Goal: Task Accomplishment & Management: Use online tool/utility

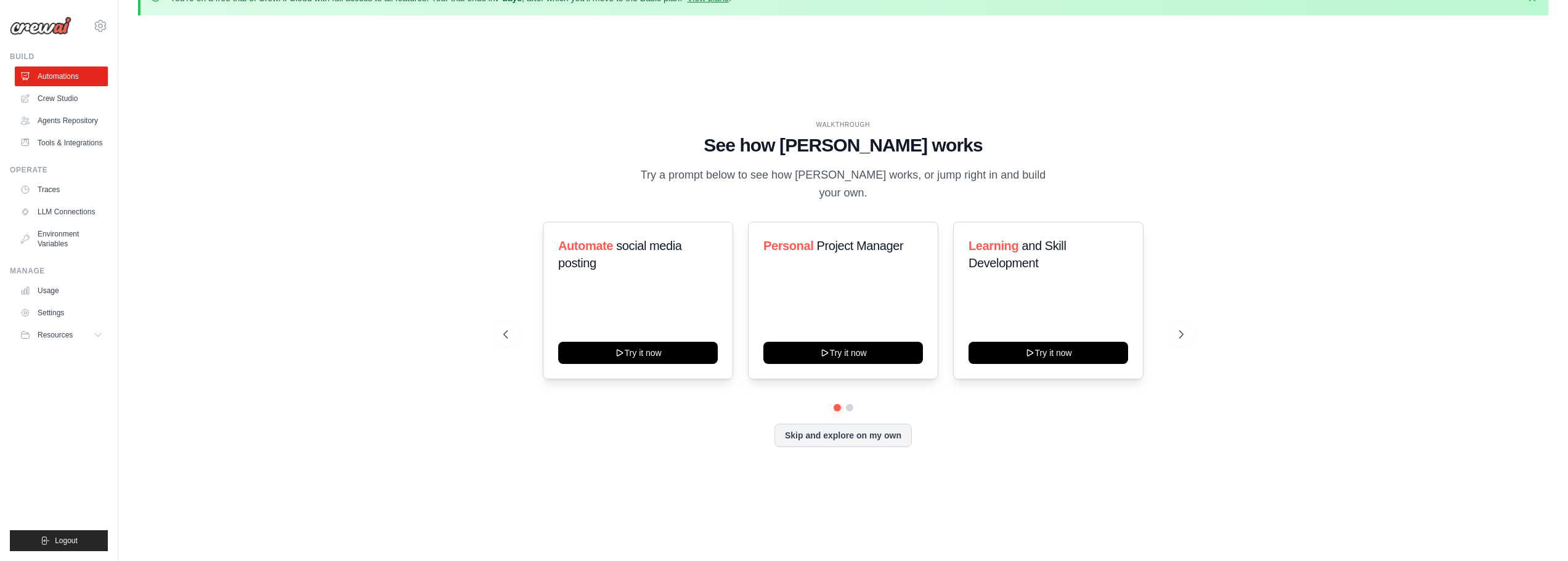
scroll to position [43, 0]
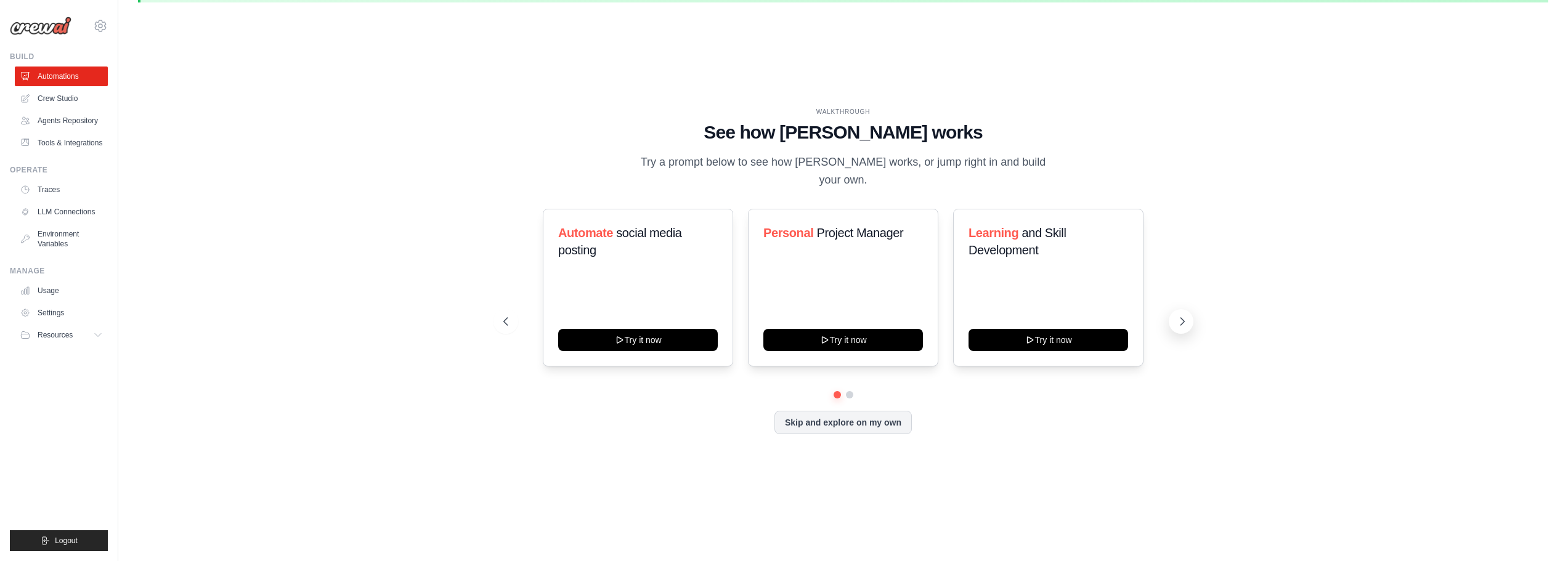
click at [1181, 316] on icon at bounding box center [1183, 322] width 12 height 12
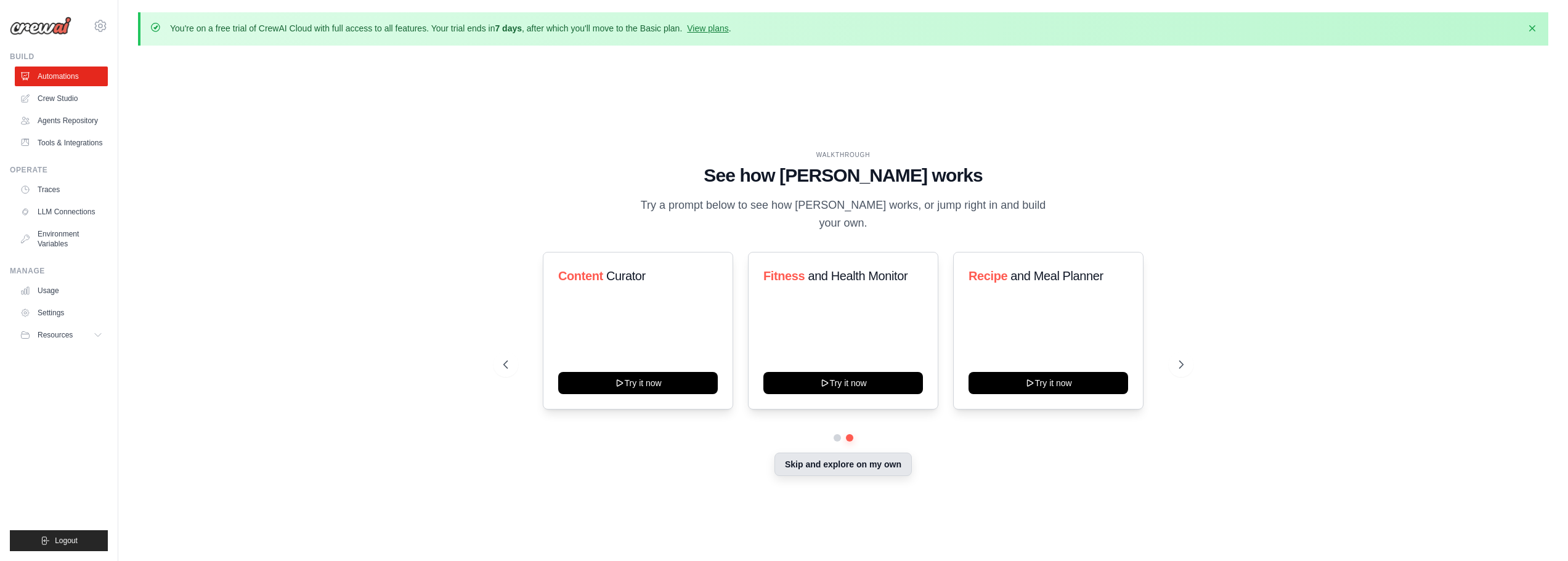
click at [847, 463] on button "Skip and explore on my own" at bounding box center [843, 464] width 138 height 23
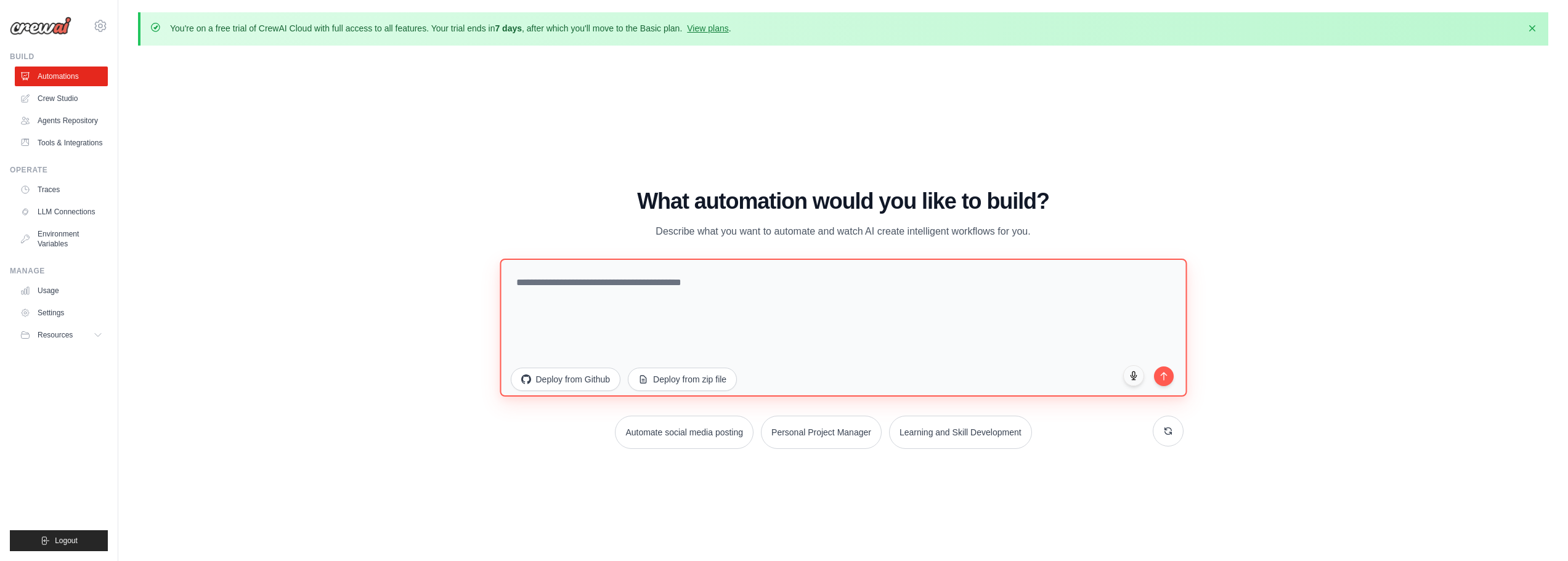
click at [617, 321] on textarea at bounding box center [843, 327] width 687 height 138
click at [639, 190] on h1 "What automation would you like to build?" at bounding box center [843, 202] width 680 height 25
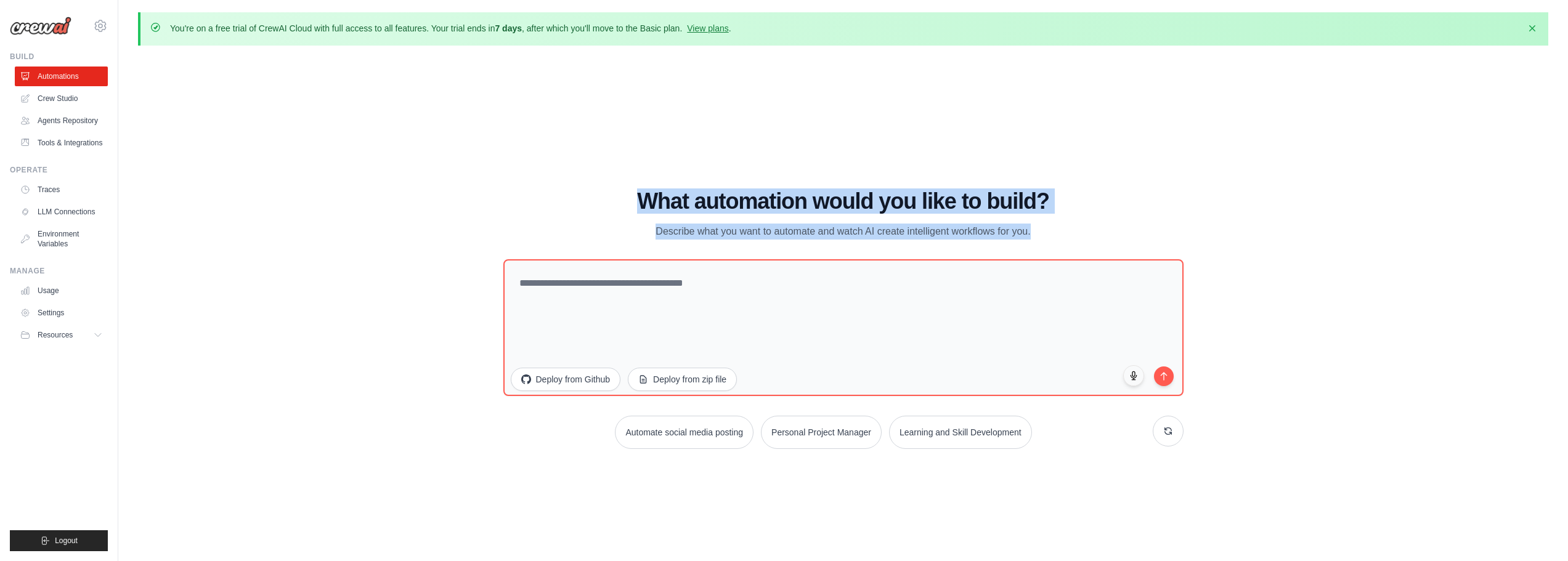
drag, startPoint x: 639, startPoint y: 190, endPoint x: 1037, endPoint y: 226, distance: 399.6
click at [1037, 226] on div "What automation would you like to build? Describe what you want to automate and…" at bounding box center [843, 215] width 680 height 51
copy div "What automation would you like to build? Describe what you want to automate and…"
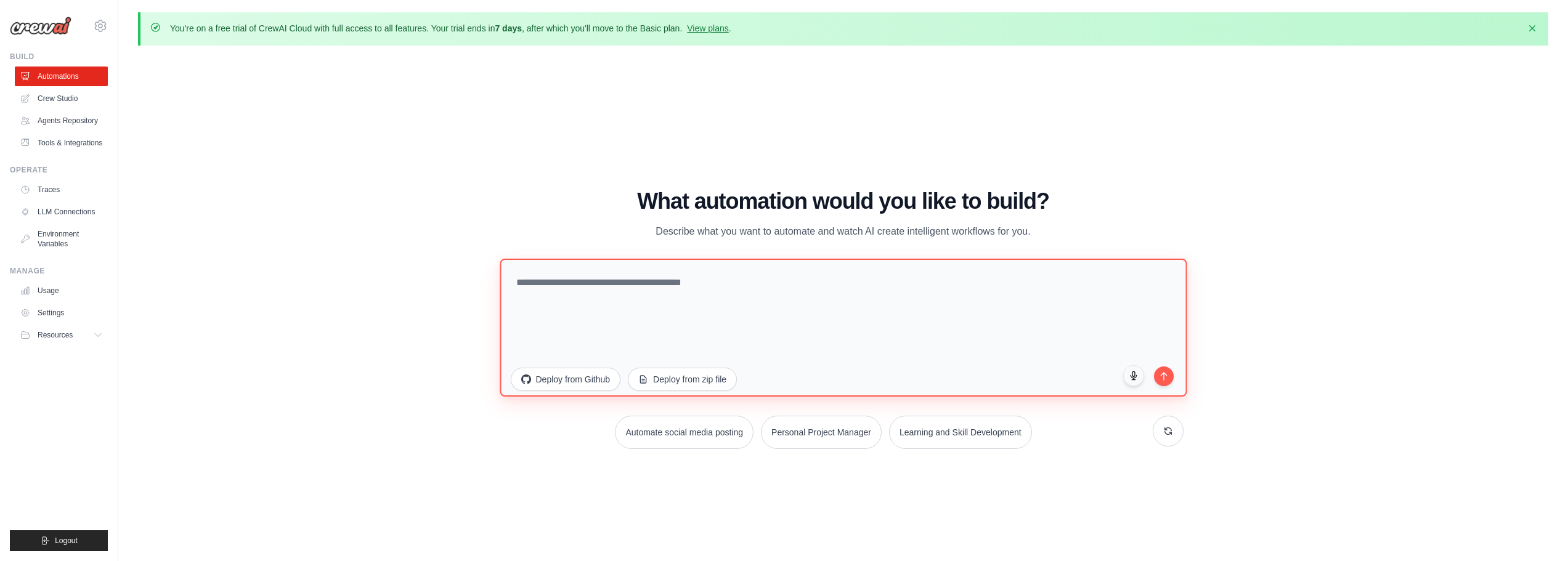
click at [742, 309] on textarea at bounding box center [843, 327] width 687 height 138
click at [699, 294] on textarea at bounding box center [843, 327] width 687 height 138
paste textarea "**********"
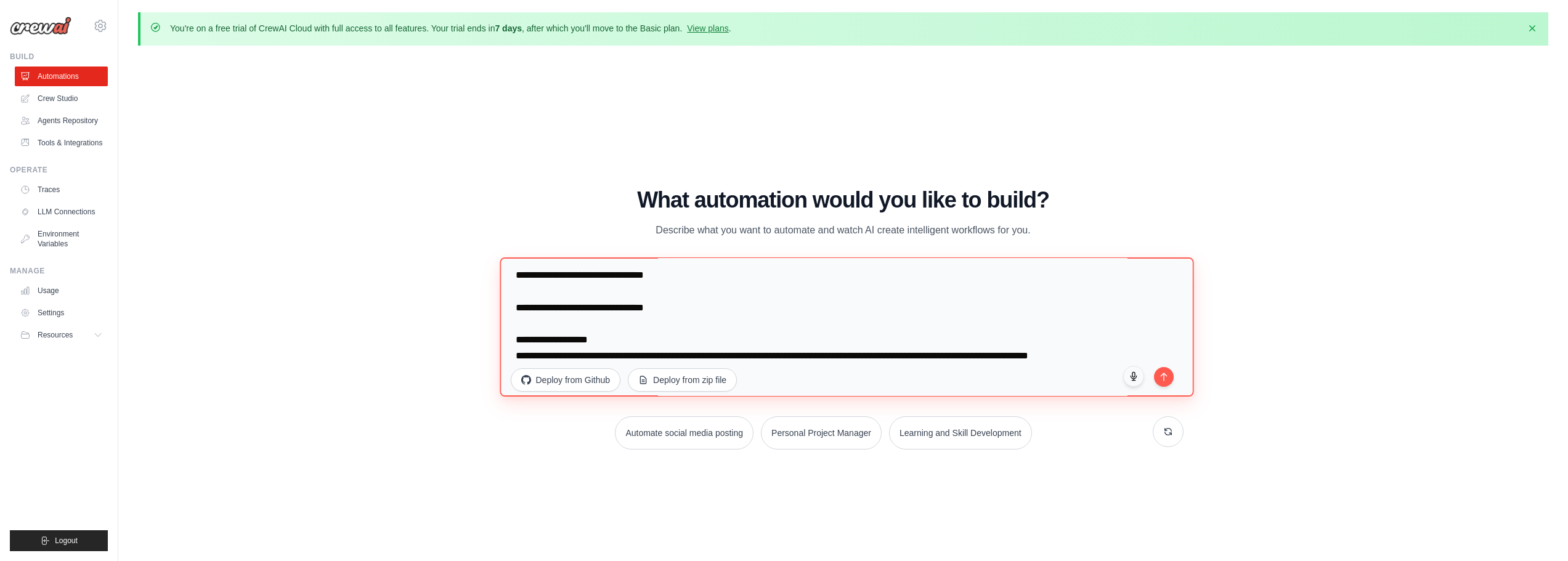
scroll to position [1351, 0]
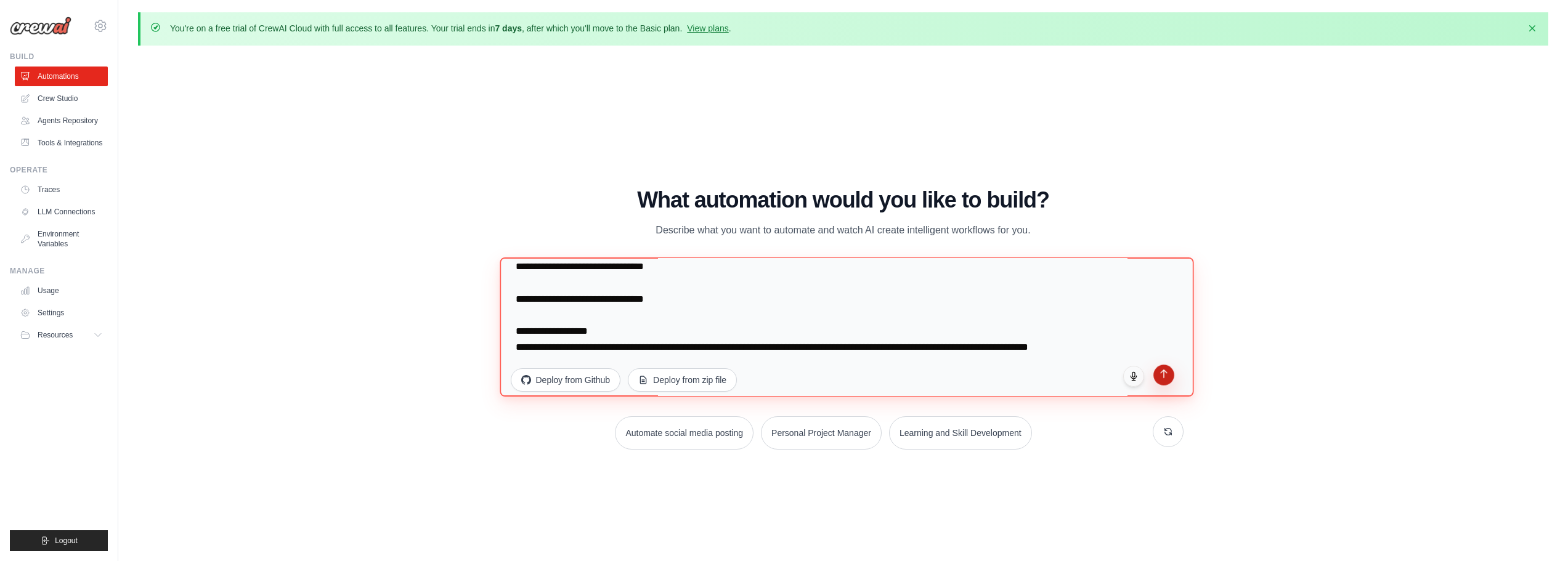
type textarea "**********"
click at [1160, 376] on icon "submit" at bounding box center [1164, 374] width 10 height 10
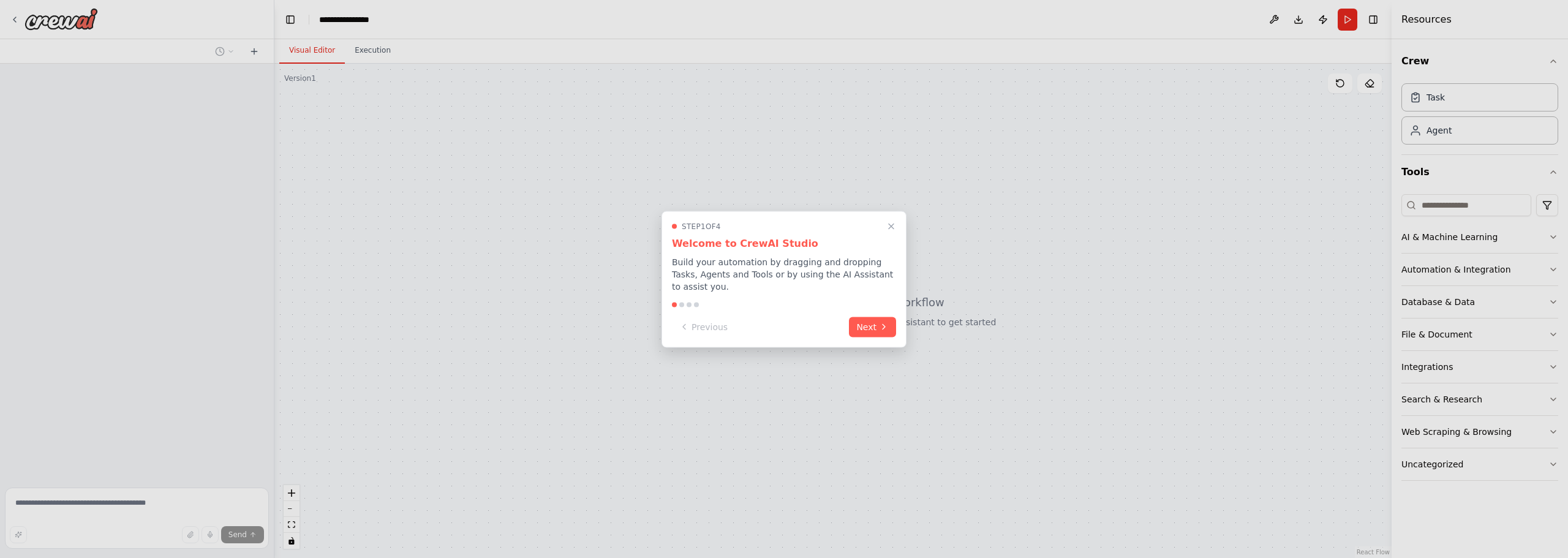
scroll to position [527, 0]
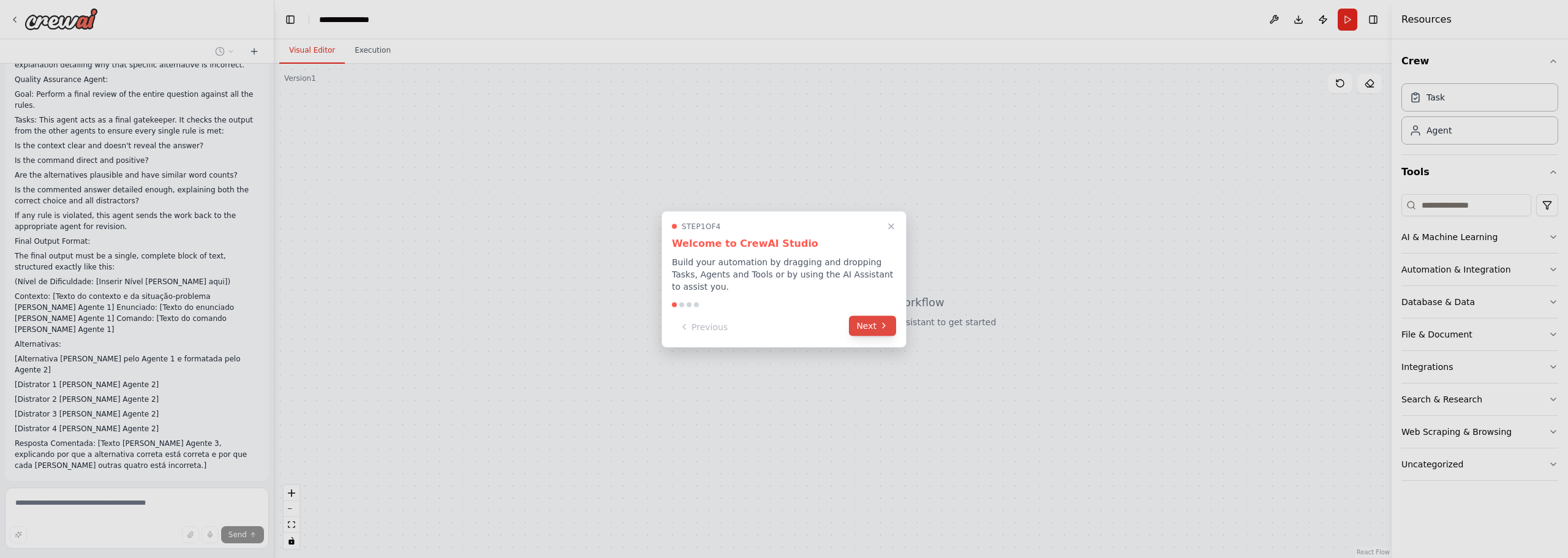
click at [876, 316] on button "Next" at bounding box center [872, 326] width 47 height 20
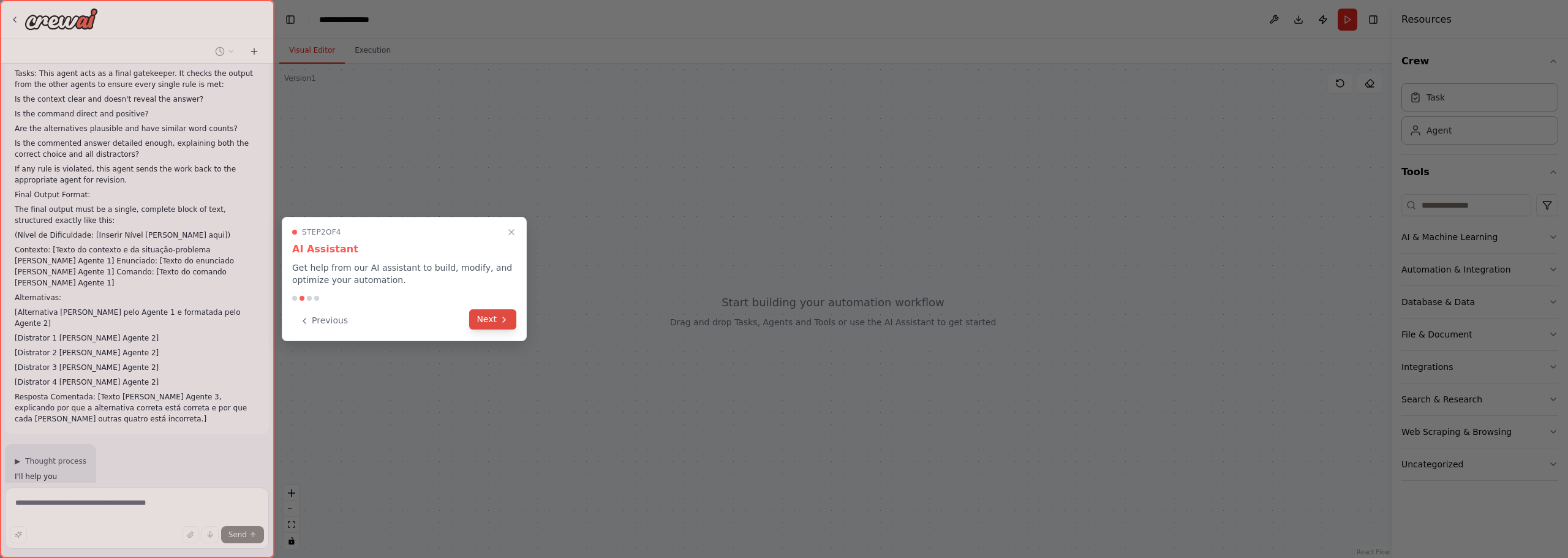
scroll to position [610, 0]
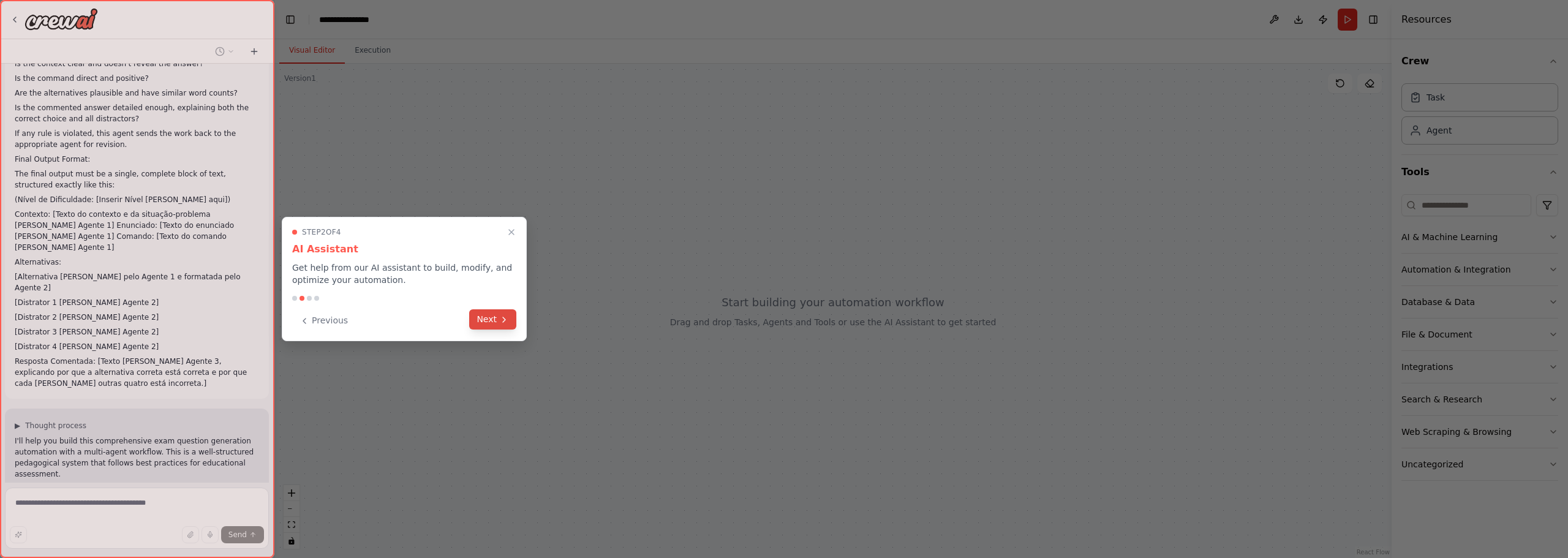
click at [497, 319] on button "Next" at bounding box center [492, 319] width 47 height 20
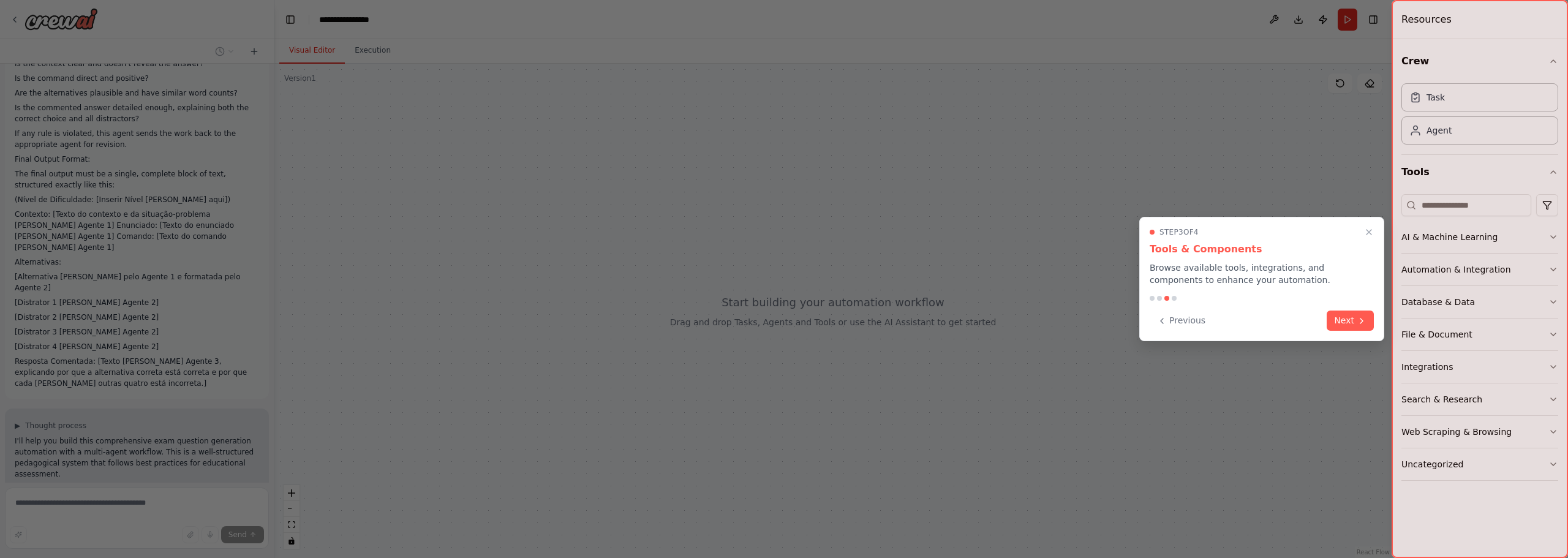
scroll to position [668, 0]
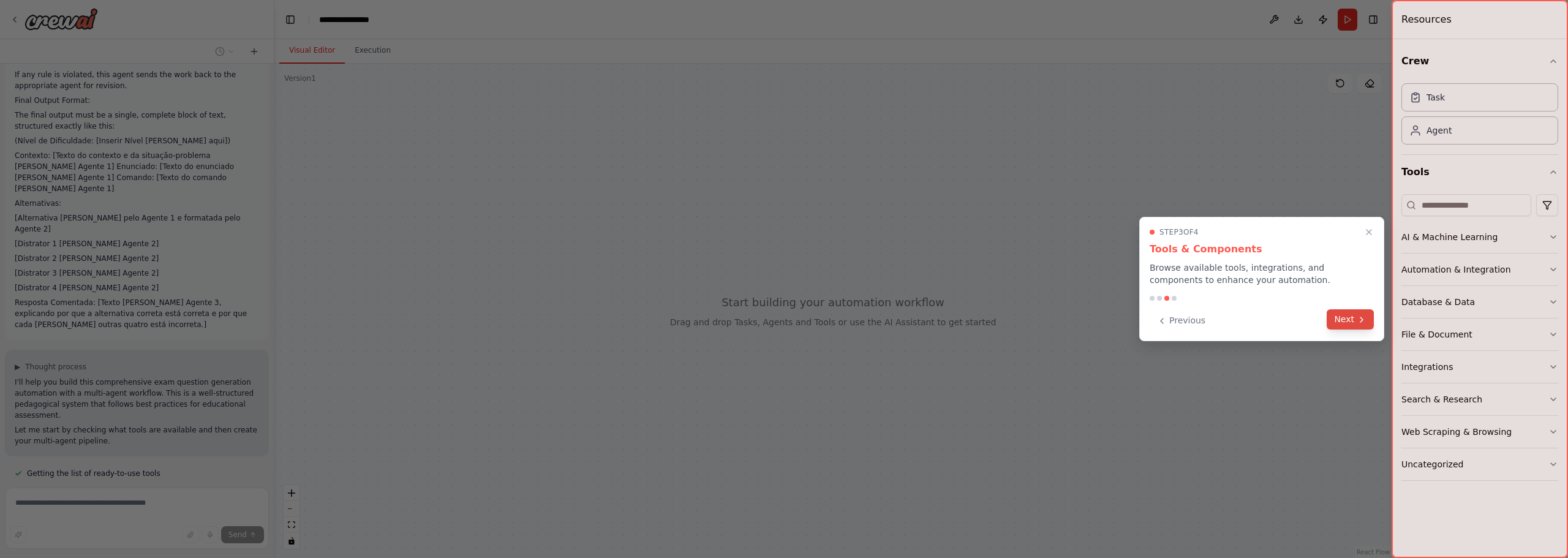
click at [1347, 315] on button "Next" at bounding box center [1350, 319] width 47 height 20
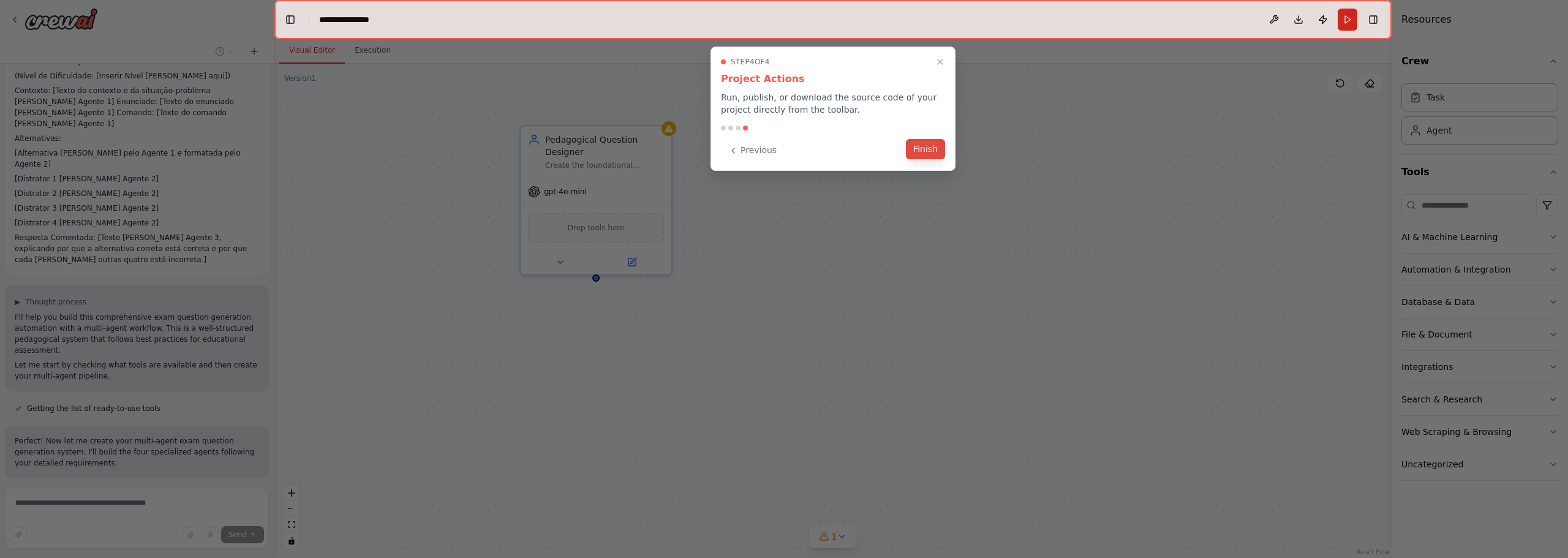
scroll to position [755, 0]
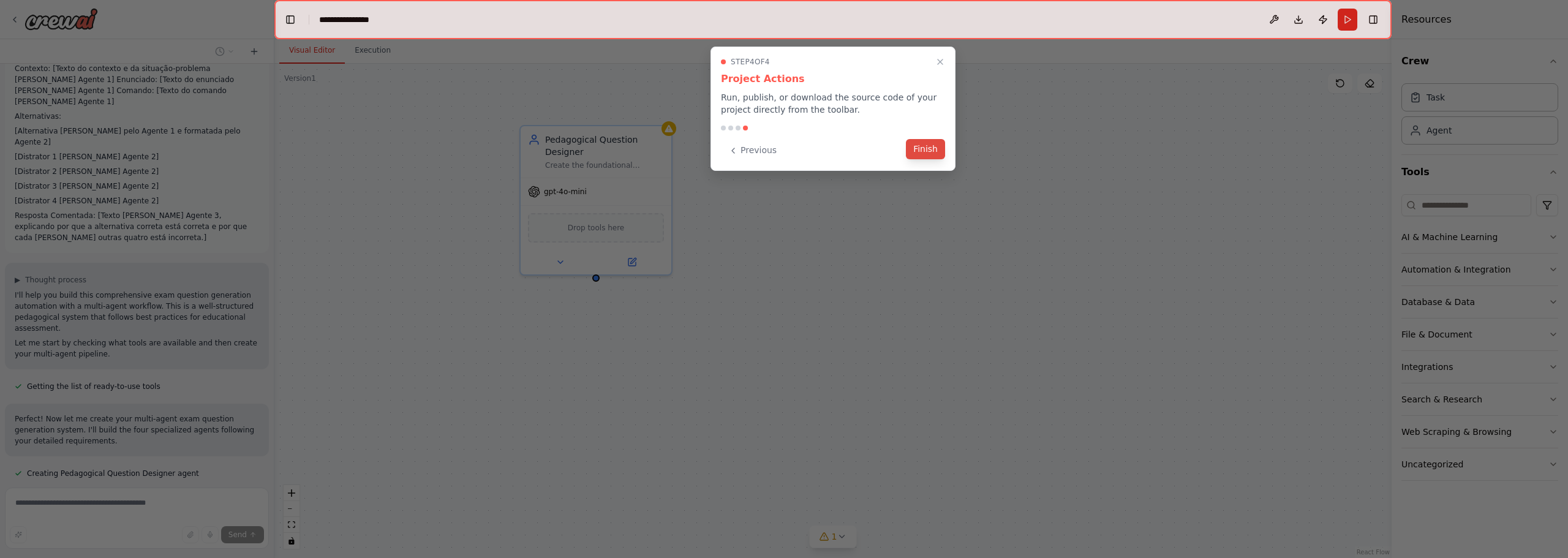
click at [919, 151] on button "Finish" at bounding box center [926, 149] width 39 height 20
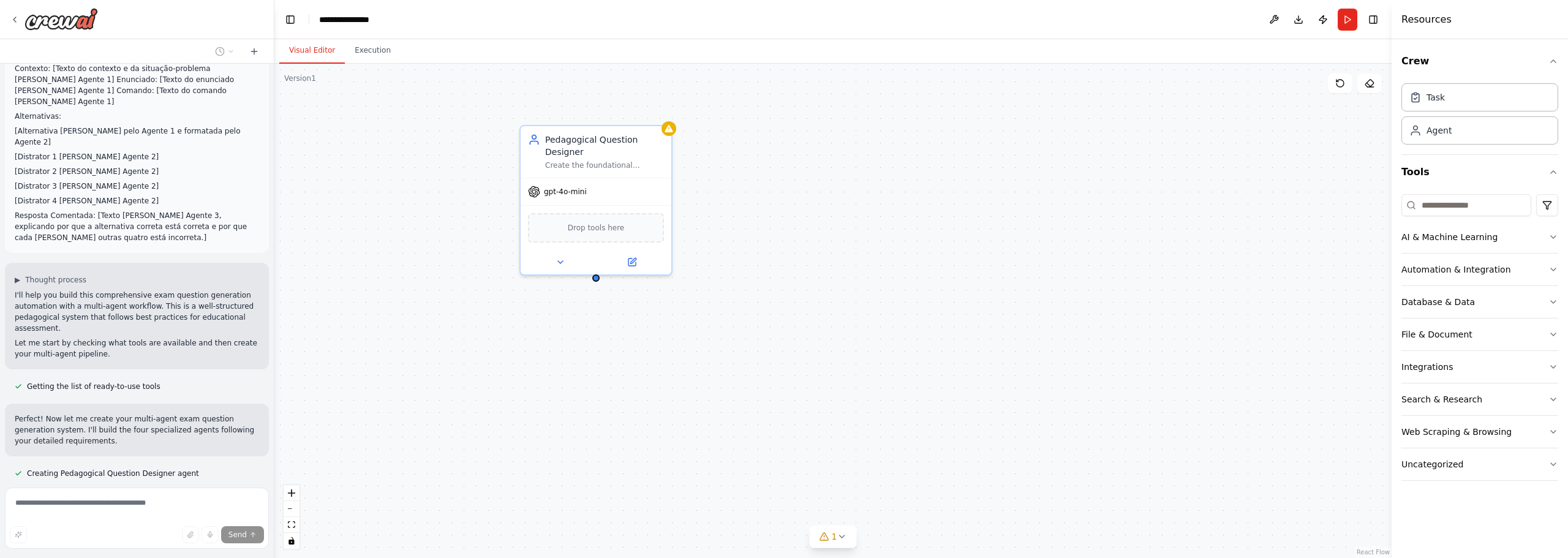
click at [1536, 0] on div at bounding box center [784, 0] width 1568 height 0
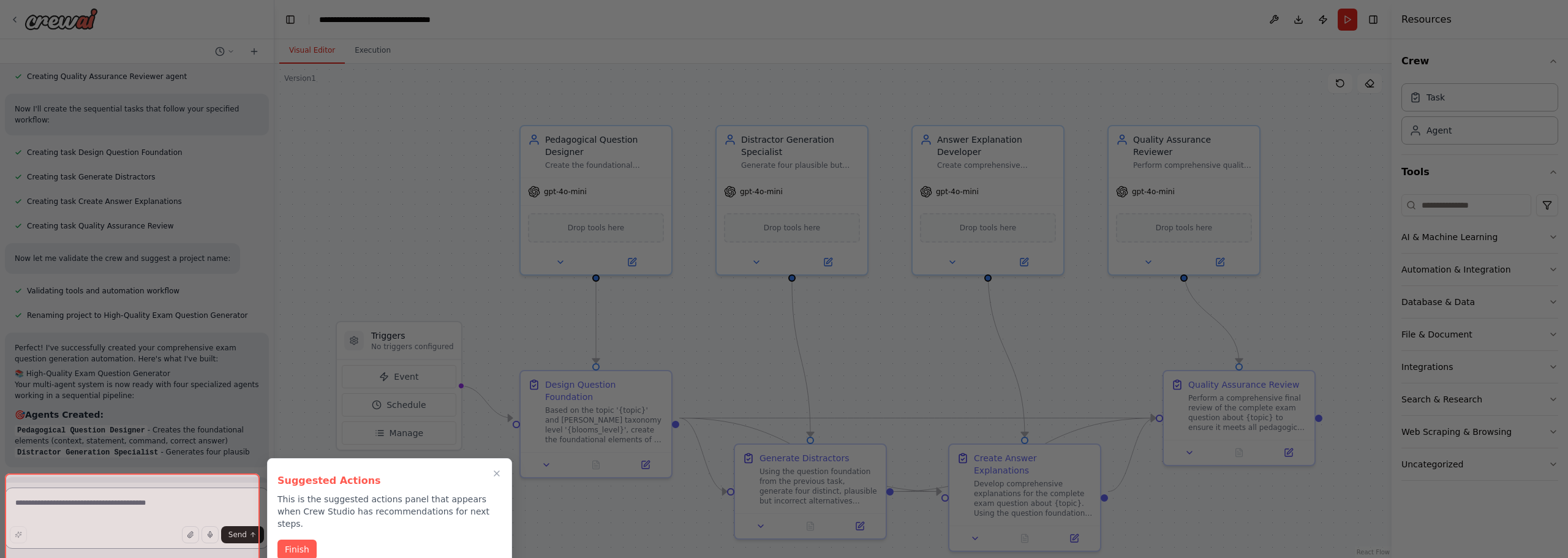
scroll to position [1315, 0]
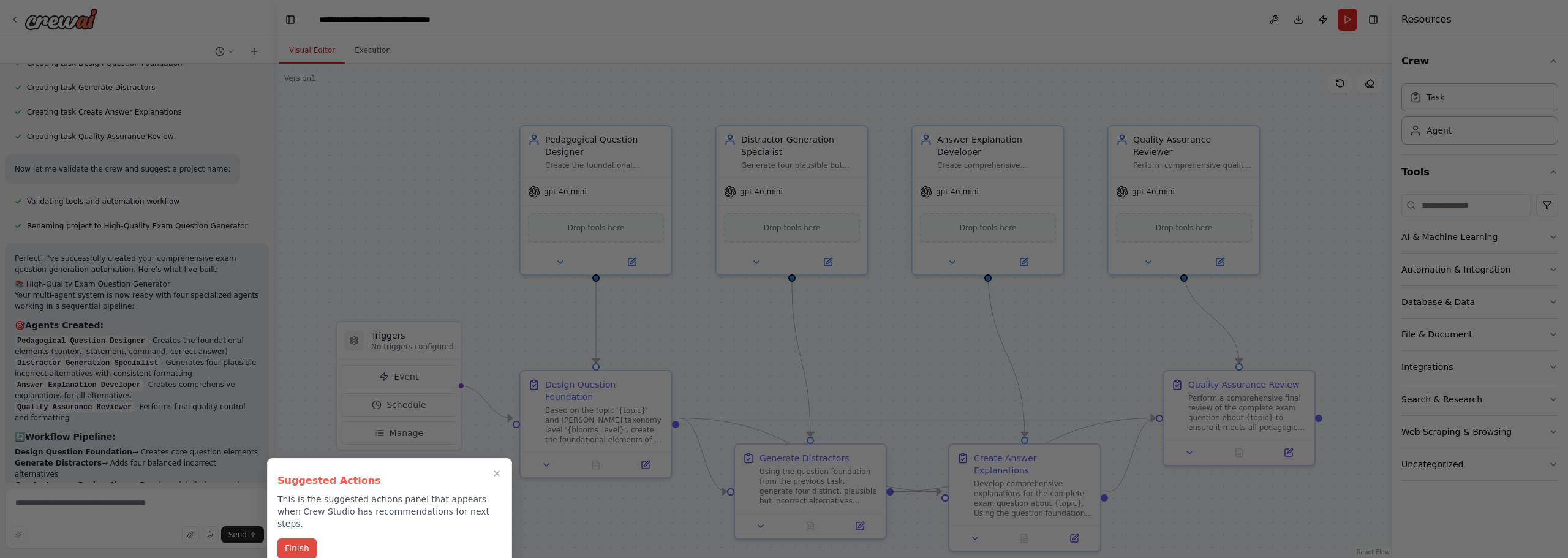
click at [308, 538] on button "Finish" at bounding box center [297, 548] width 39 height 20
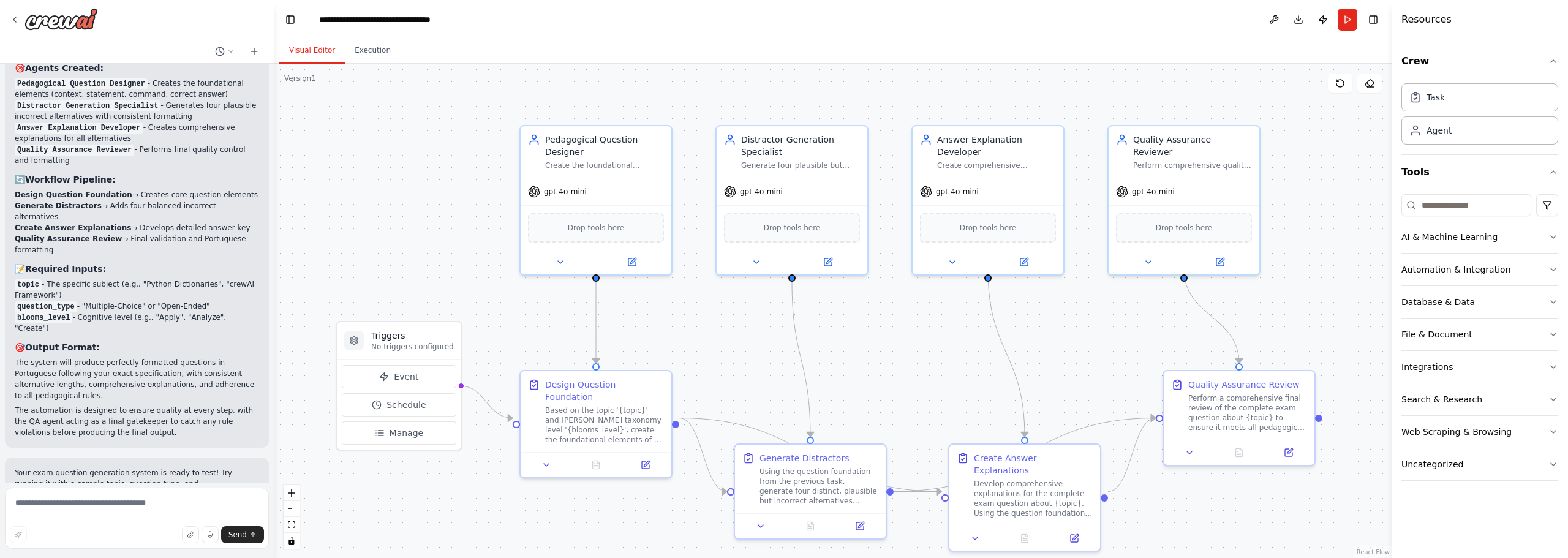
scroll to position [1610, 0]
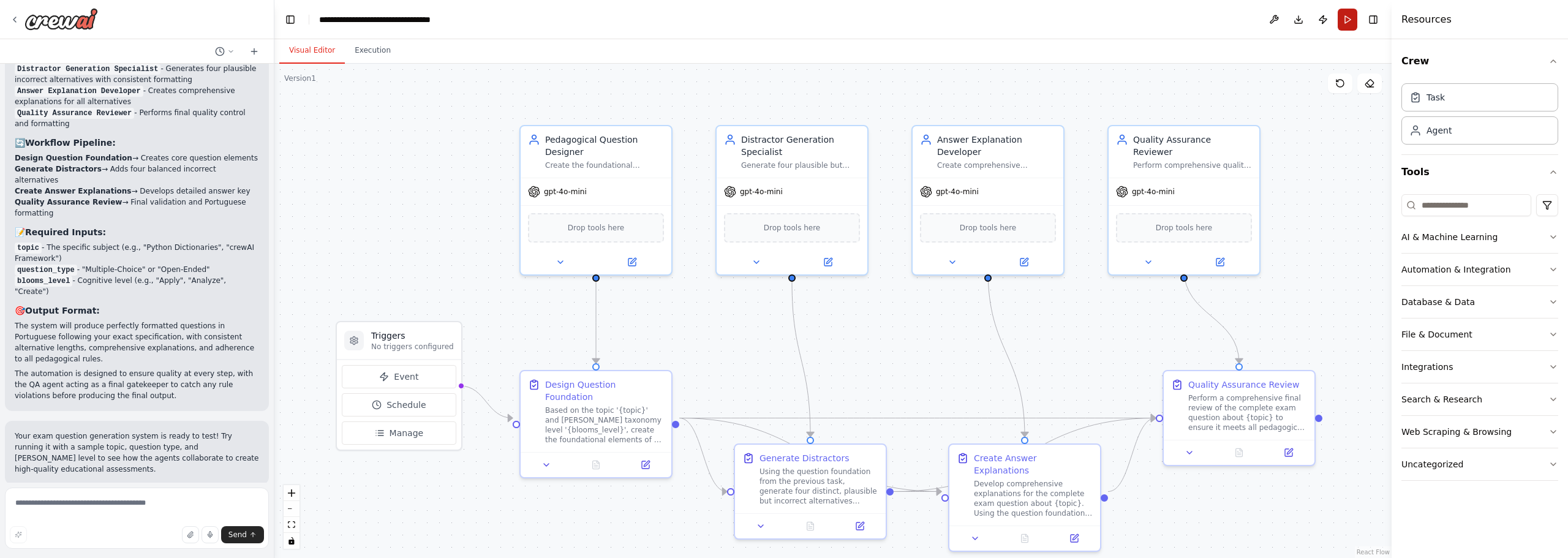
click at [1351, 18] on button "Run" at bounding box center [1347, 20] width 20 height 22
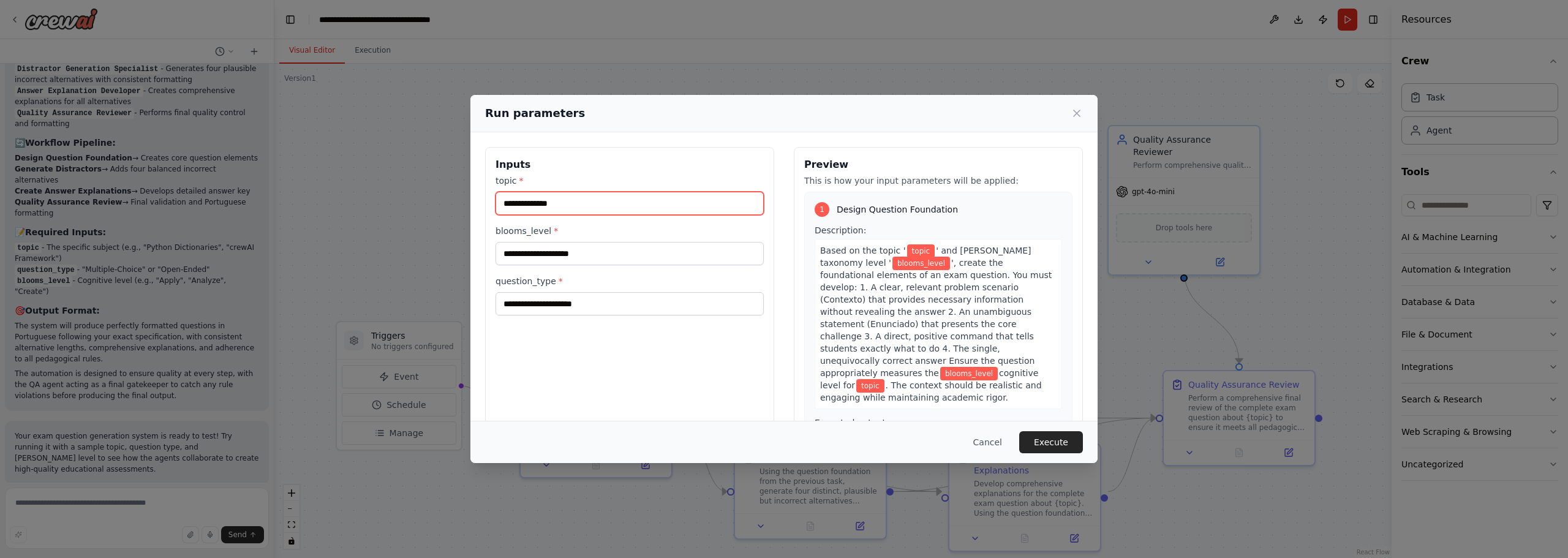
click at [580, 200] on input "topic *" at bounding box center [630, 204] width 268 height 23
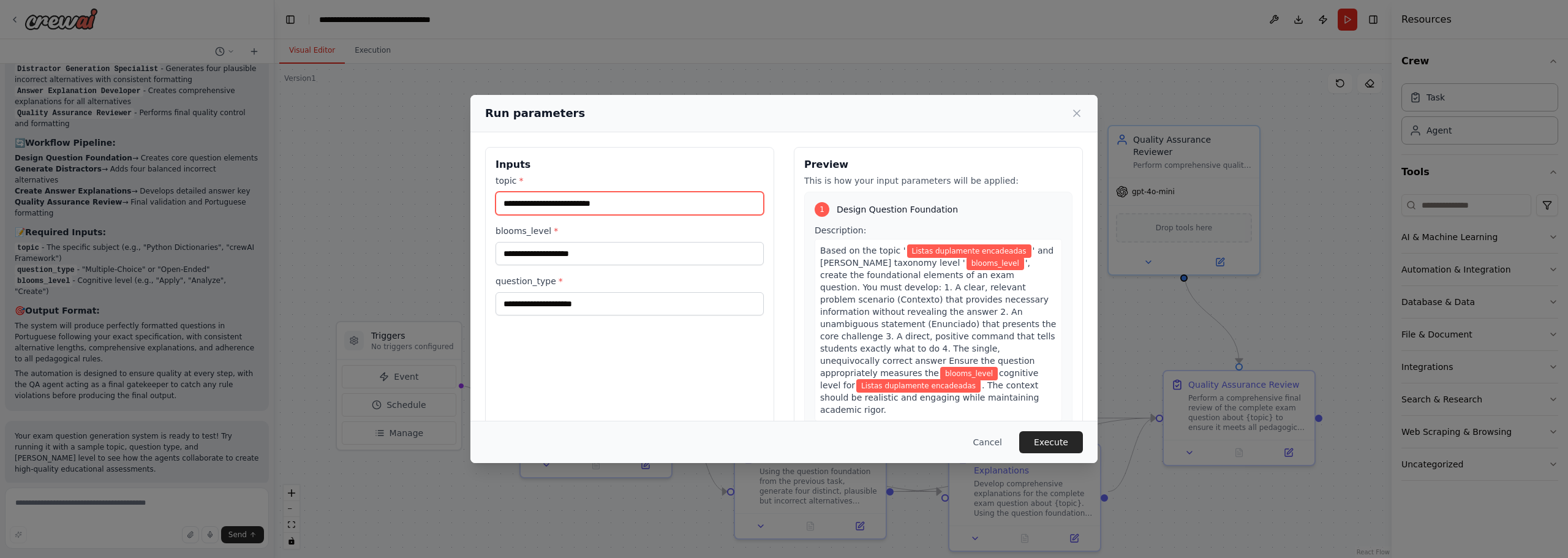
type input "**********"
click at [565, 252] on input "blooms_level *" at bounding box center [630, 254] width 268 height 23
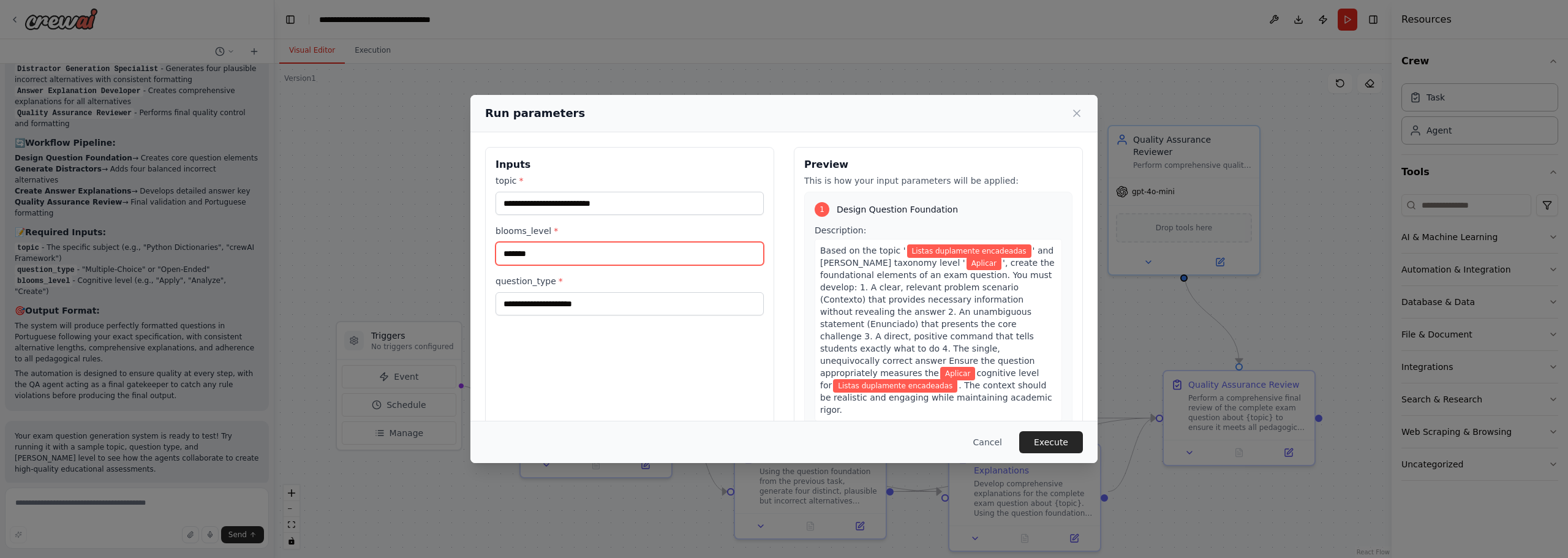
type input "*******"
click at [556, 309] on input "question_type *" at bounding box center [630, 304] width 268 height 23
type input "*****"
type input "*"
type input "********"
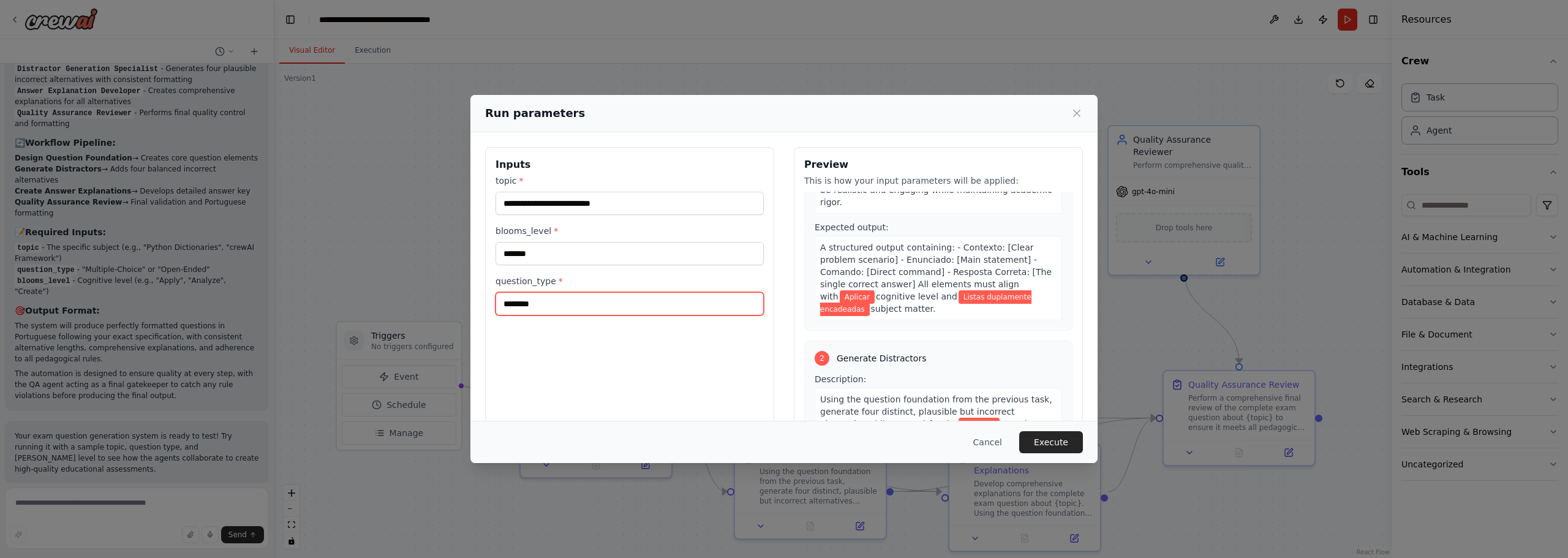
scroll to position [184, 0]
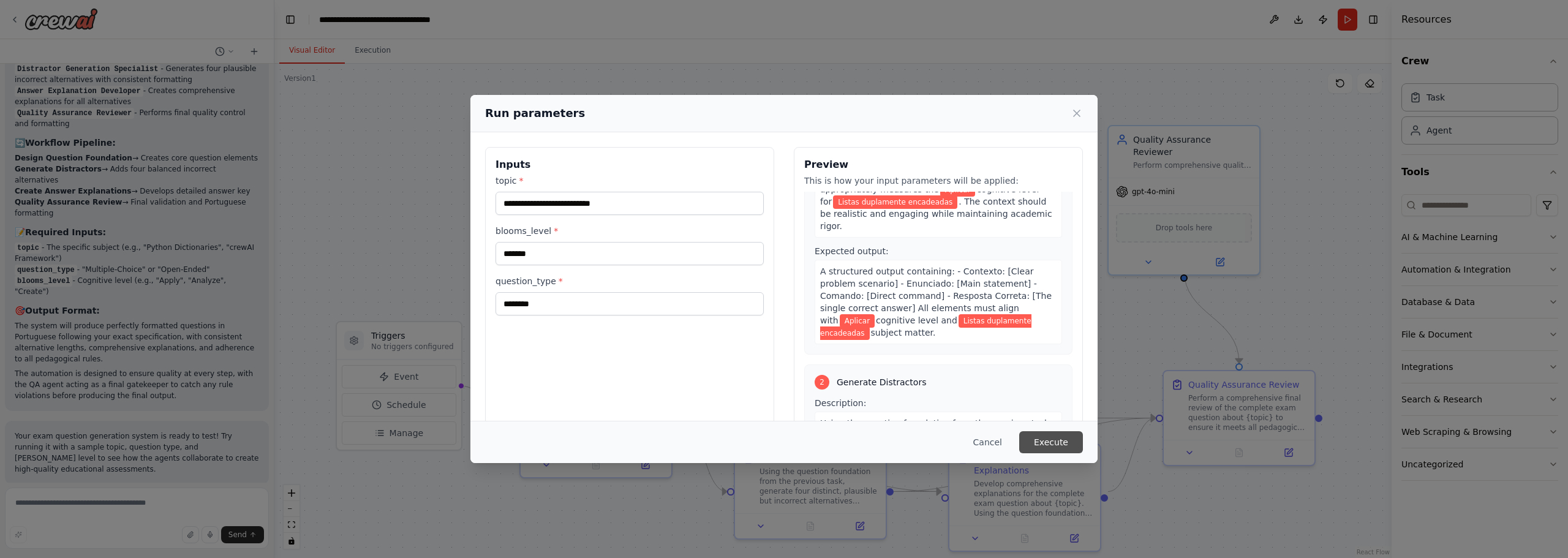
click at [1049, 443] on button "Execute" at bounding box center [1051, 442] width 64 height 22
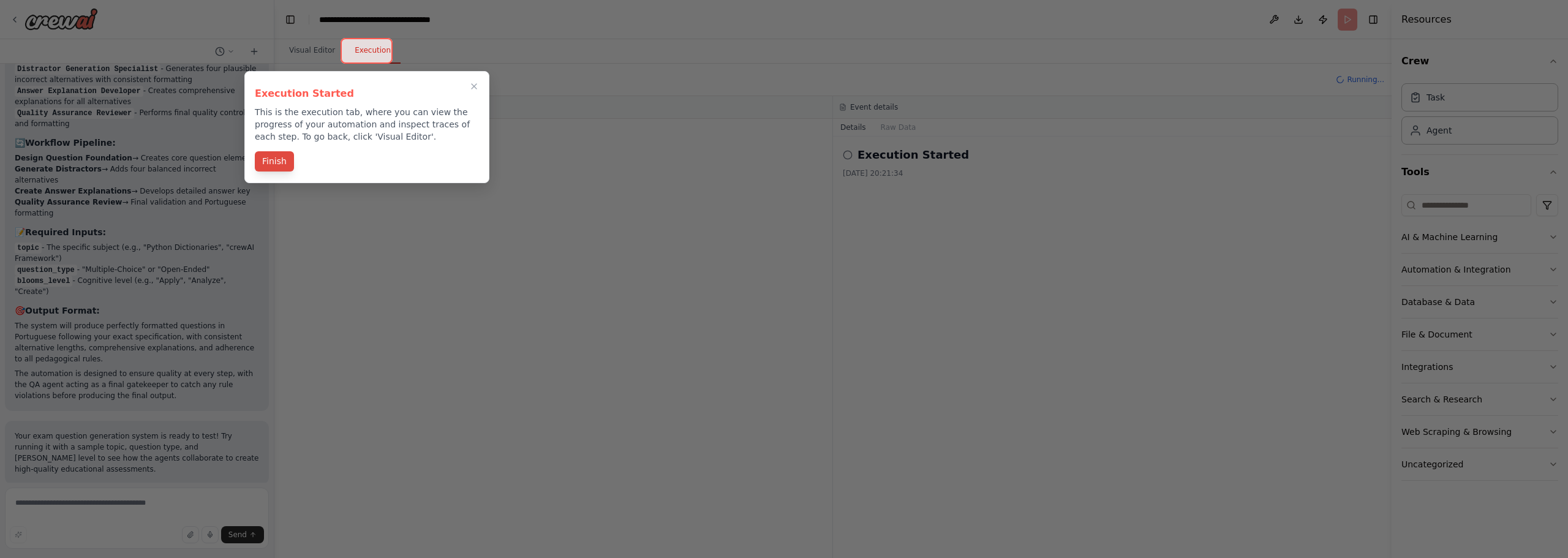
click at [287, 159] on button "Finish" at bounding box center [275, 161] width 39 height 20
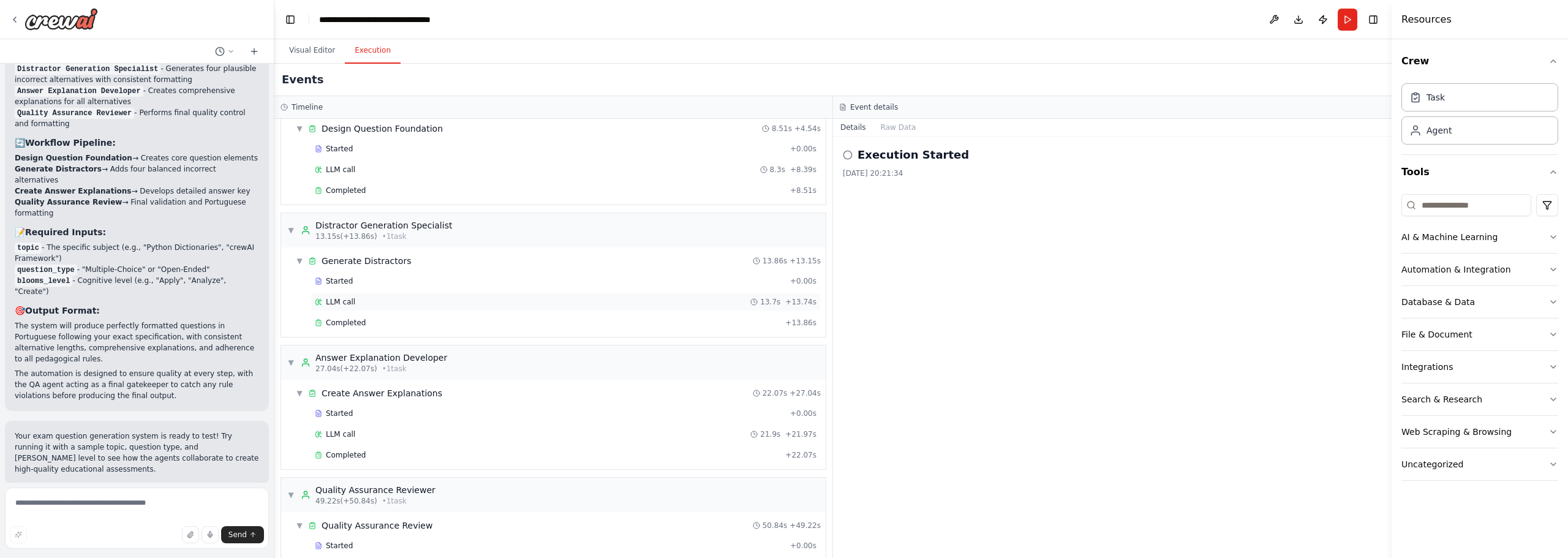
scroll to position [102, 0]
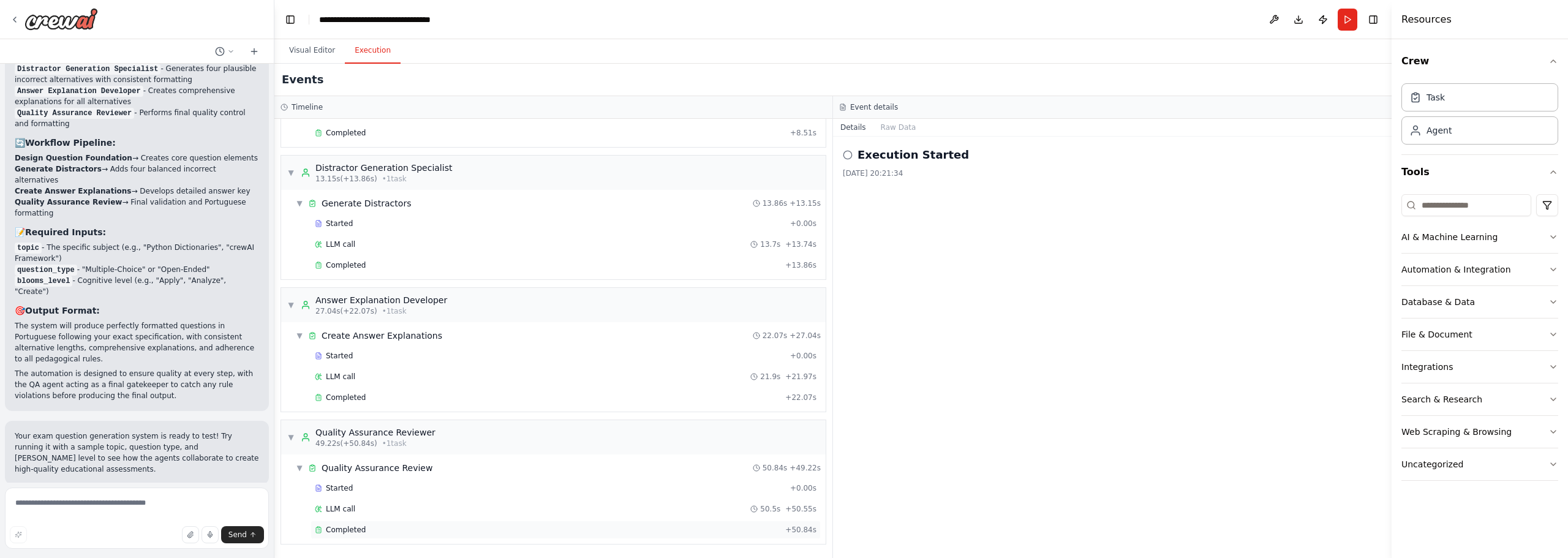
click at [358, 527] on span "Completed" at bounding box center [346, 530] width 40 height 10
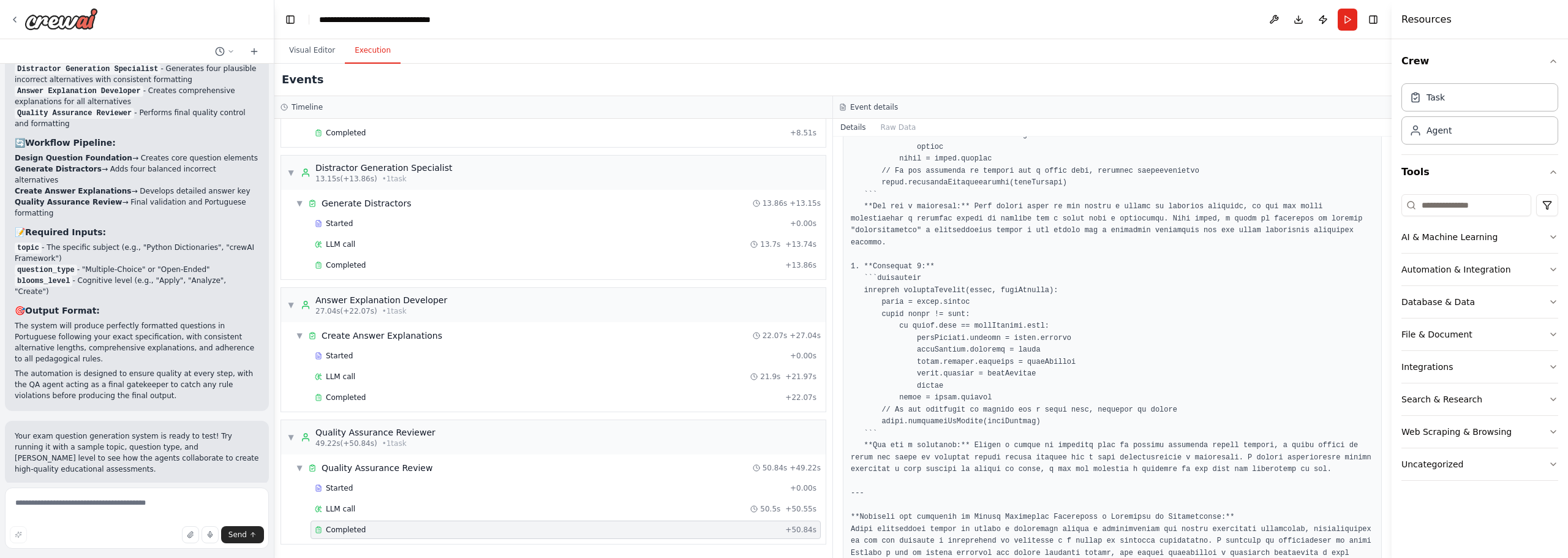
scroll to position [2536, 0]
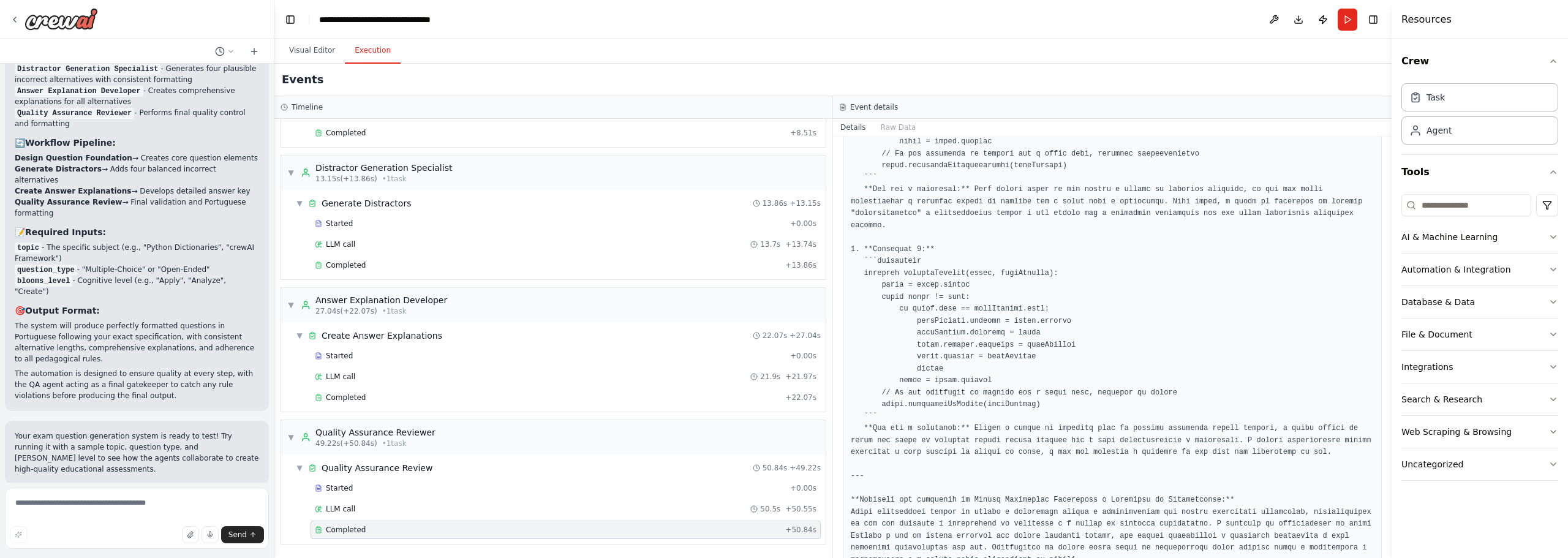
click at [197, 554] on button "Improve automation" at bounding box center [137, 564] width 245 height 20
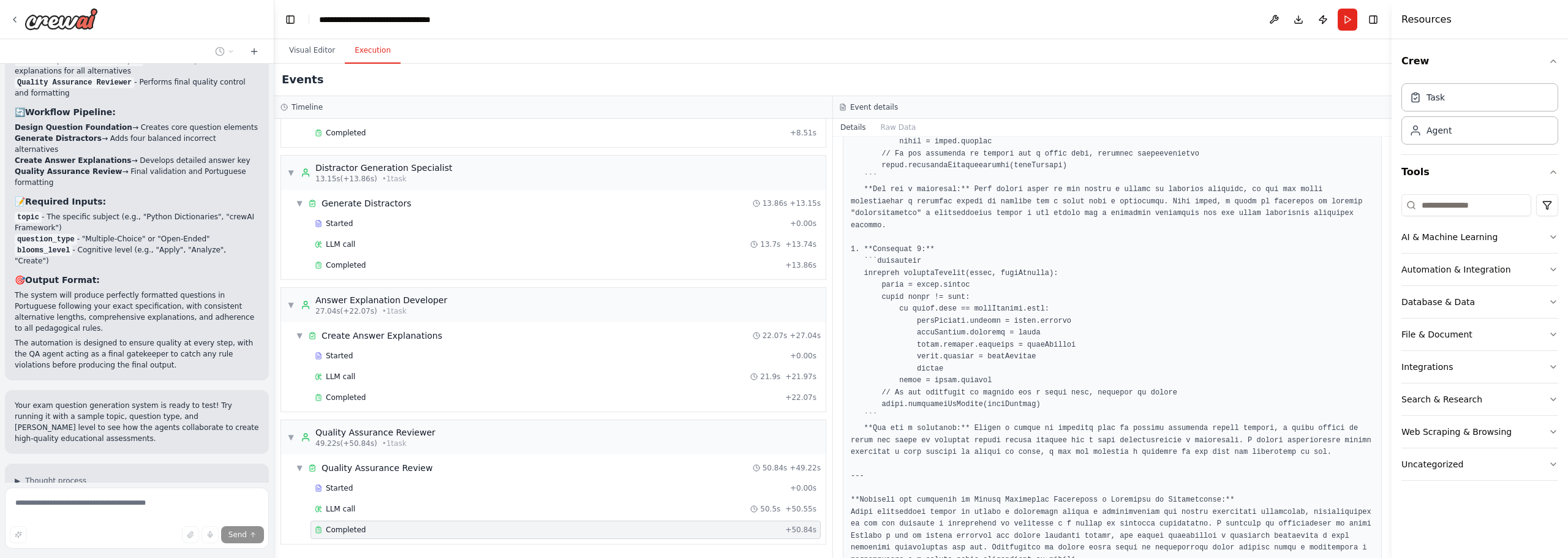
scroll to position [1662, 0]
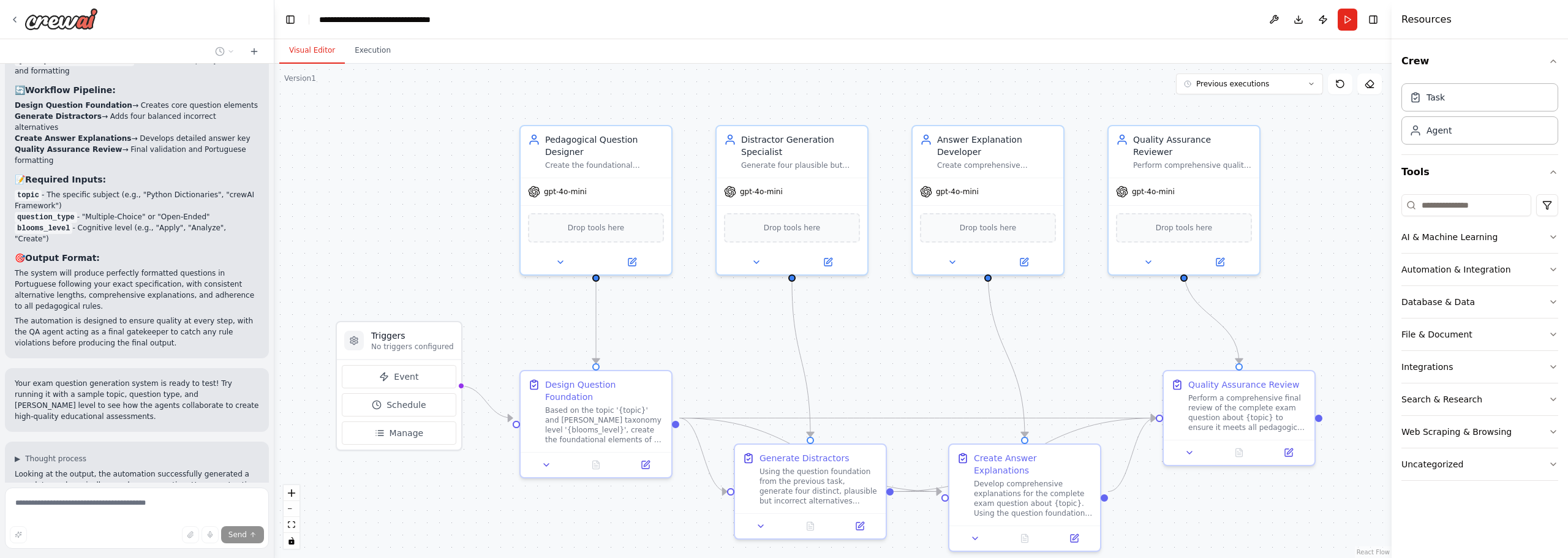
click at [333, 53] on button "Visual Editor" at bounding box center [312, 51] width 66 height 26
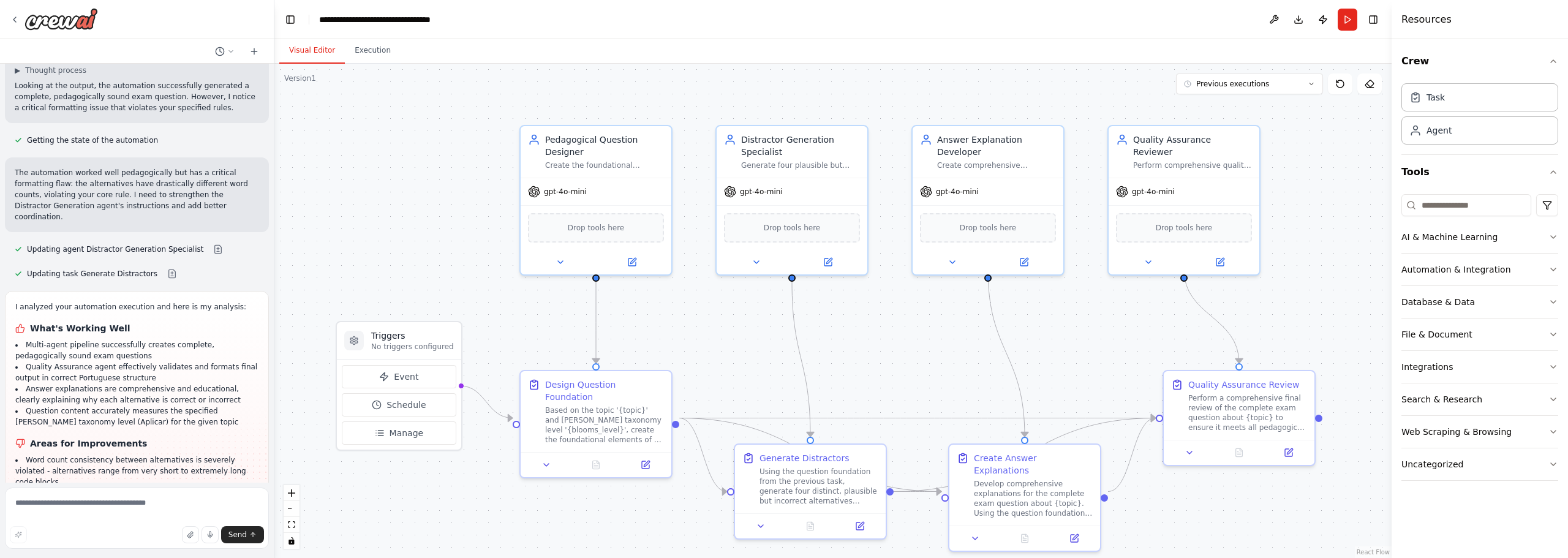
scroll to position [2115, 0]
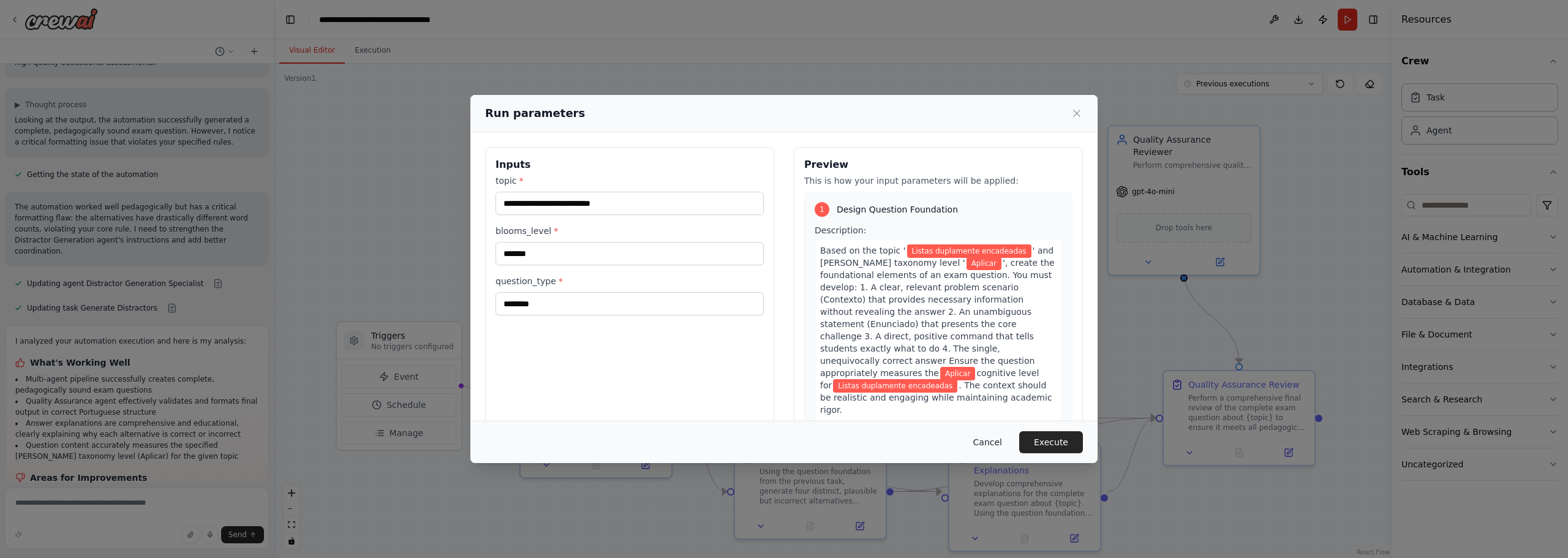
click at [992, 444] on button "Cancel" at bounding box center [988, 442] width 48 height 22
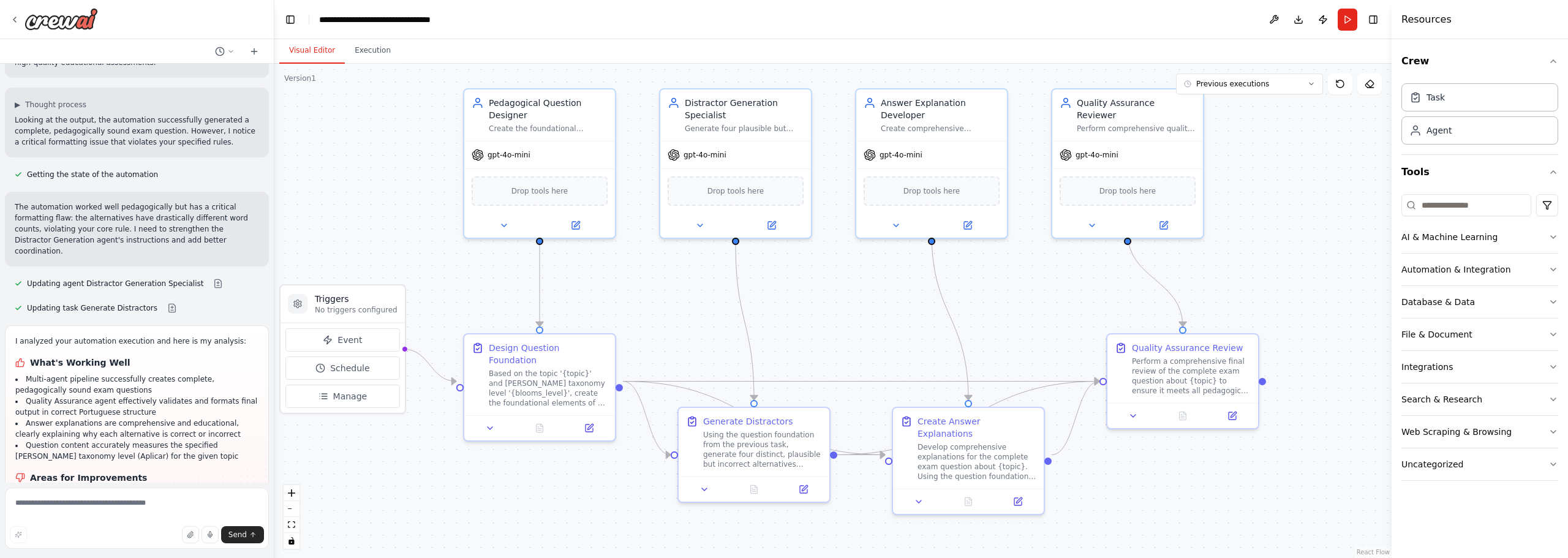
drag, startPoint x: 953, startPoint y: 332, endPoint x: 896, endPoint y: 295, distance: 68.0
click at [79, 22] on img at bounding box center [61, 19] width 74 height 22
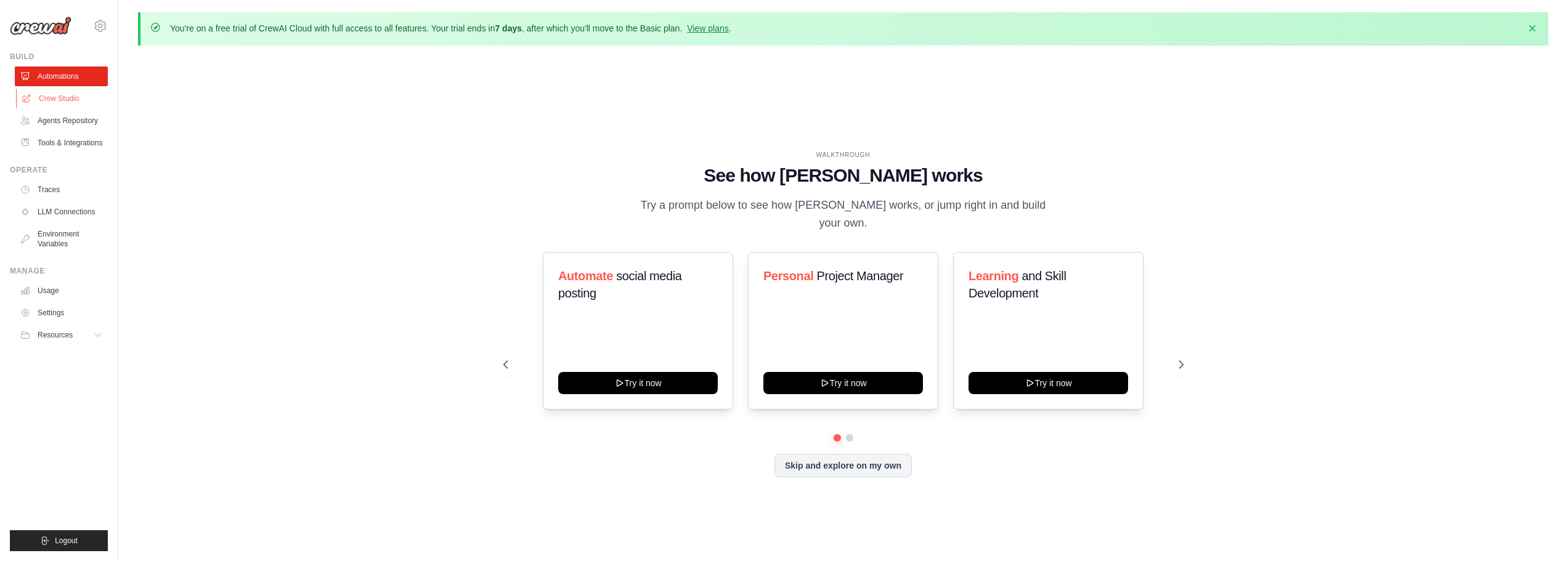
click at [68, 99] on link "Crew Studio" at bounding box center [62, 99] width 93 height 20
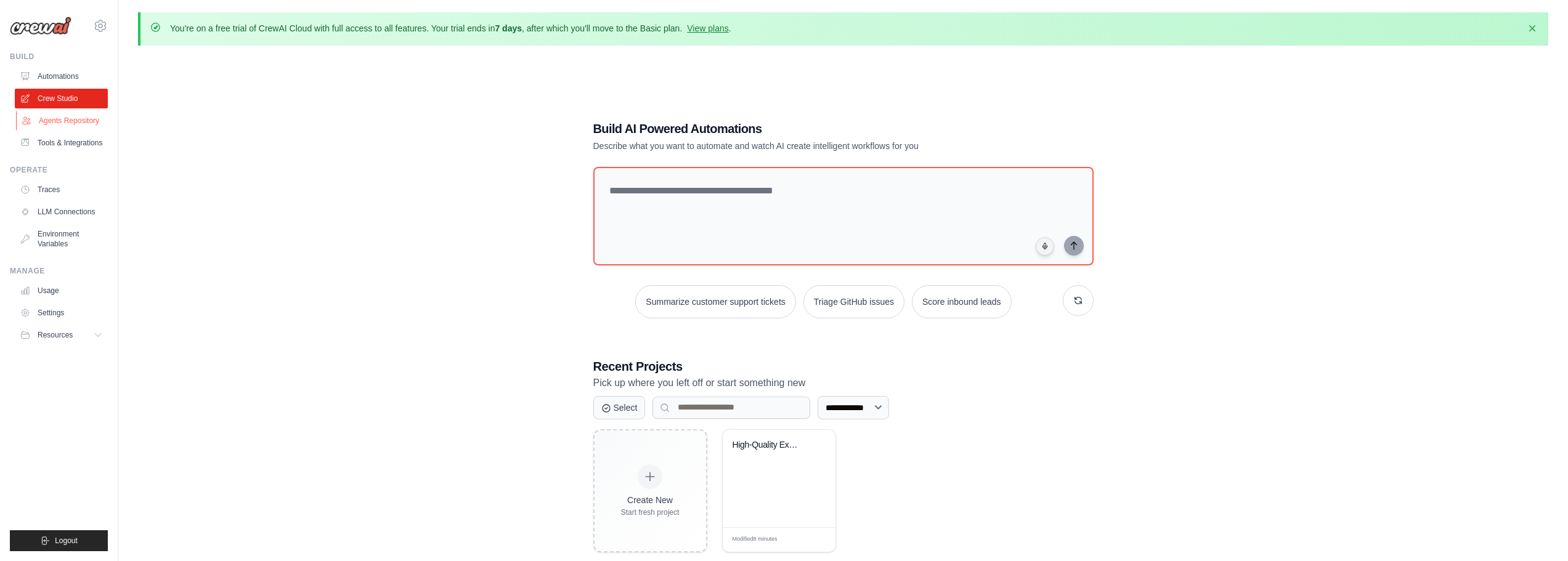
click at [82, 120] on link "Agents Repository" at bounding box center [62, 121] width 93 height 20
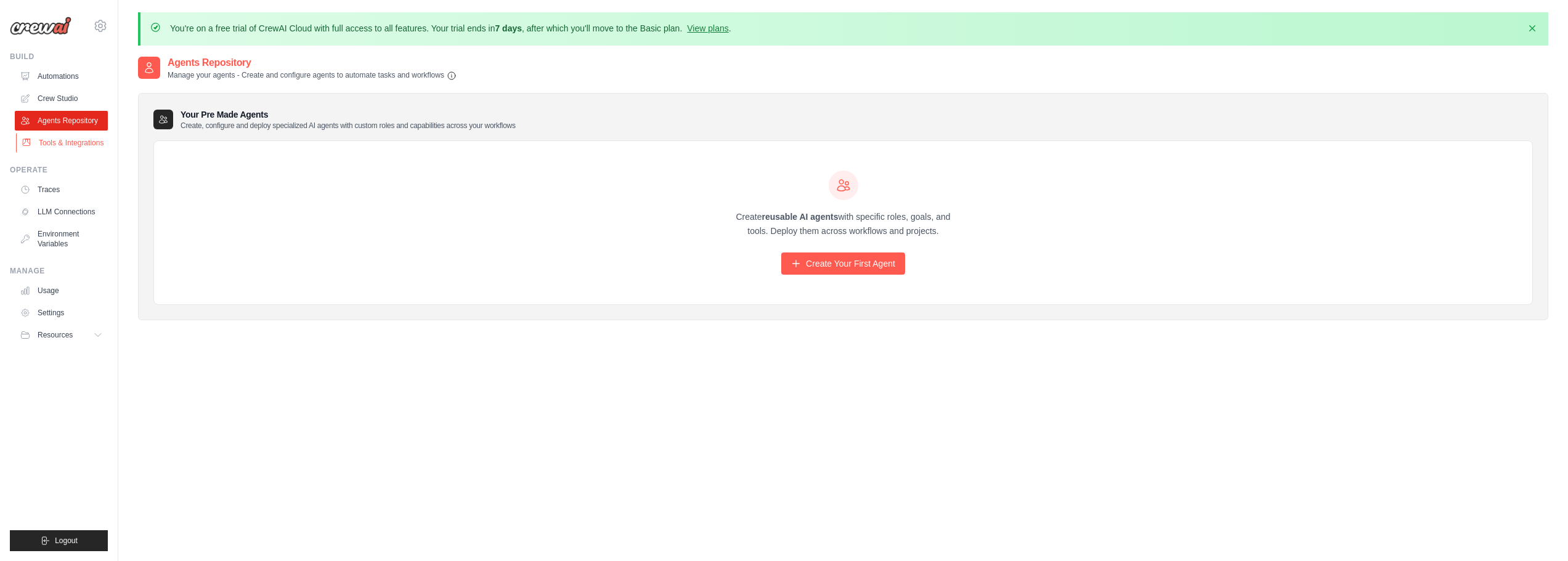
click at [43, 140] on link "Tools & Integrations" at bounding box center [62, 143] width 93 height 20
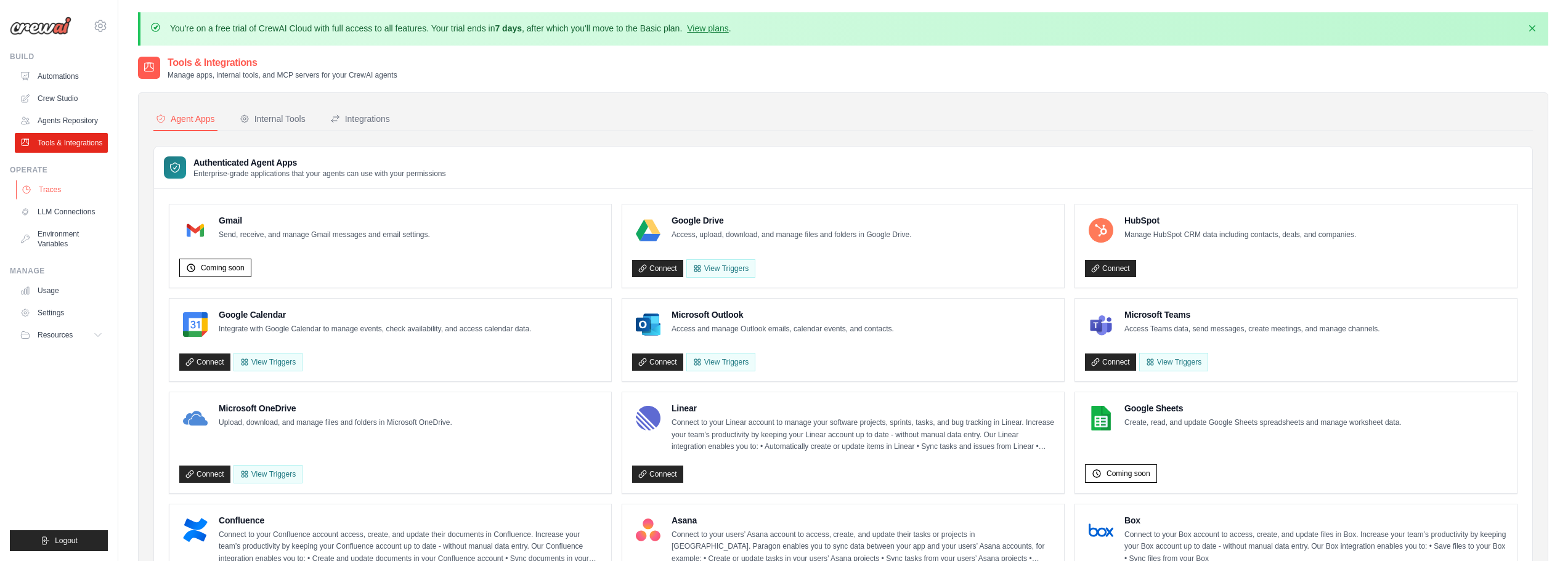
click at [49, 198] on link "Traces" at bounding box center [62, 190] width 93 height 20
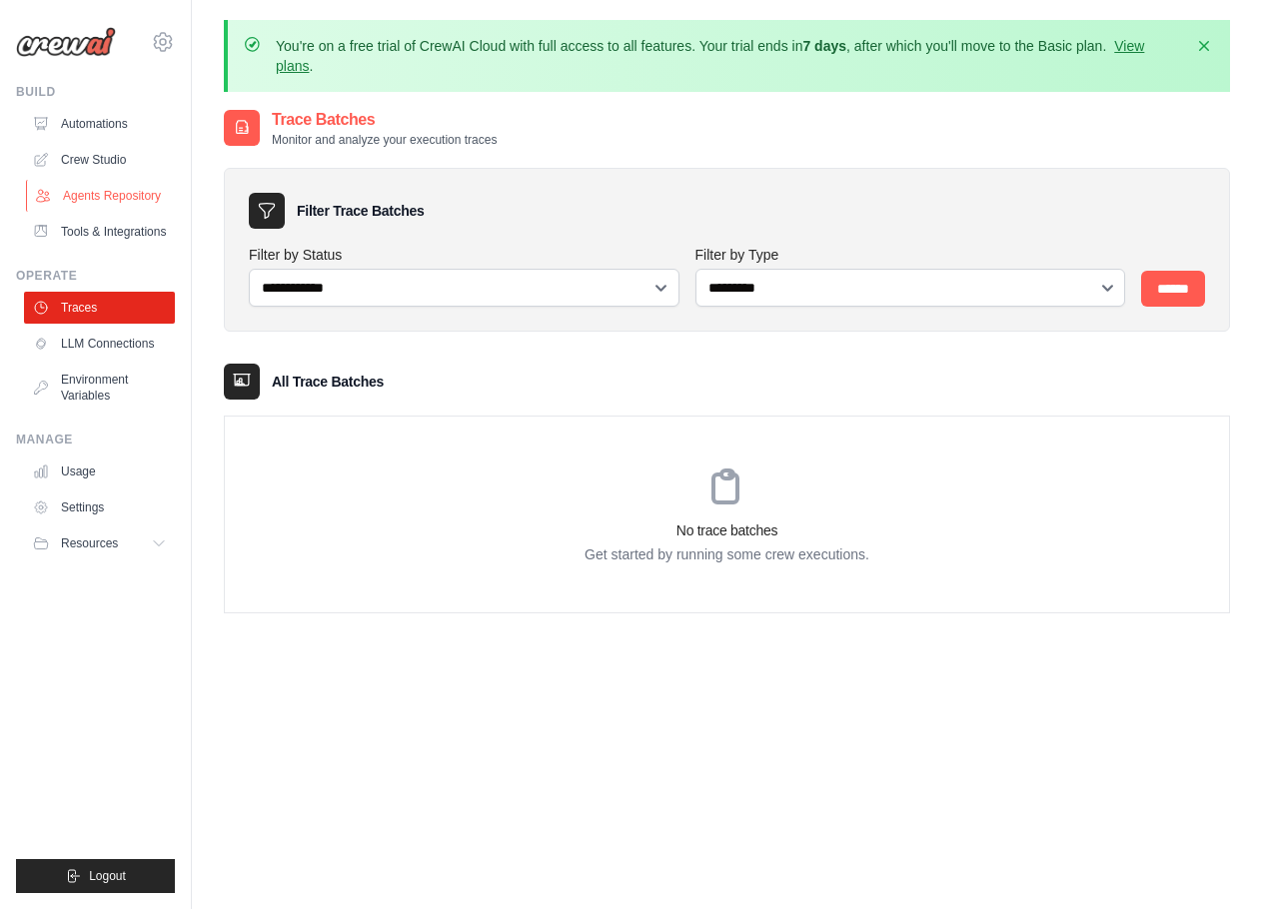
click at [99, 200] on link "Agents Repository" at bounding box center [101, 196] width 151 height 32
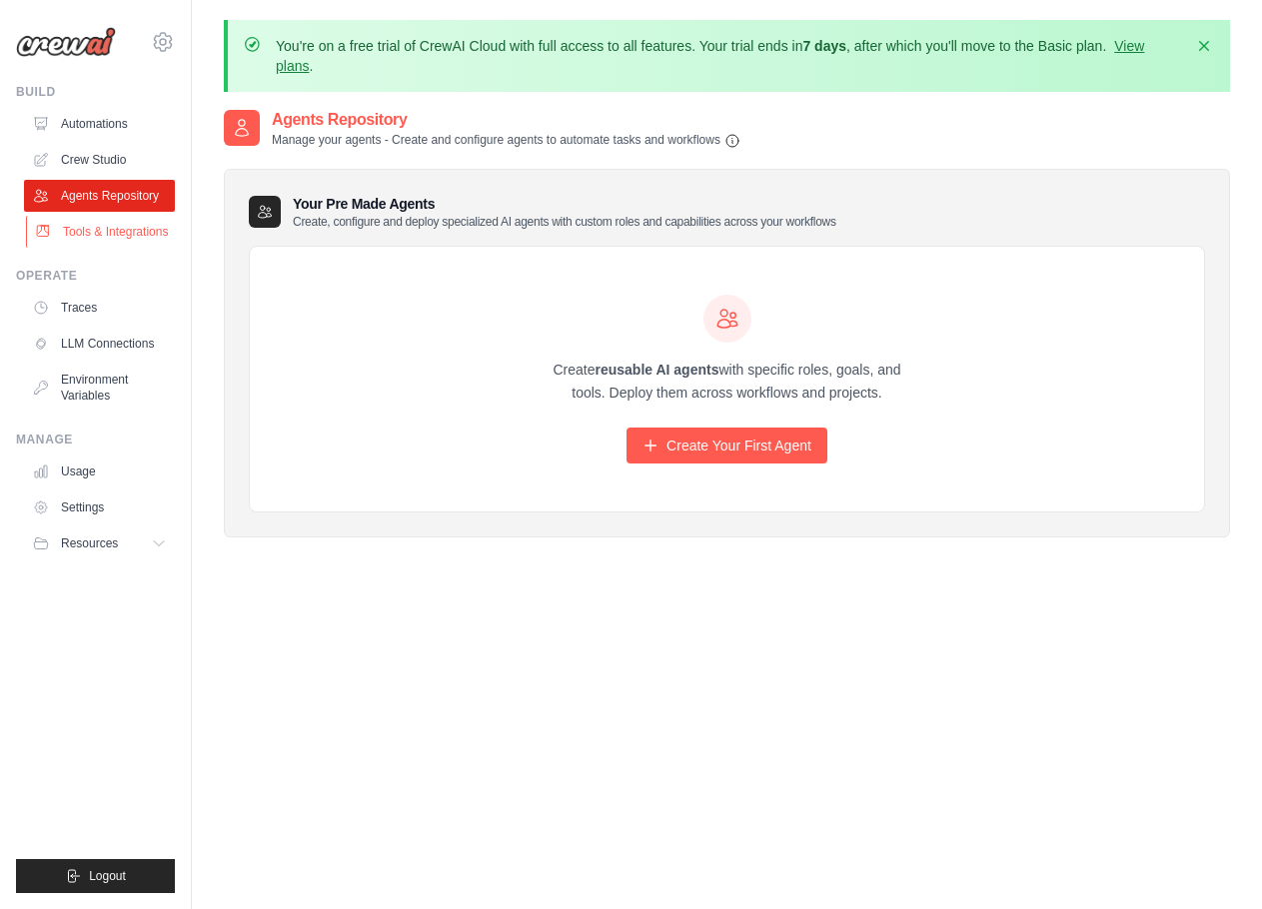
click at [134, 233] on link "Tools & Integrations" at bounding box center [101, 232] width 151 height 32
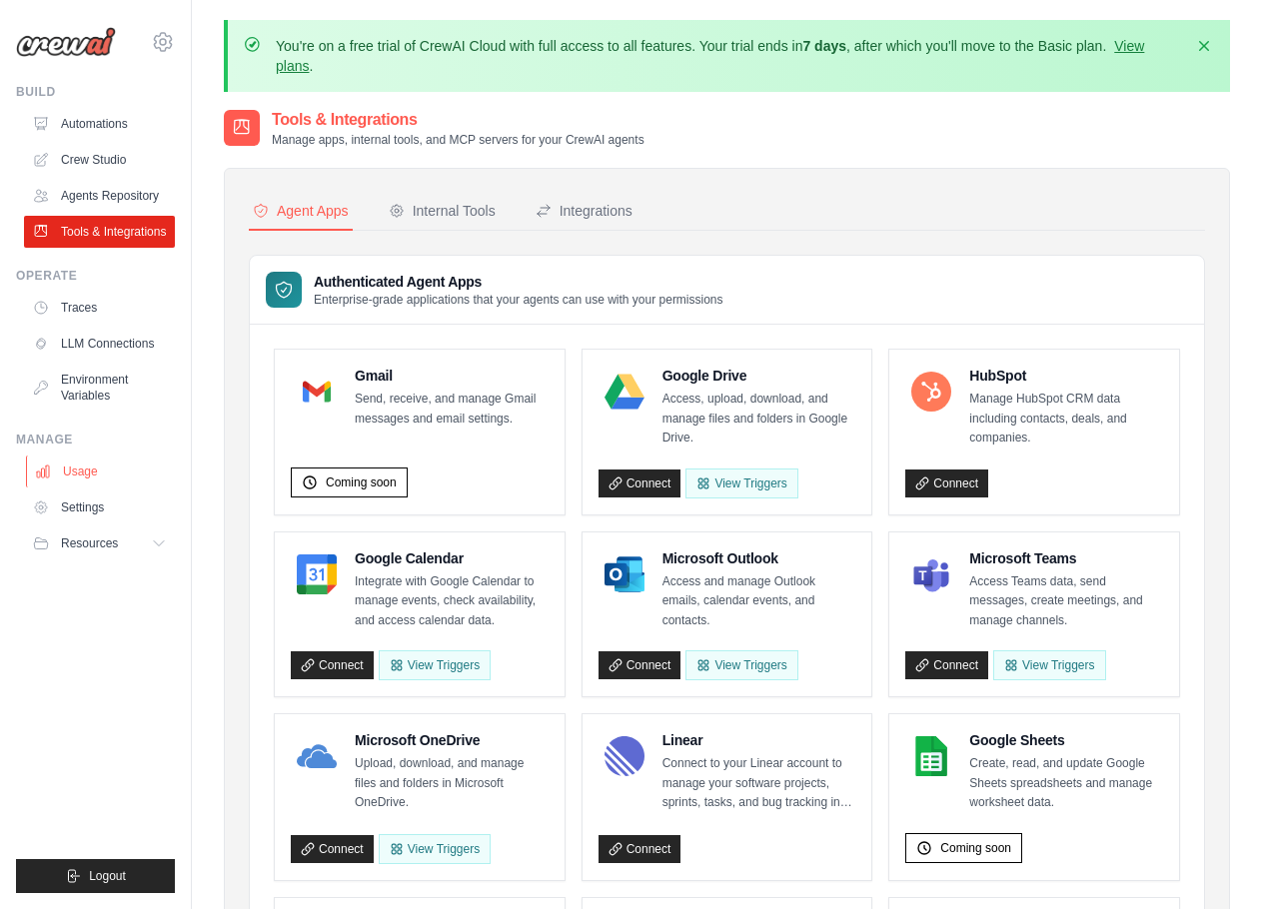
click at [89, 471] on link "Usage" at bounding box center [101, 472] width 151 height 32
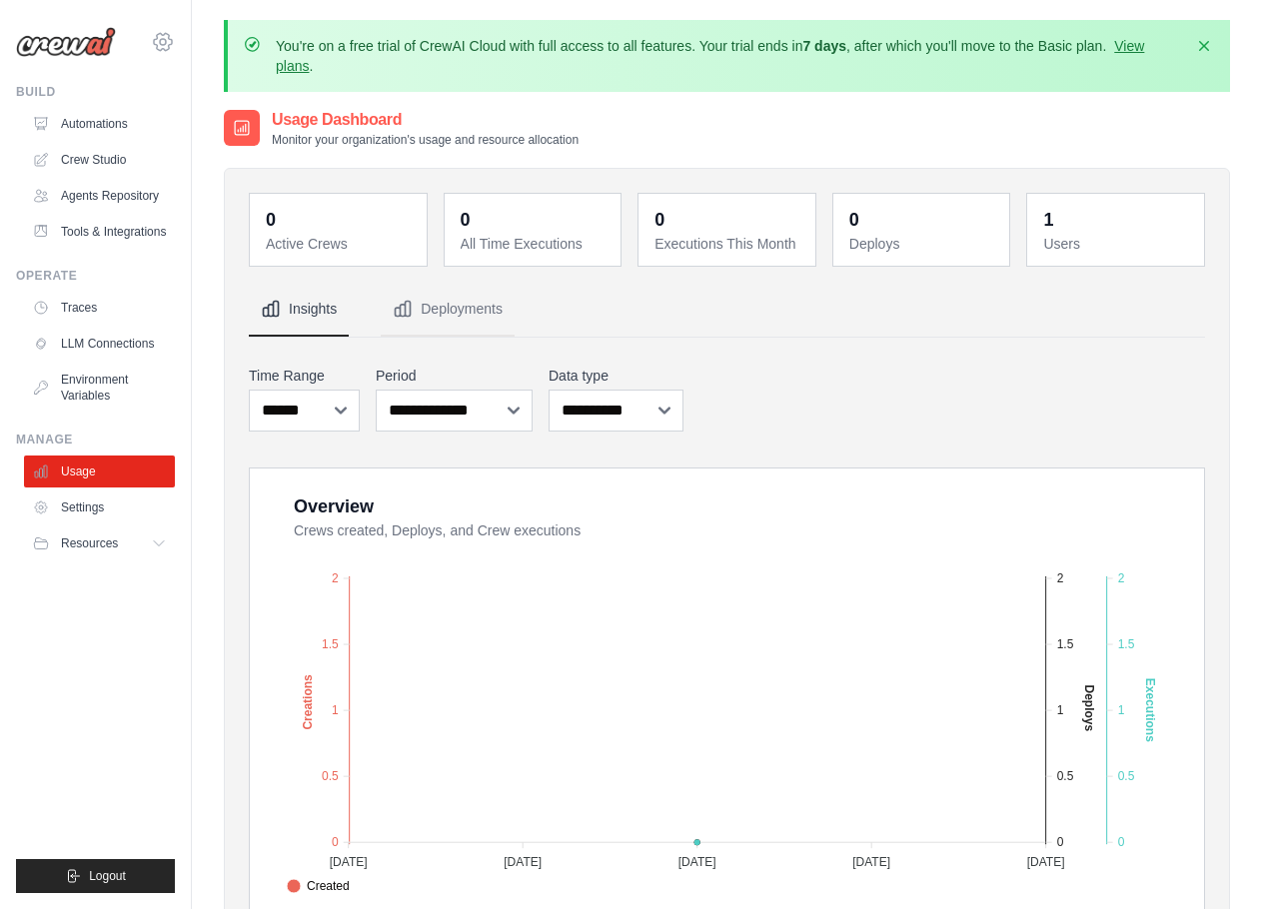
click at [172, 42] on icon at bounding box center [163, 41] width 18 height 17
click at [938, 122] on div "Usage Dashboard Monitor your organization's usage and resource allocation" at bounding box center [727, 128] width 1006 height 40
click at [1142, 44] on link "View plans" at bounding box center [710, 56] width 868 height 36
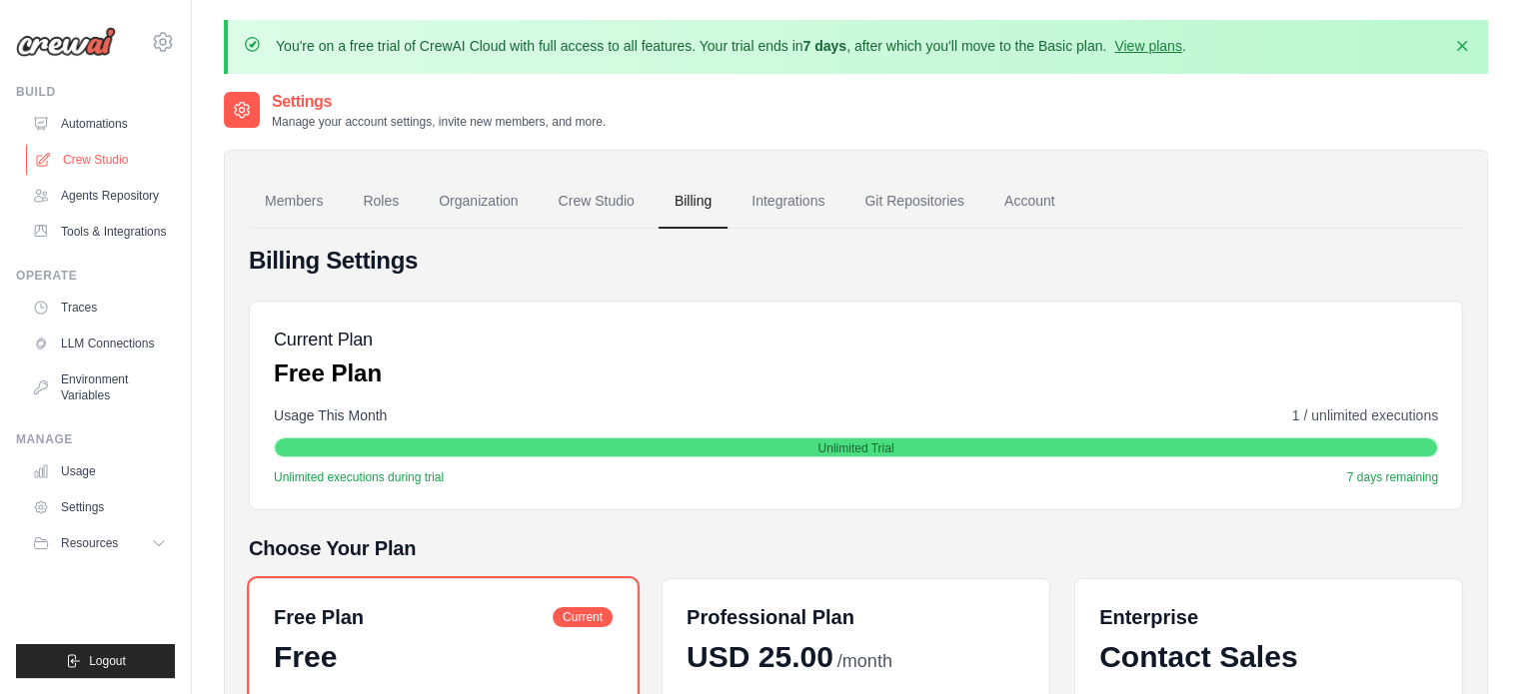
click at [104, 159] on link "Crew Studio" at bounding box center [101, 160] width 151 height 32
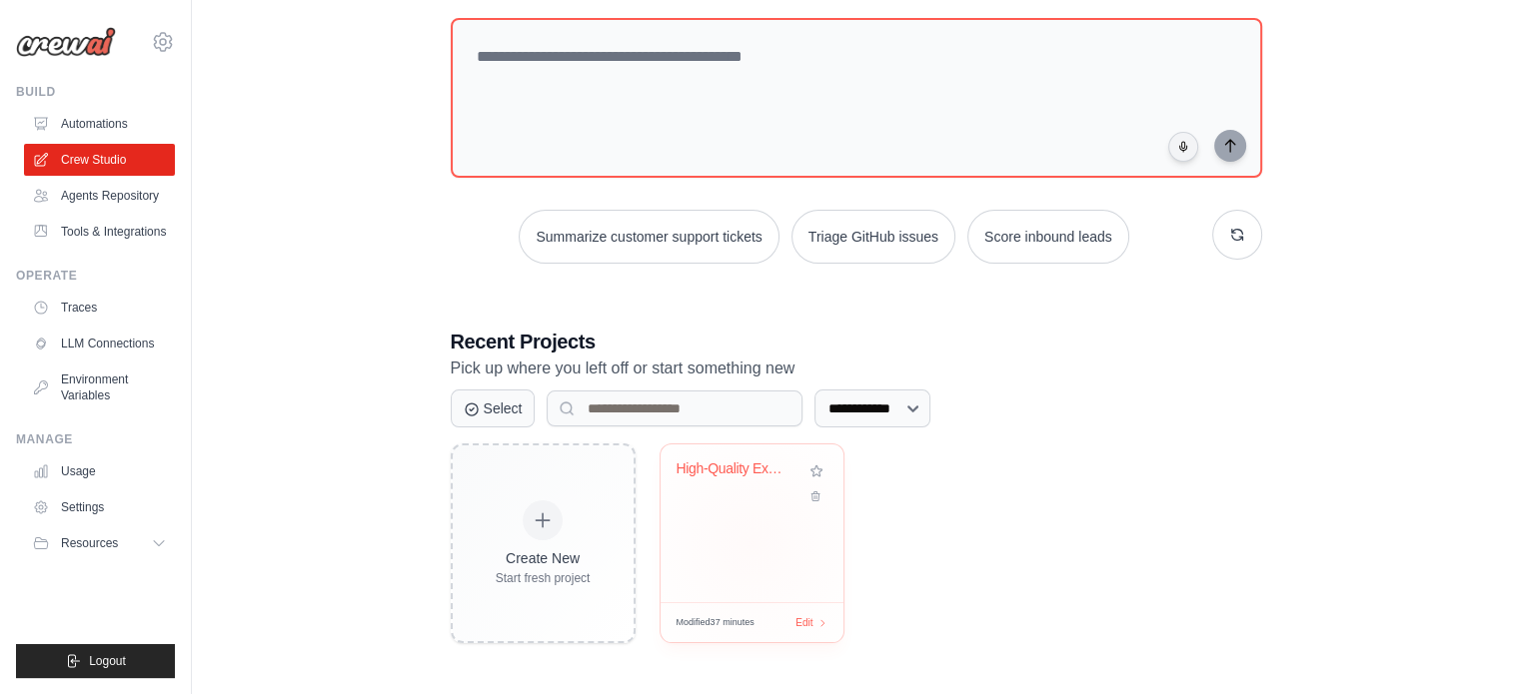
click at [741, 494] on div "High-Quality Exam Question Generato..." at bounding box center [751, 484] width 151 height 46
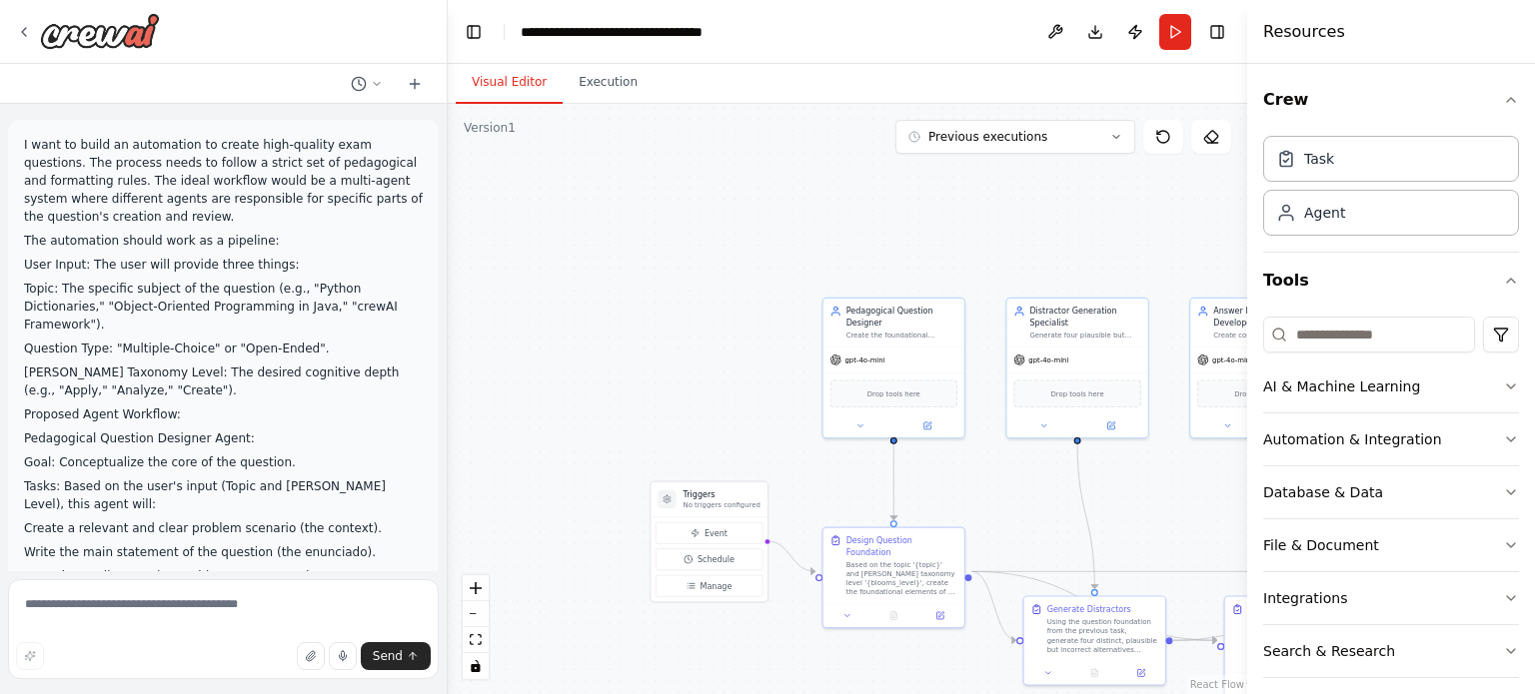
scroll to position [3503, 0]
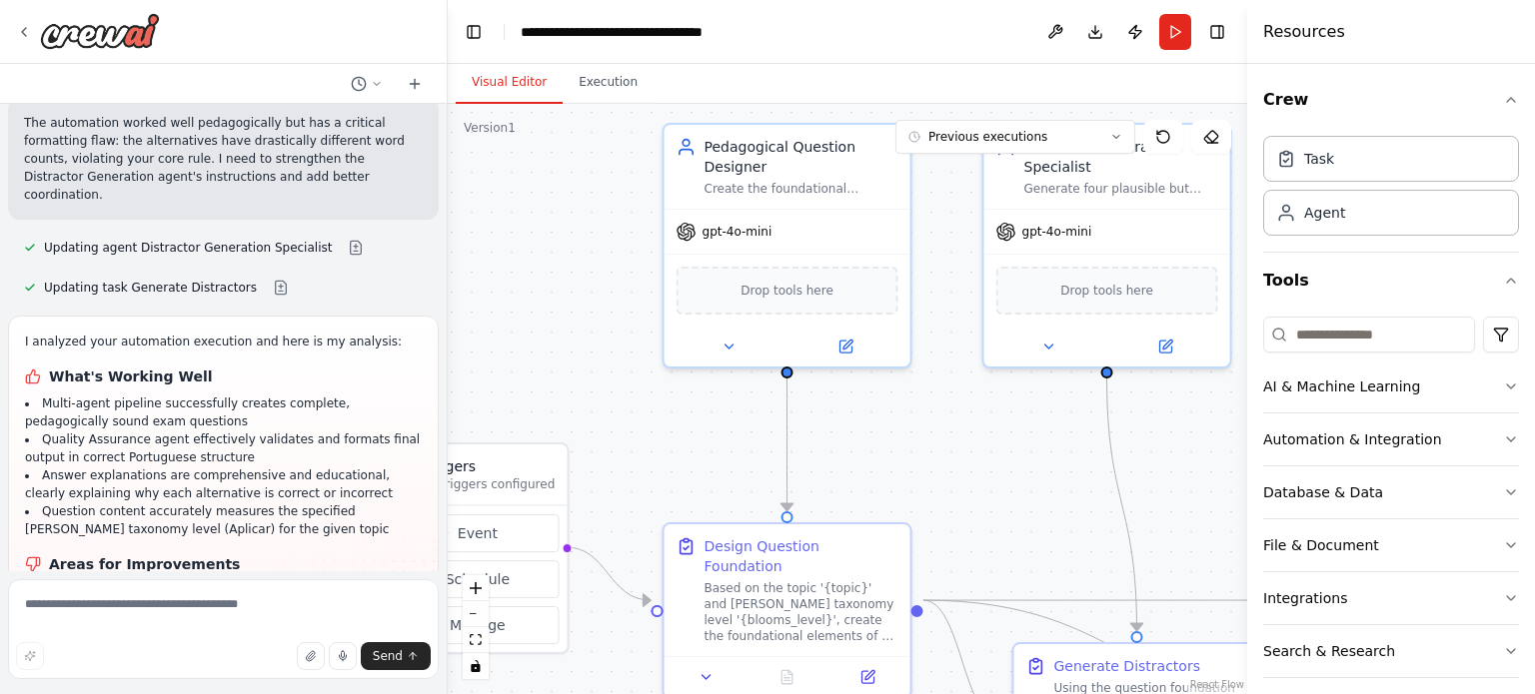
drag, startPoint x: 747, startPoint y: 408, endPoint x: 531, endPoint y: 313, distance: 236.7
click at [531, 313] on div ".deletable-edge-delete-btn { width: 20px; height: 20px; border: 0px solid #ffff…" at bounding box center [847, 399] width 799 height 591
click at [855, 187] on div "Create the foundational elements of an exam question: develop a clear problem s…" at bounding box center [801, 185] width 194 height 16
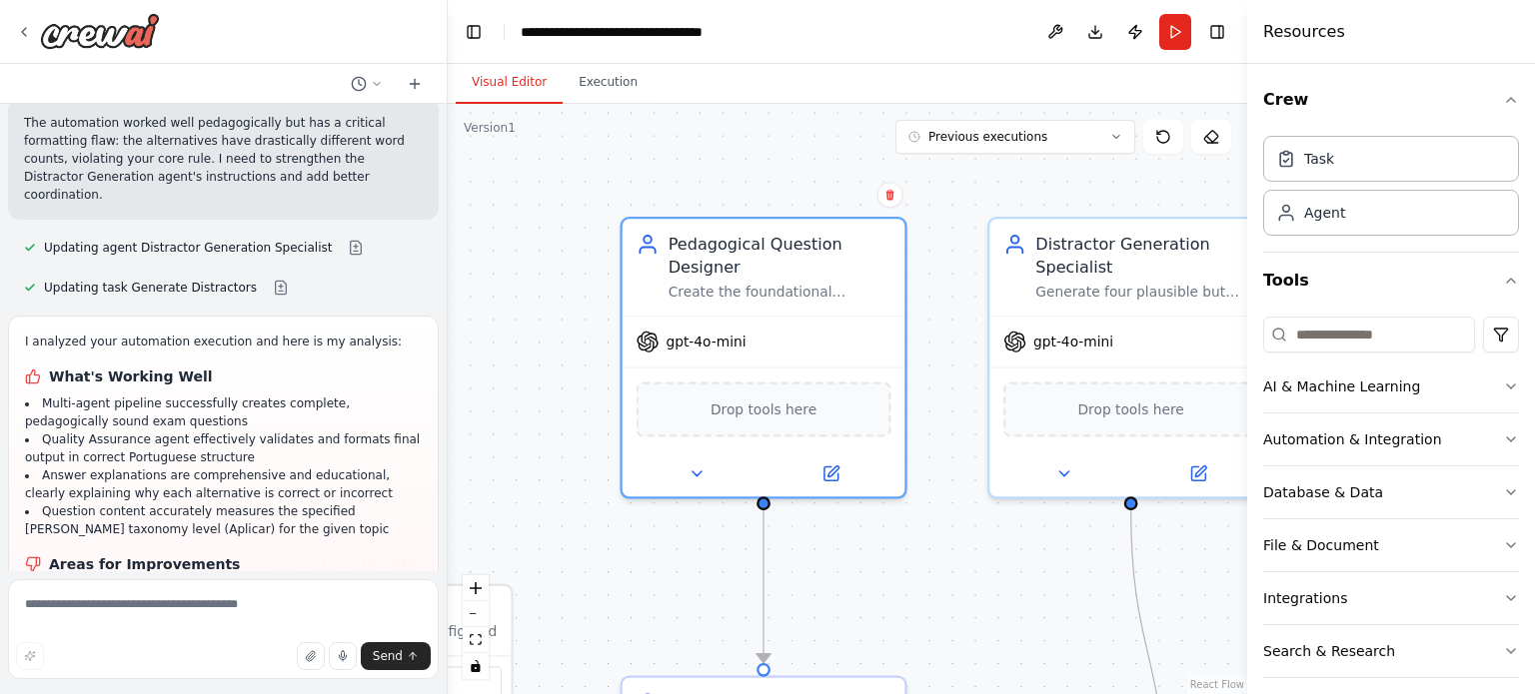
drag, startPoint x: 935, startPoint y: 288, endPoint x: 933, endPoint y: 405, distance: 116.9
click at [933, 405] on div ".deletable-edge-delete-btn { width: 20px; height: 20px; border: 0px solid #ffff…" at bounding box center [847, 399] width 799 height 591
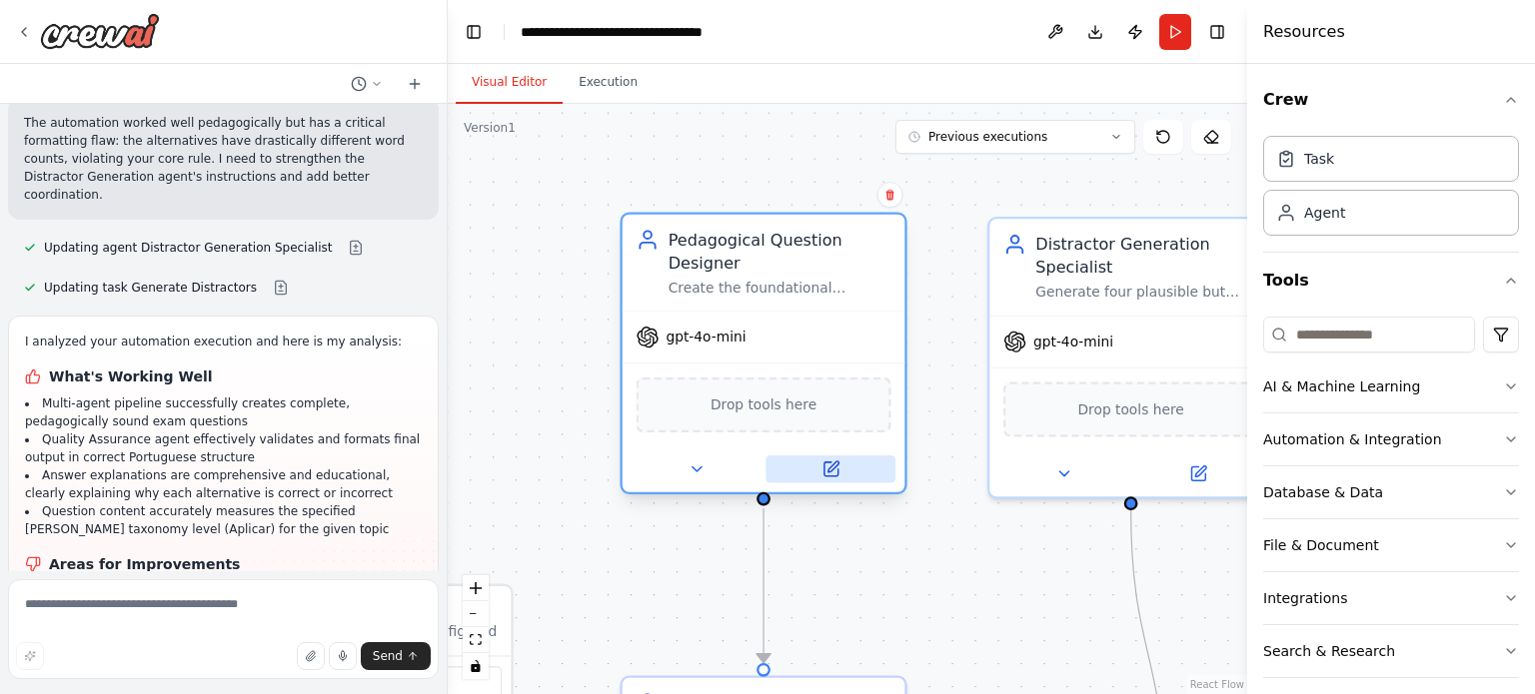
drag, startPoint x: 842, startPoint y: 303, endPoint x: 828, endPoint y: 461, distance: 158.5
click at [828, 463] on icon at bounding box center [830, 470] width 14 height 14
click at [831, 471] on icon at bounding box center [830, 470] width 14 height 14
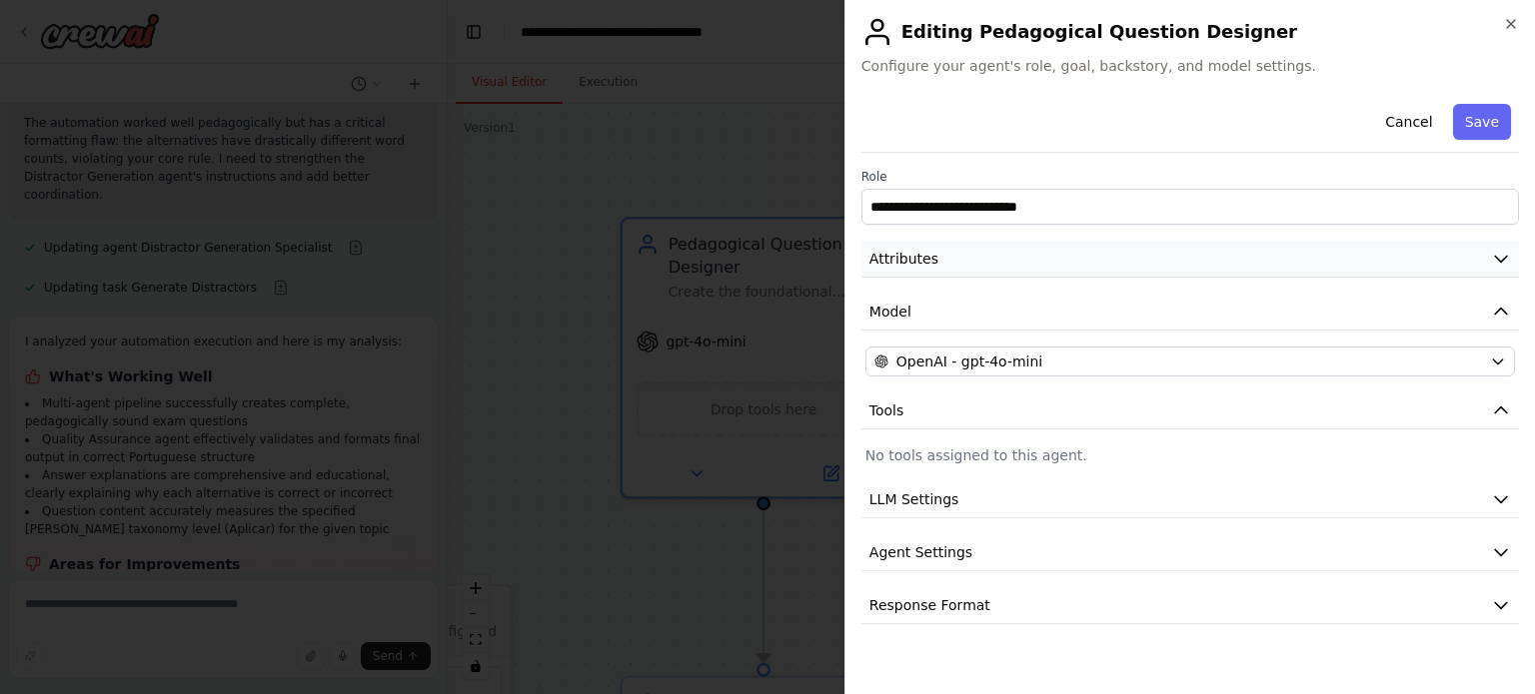
click at [915, 251] on span "Attributes" at bounding box center [903, 259] width 69 height 20
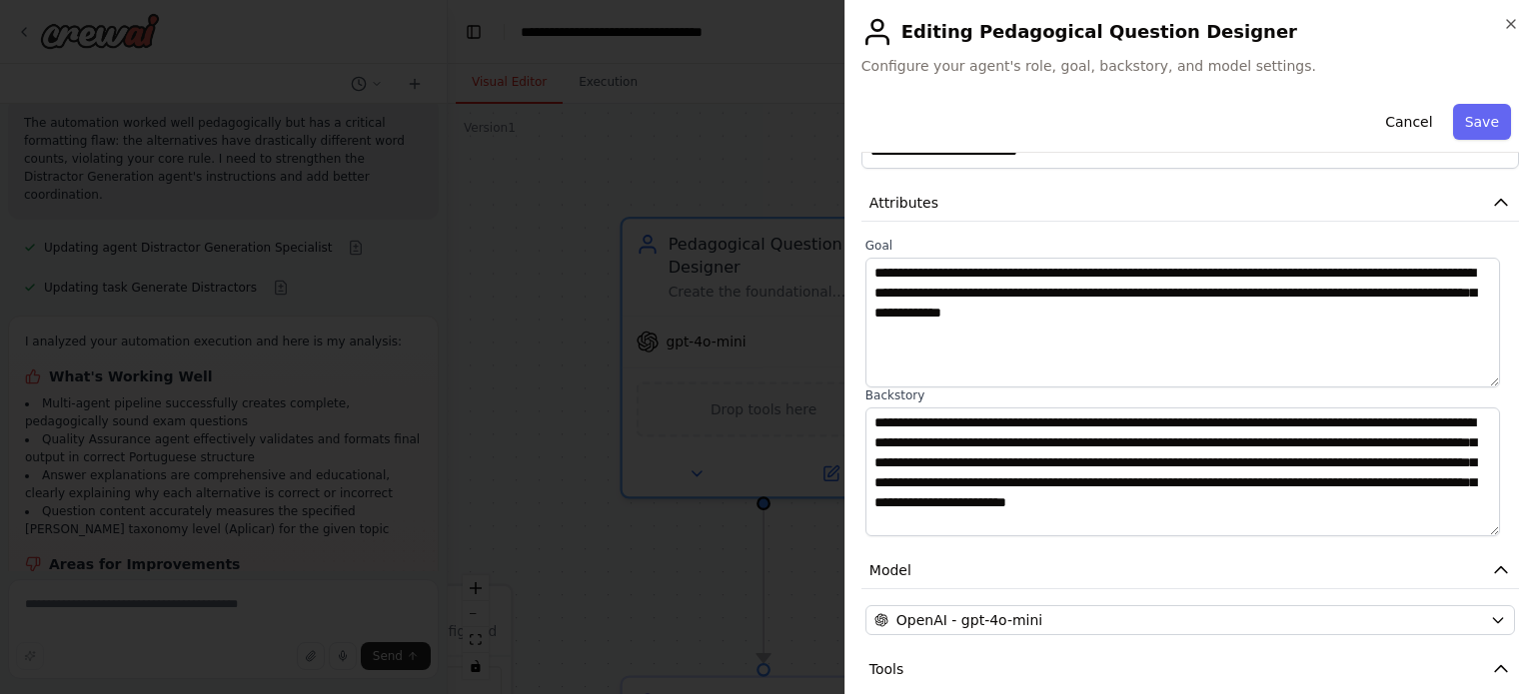
scroll to position [100, 0]
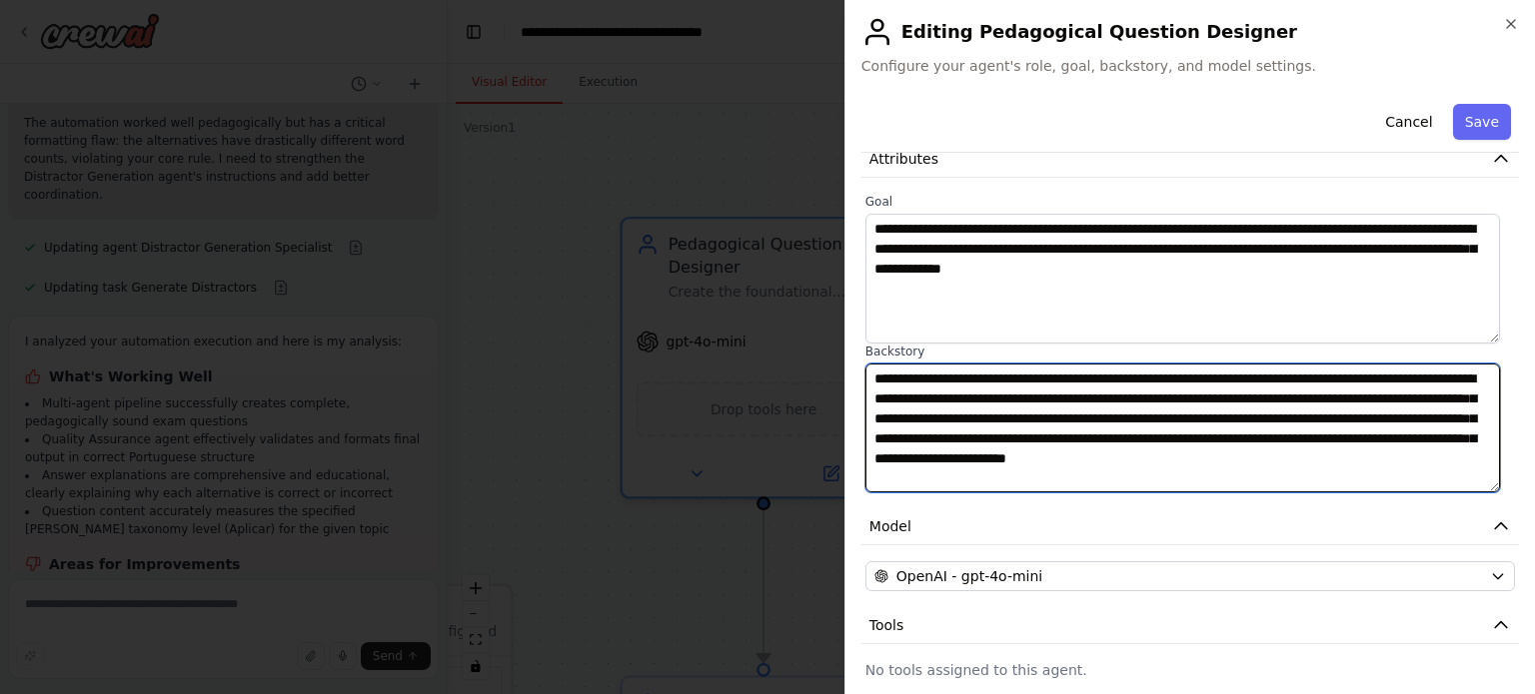
drag, startPoint x: 1050, startPoint y: 476, endPoint x: 868, endPoint y: 375, distance: 208.0
click at [868, 375] on textarea "**********" at bounding box center [1182, 429] width 635 height 130
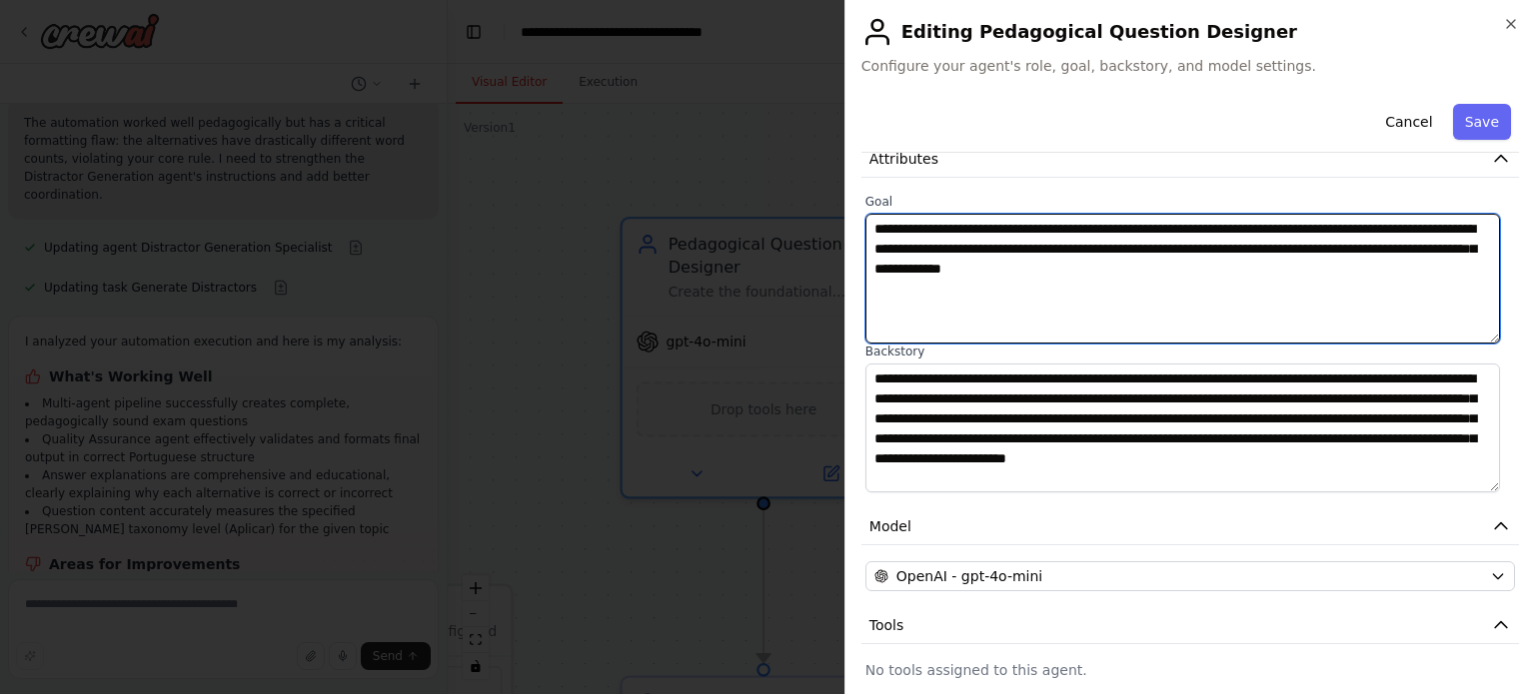
drag, startPoint x: 1261, startPoint y: 279, endPoint x: 848, endPoint y: 190, distance: 422.2
click at [848, 190] on div "**********" at bounding box center [1189, 347] width 690 height 694
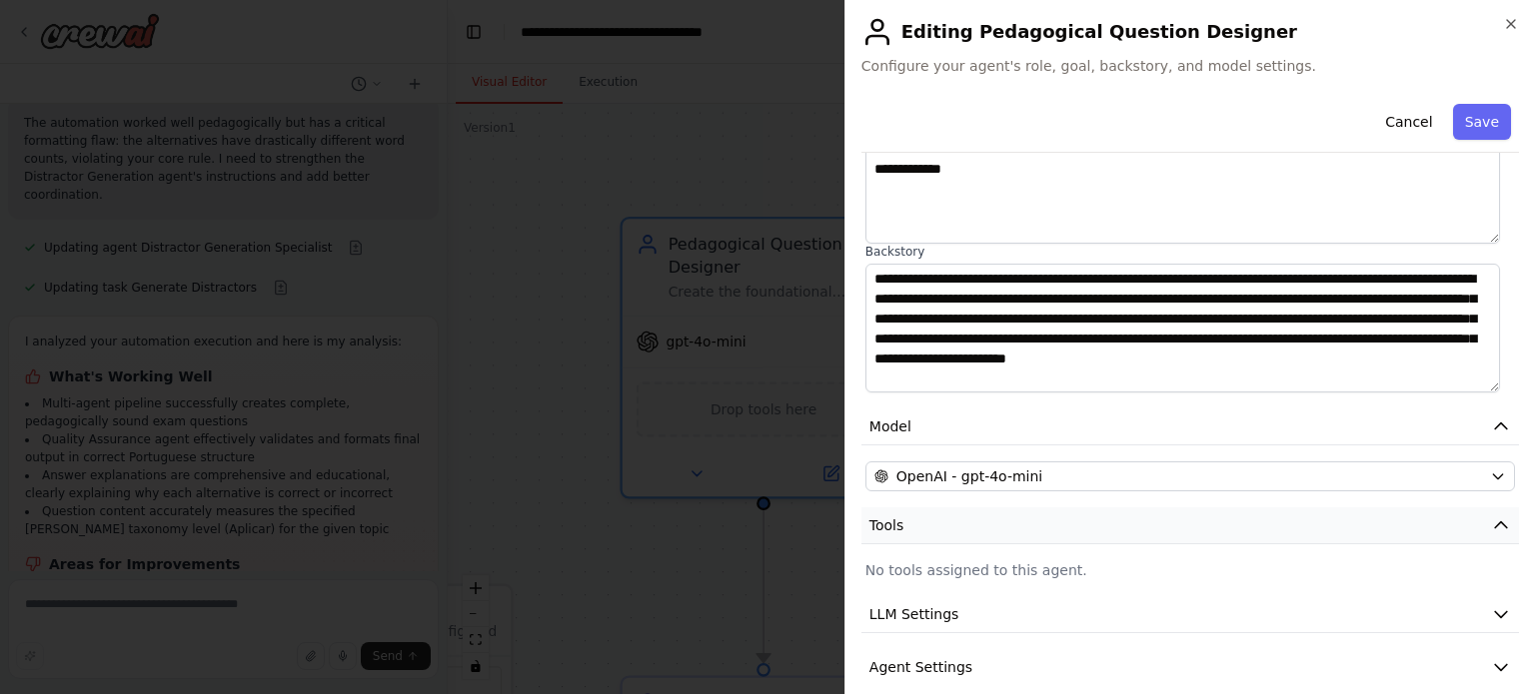
scroll to position [275, 0]
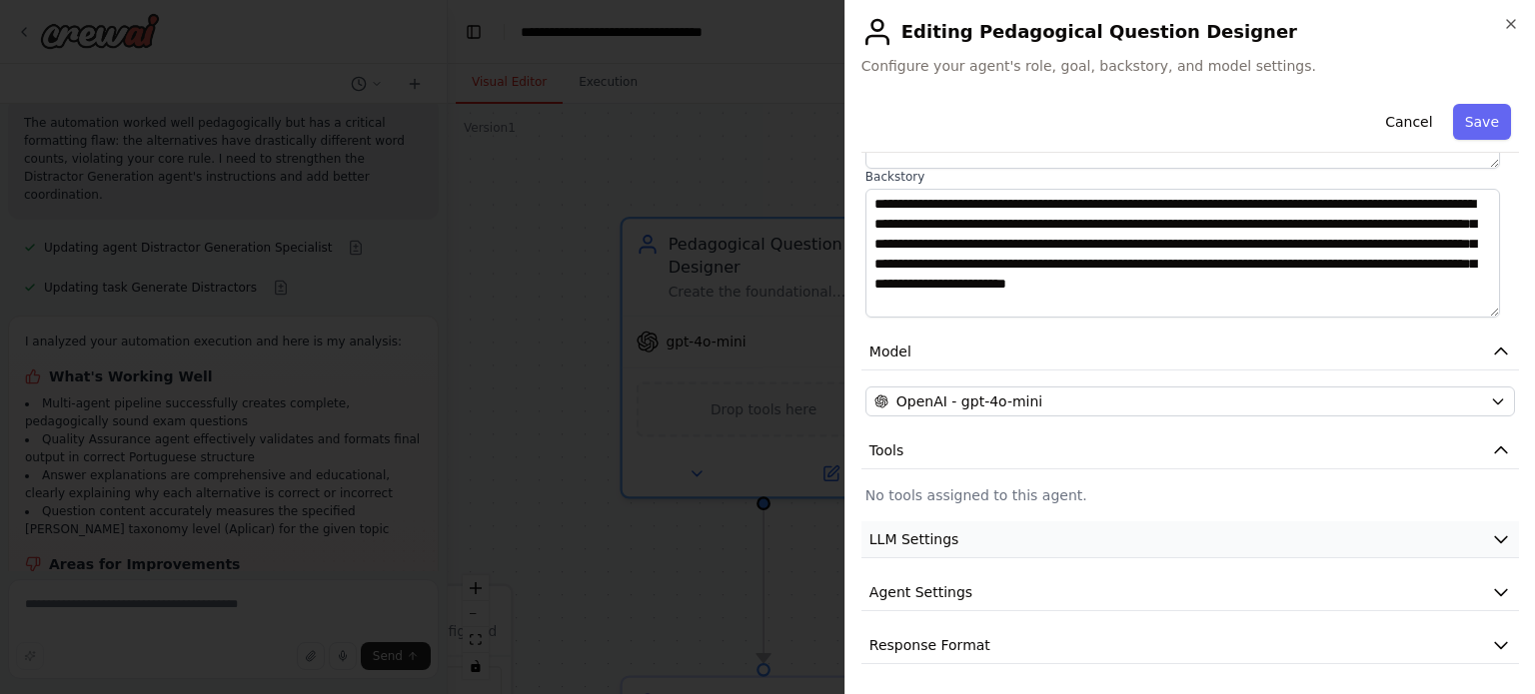
click at [1032, 544] on button "LLM Settings" at bounding box center [1190, 540] width 658 height 37
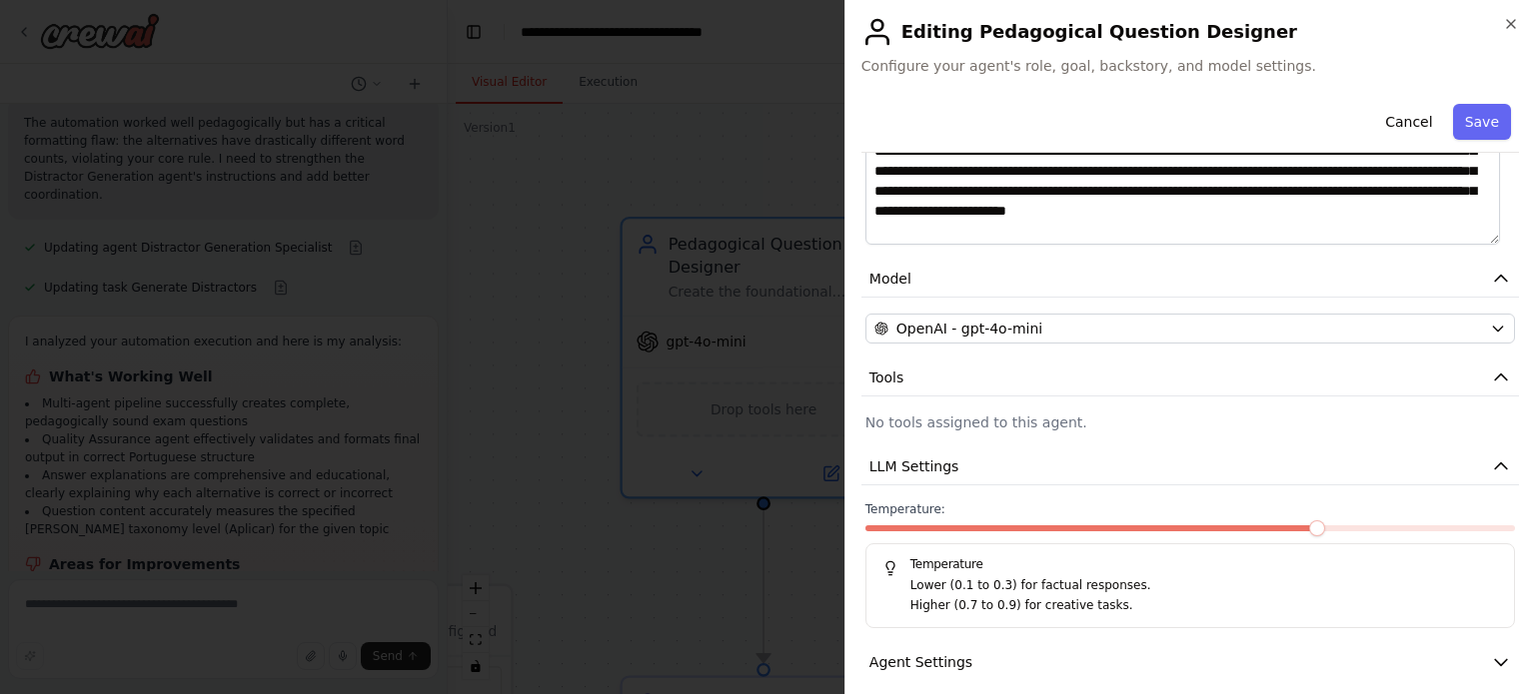
scroll to position [417, 0]
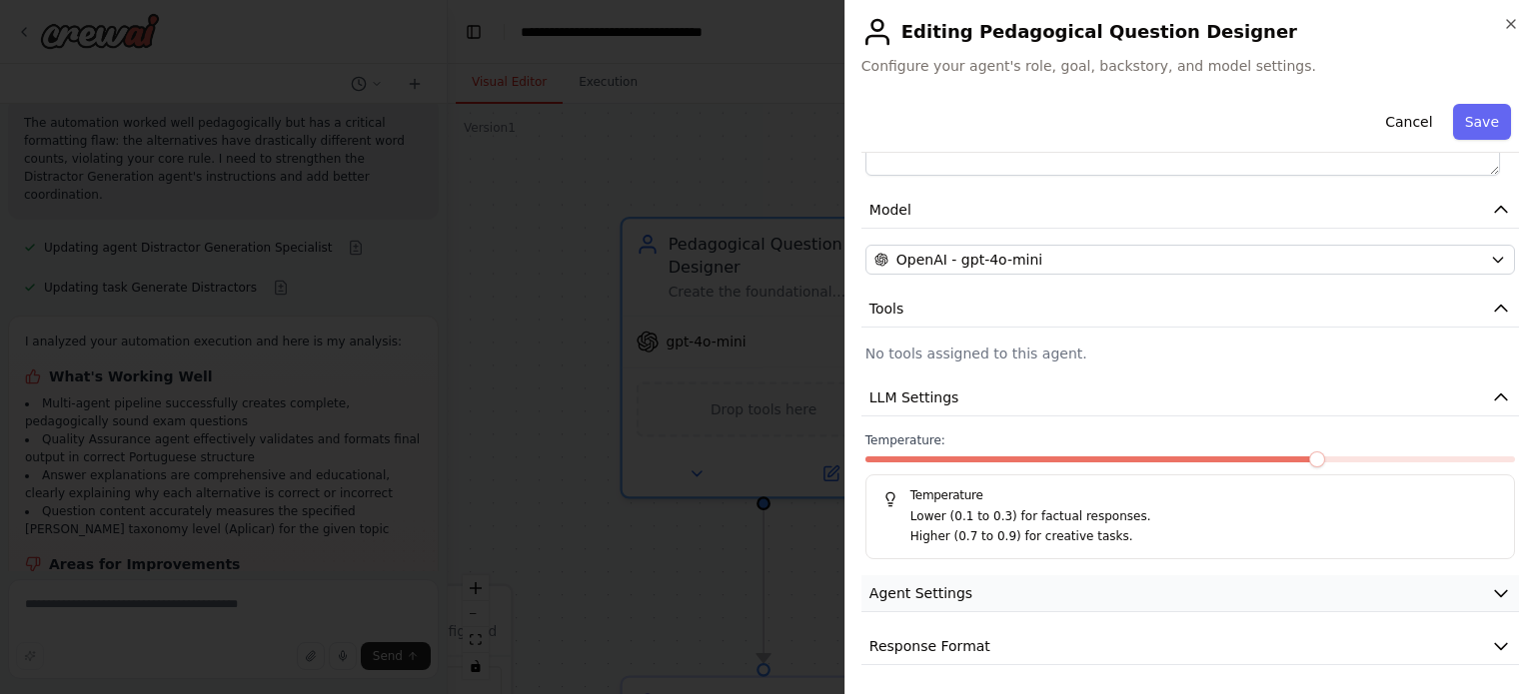
click at [1070, 589] on button "Agent Settings" at bounding box center [1190, 594] width 658 height 37
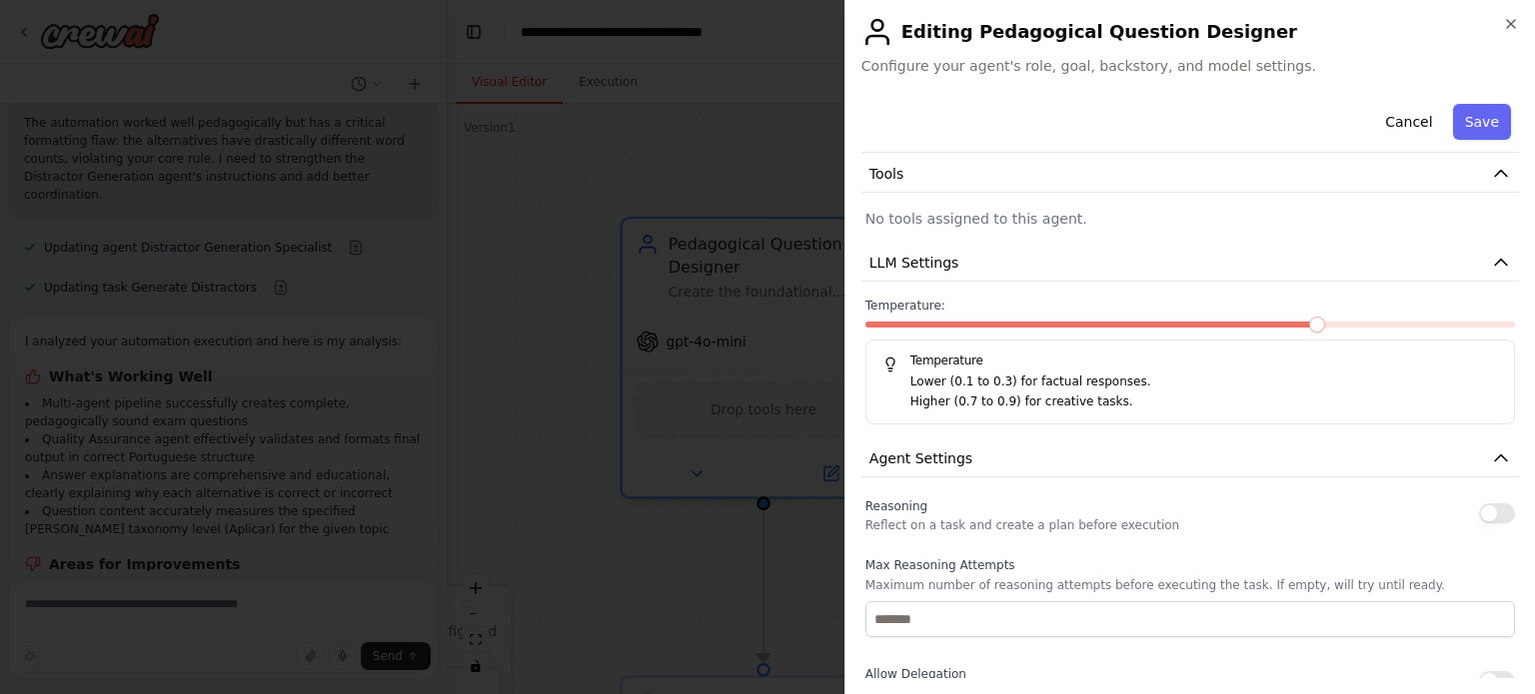
scroll to position [952, 0]
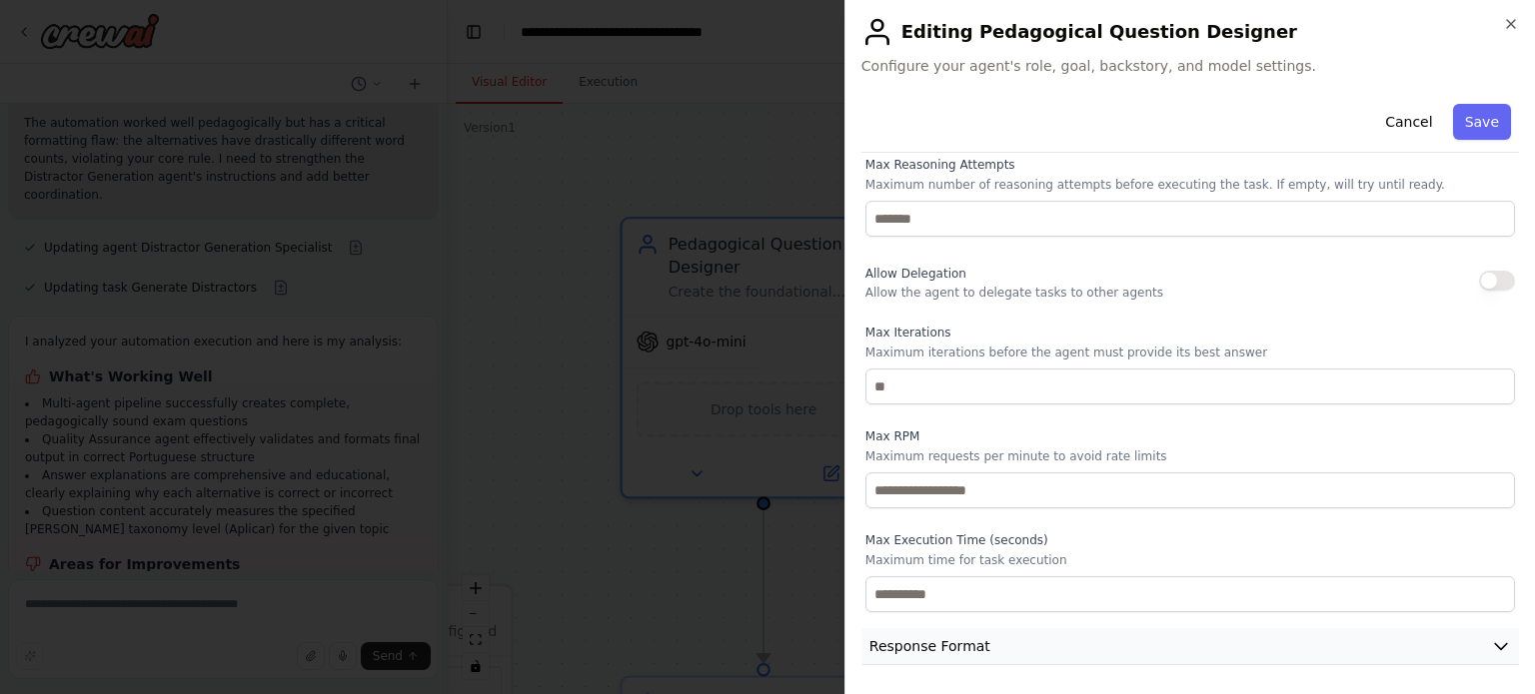
click at [986, 631] on button "Response Format" at bounding box center [1190, 647] width 658 height 37
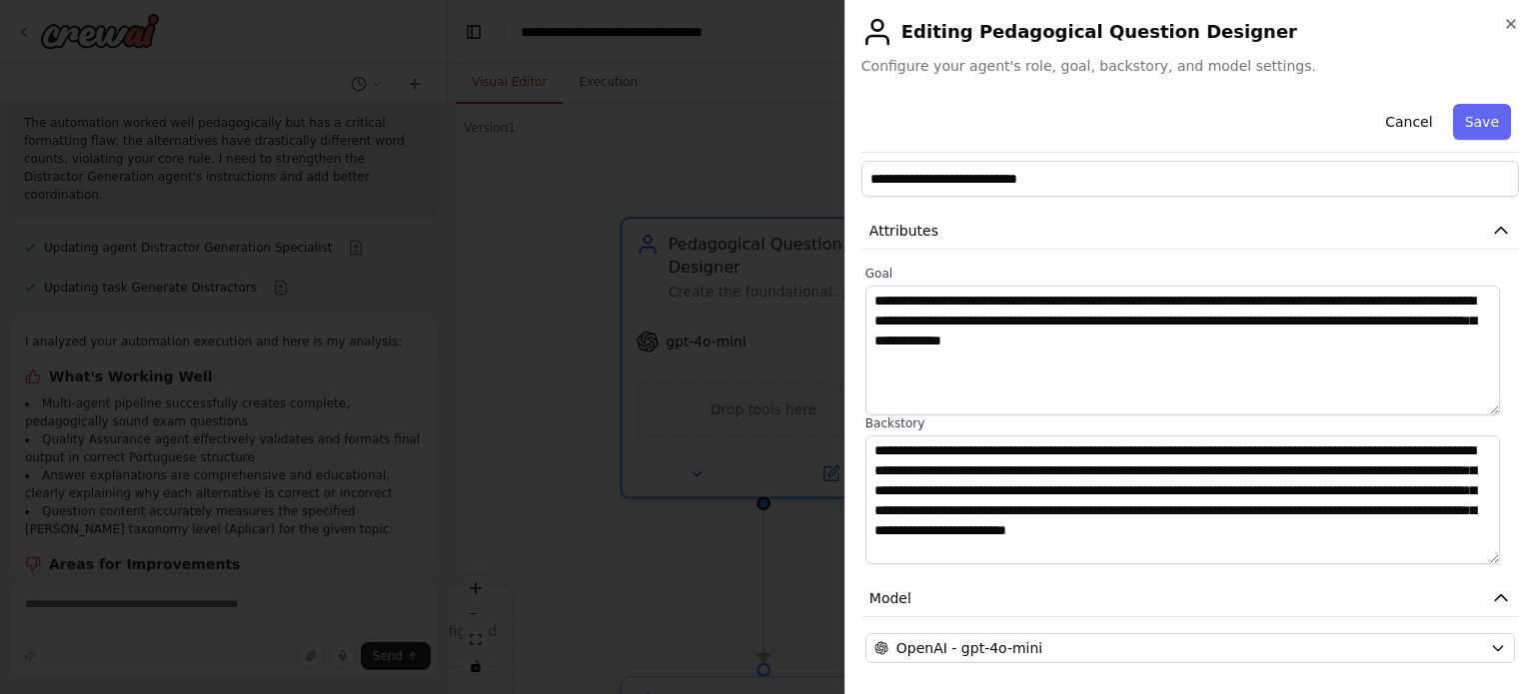
scroll to position [0, 0]
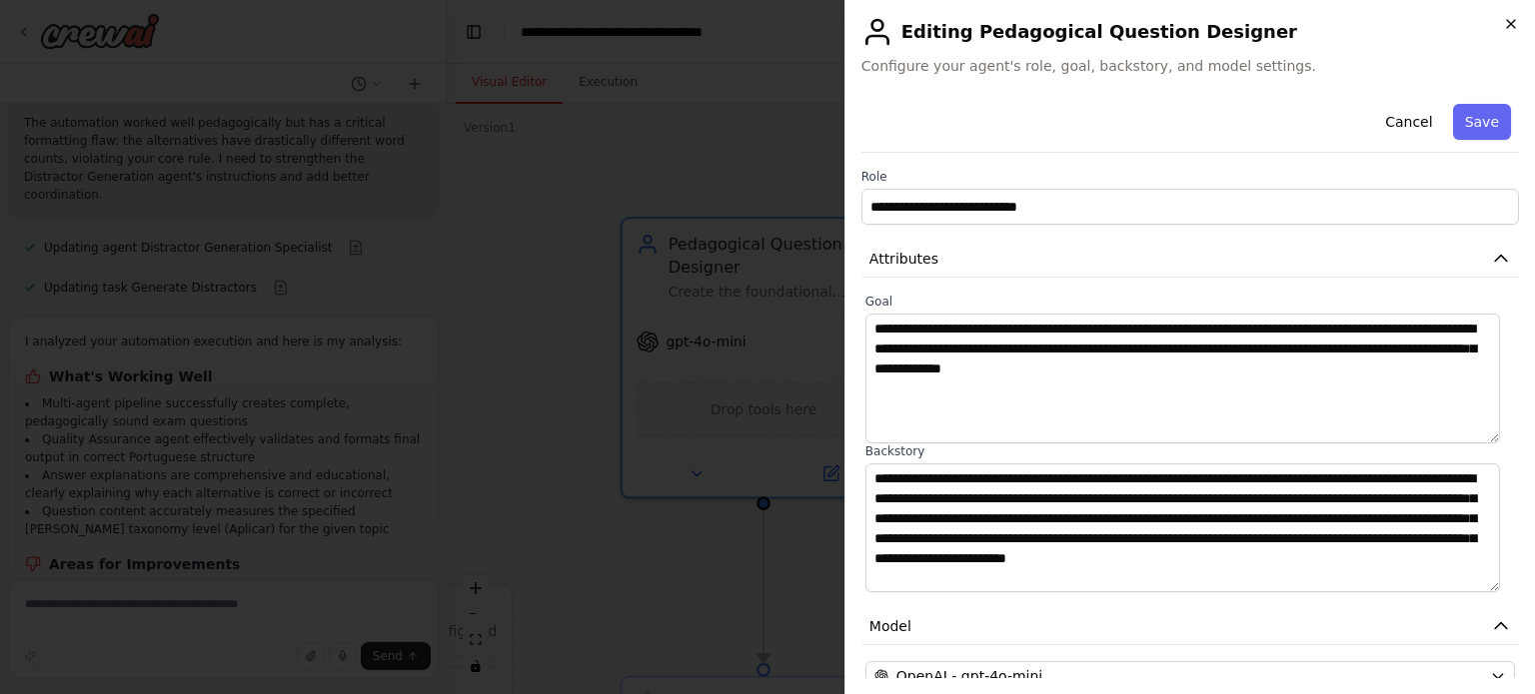
click at [1503, 19] on div "**********" at bounding box center [1189, 347] width 690 height 694
click at [1490, 4] on div at bounding box center [1490, 4] width 0 height 0
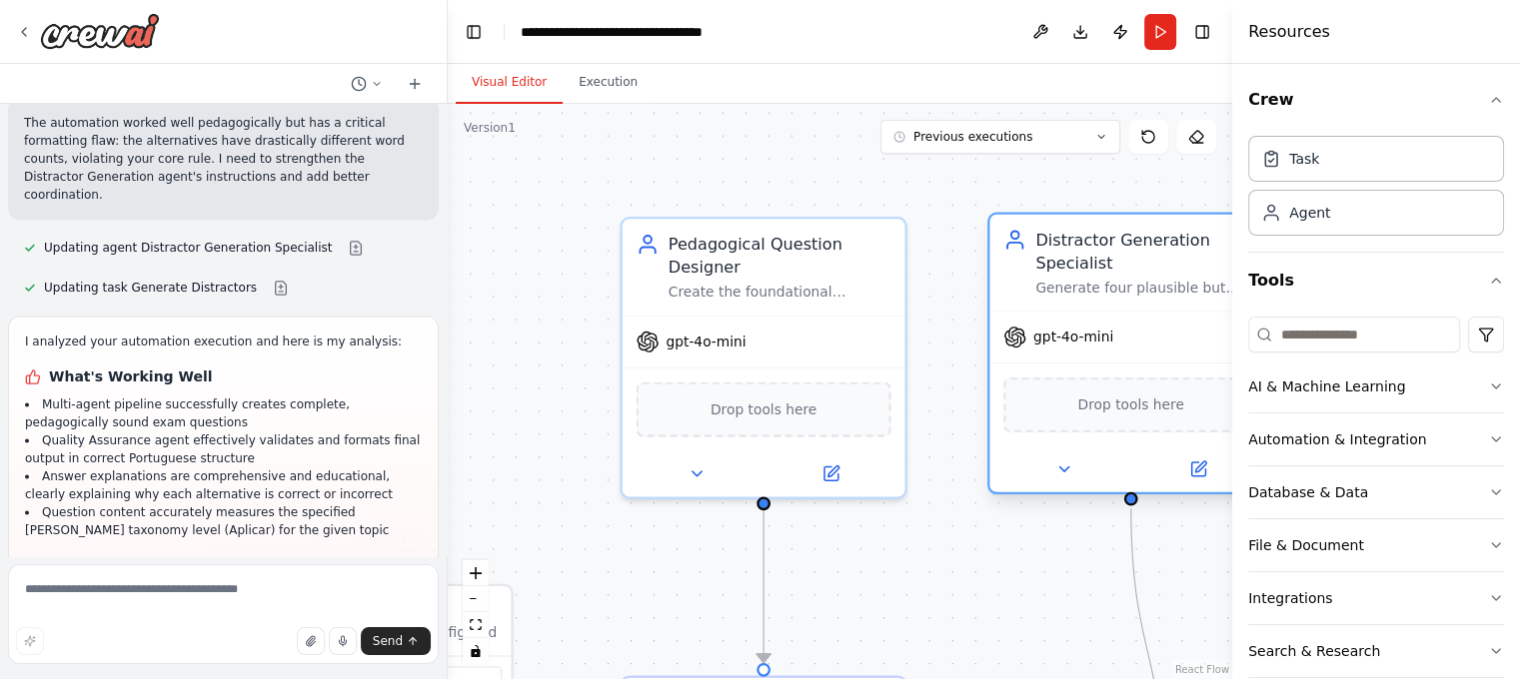
click at [1083, 294] on div "Generate four plausible but incorrect alternatives (distractors) for {question_…" at bounding box center [1146, 288] width 223 height 18
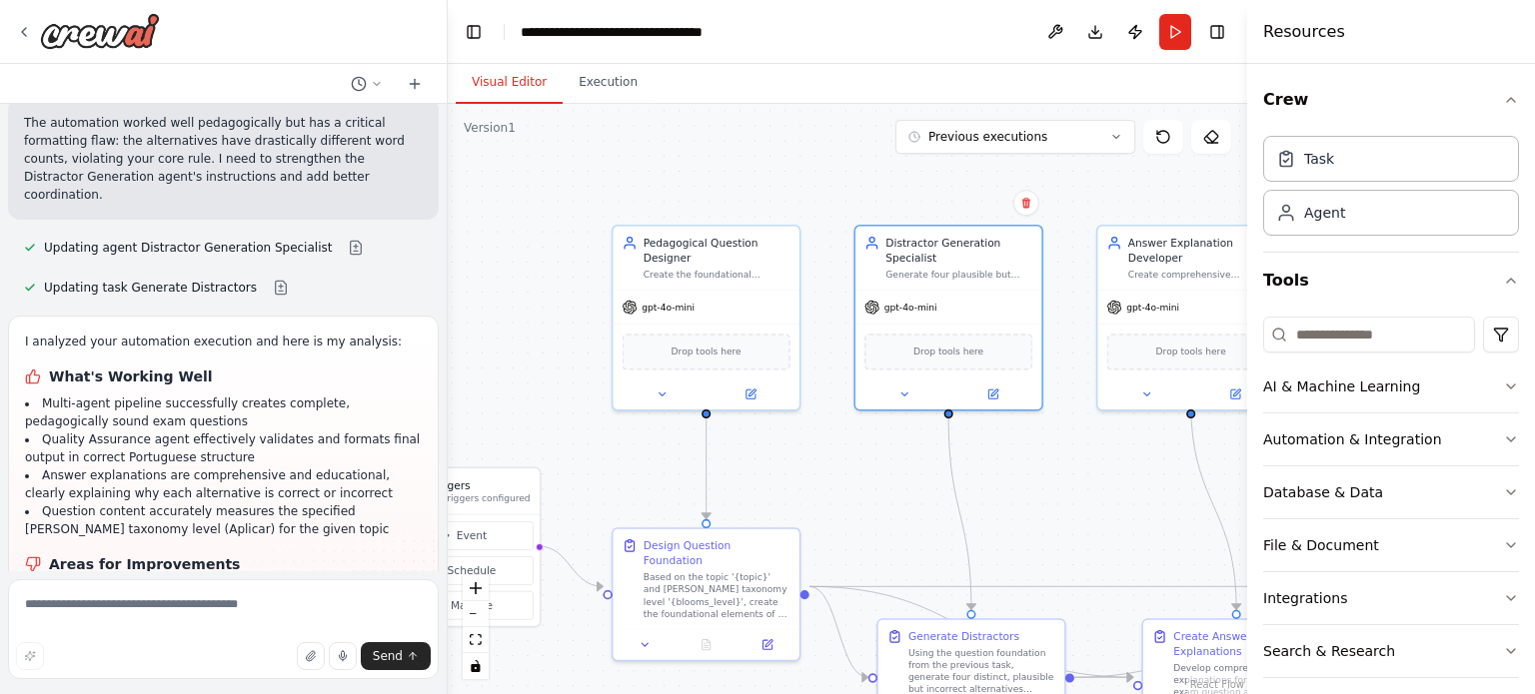
drag, startPoint x: 1189, startPoint y: 382, endPoint x: 1001, endPoint y: 369, distance: 188.3
click at [1001, 369] on div ".deletable-edge-delete-btn { width: 20px; height: 20px; border: 0px solid #ffff…" at bounding box center [847, 399] width 799 height 591
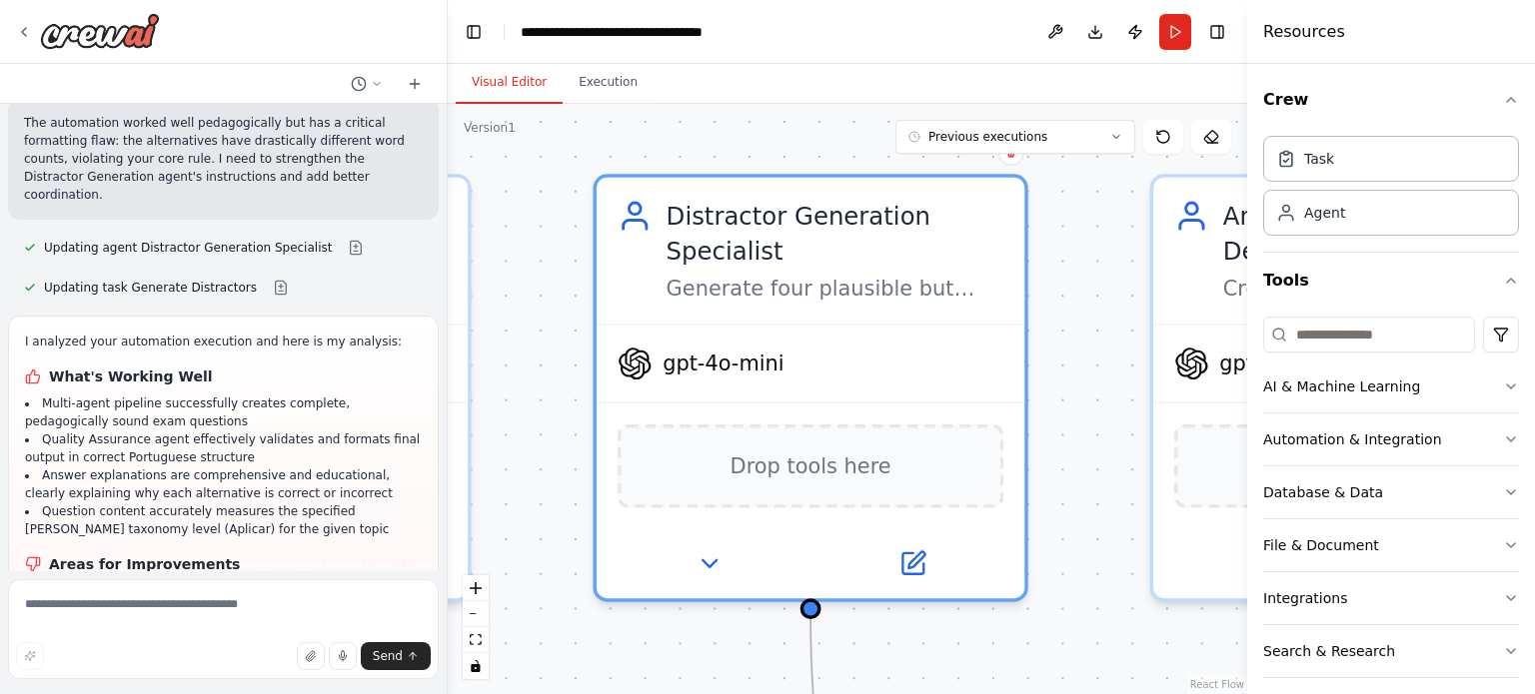
drag, startPoint x: 1055, startPoint y: 288, endPoint x: 1082, endPoint y: 350, distance: 67.6
click at [1082, 350] on div ".deletable-edge-delete-btn { width: 20px; height: 20px; border: 0px solid #ffff…" at bounding box center [847, 399] width 799 height 591
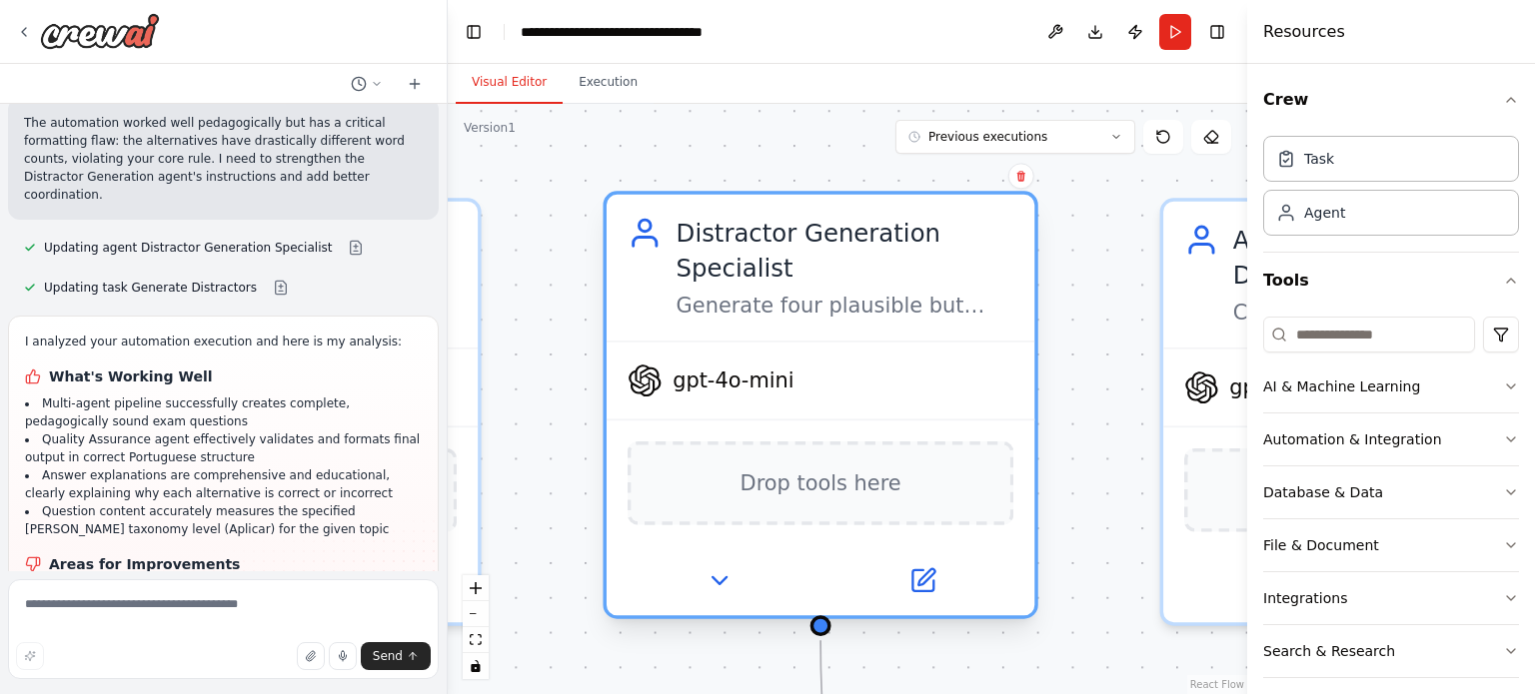
drag, startPoint x: 889, startPoint y: 288, endPoint x: 845, endPoint y: 253, distance: 56.2
click at [845, 253] on div "Distractor Generation Specialist" at bounding box center [845, 251] width 338 height 70
click at [925, 567] on icon at bounding box center [922, 581] width 28 height 28
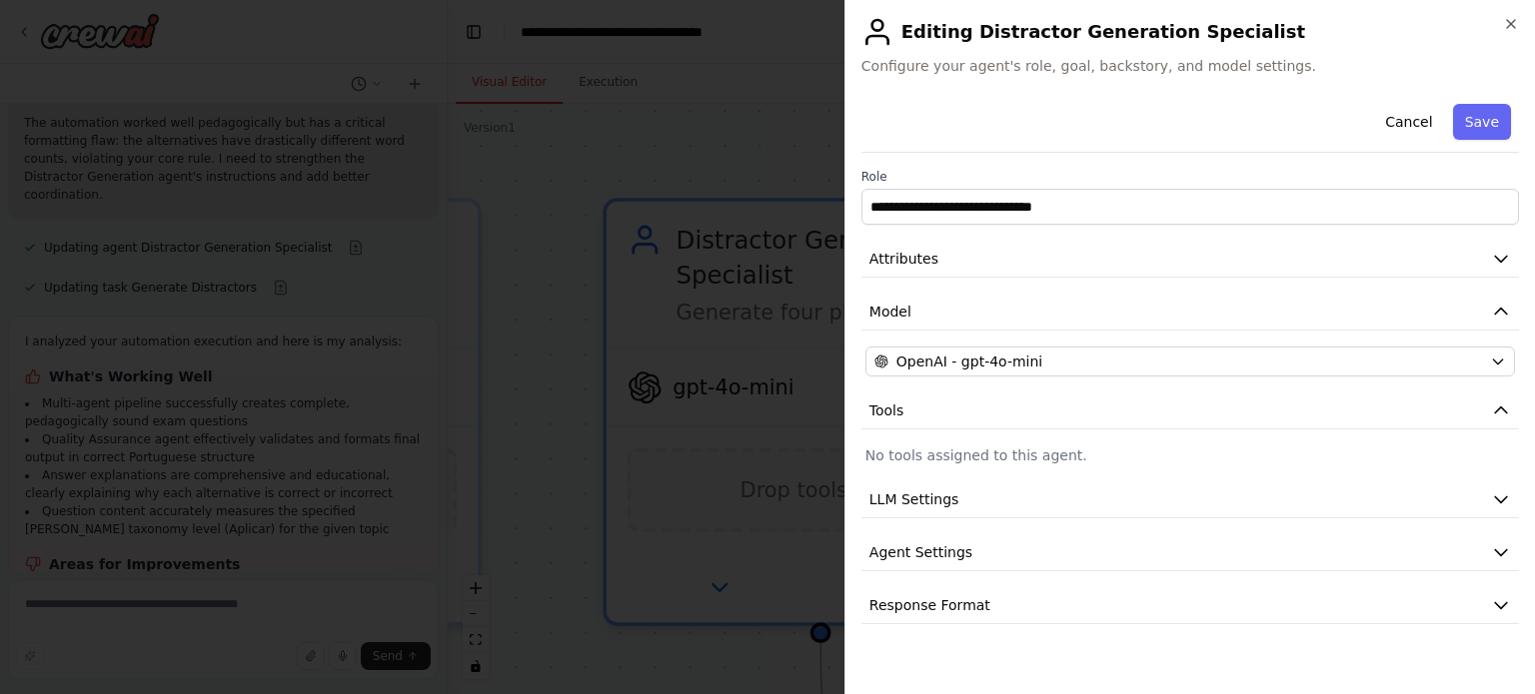
click at [1007, 33] on h2 "Editing Distractor Generation Specialist" at bounding box center [1190, 32] width 658 height 32
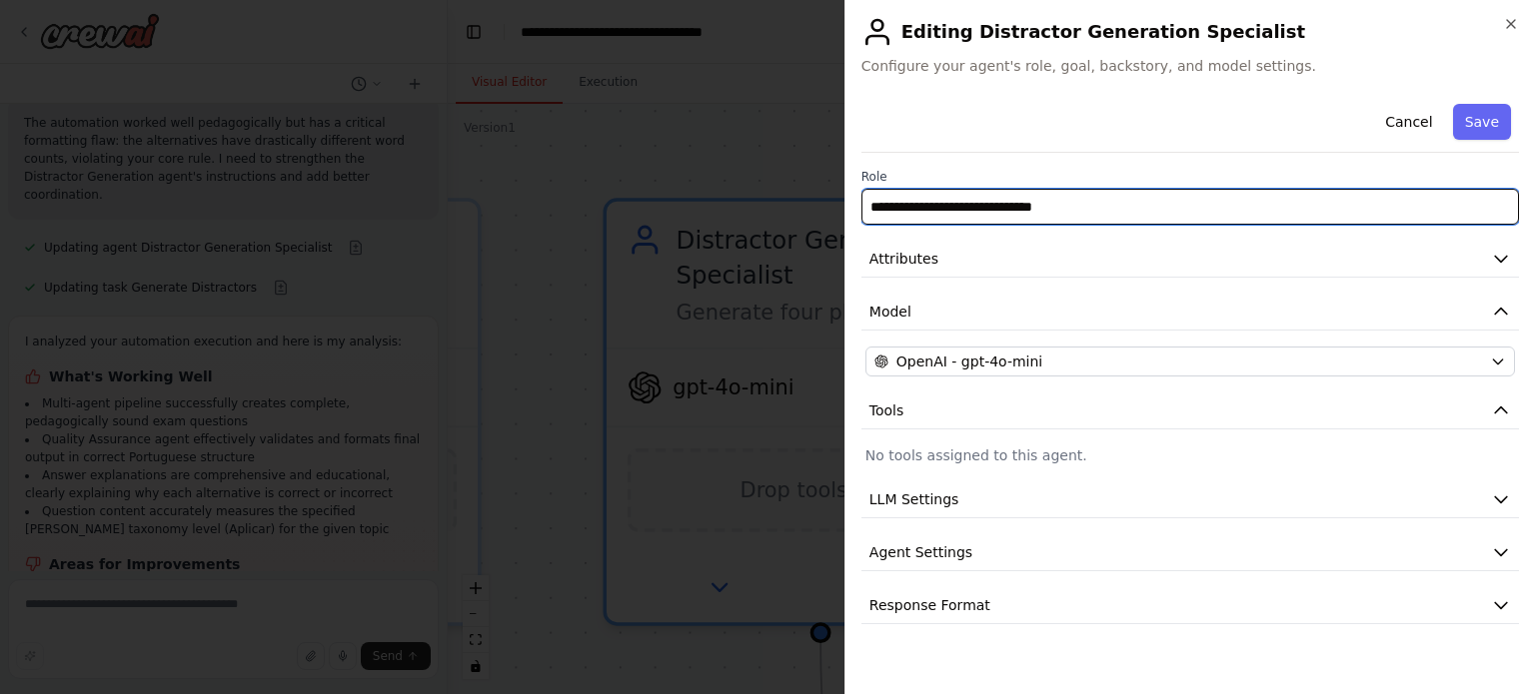
click at [962, 214] on input "**********" at bounding box center [1190, 207] width 658 height 36
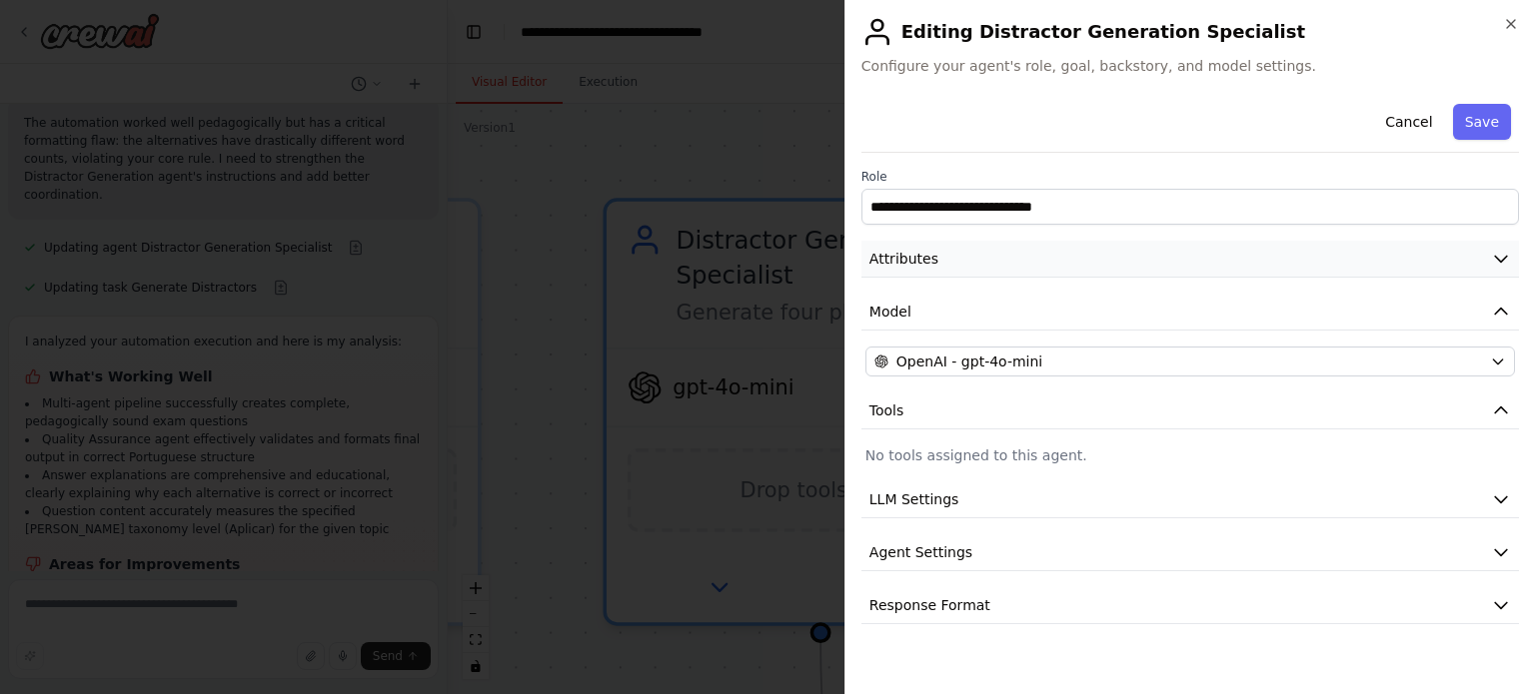
click at [948, 268] on button "Attributes" at bounding box center [1190, 259] width 658 height 37
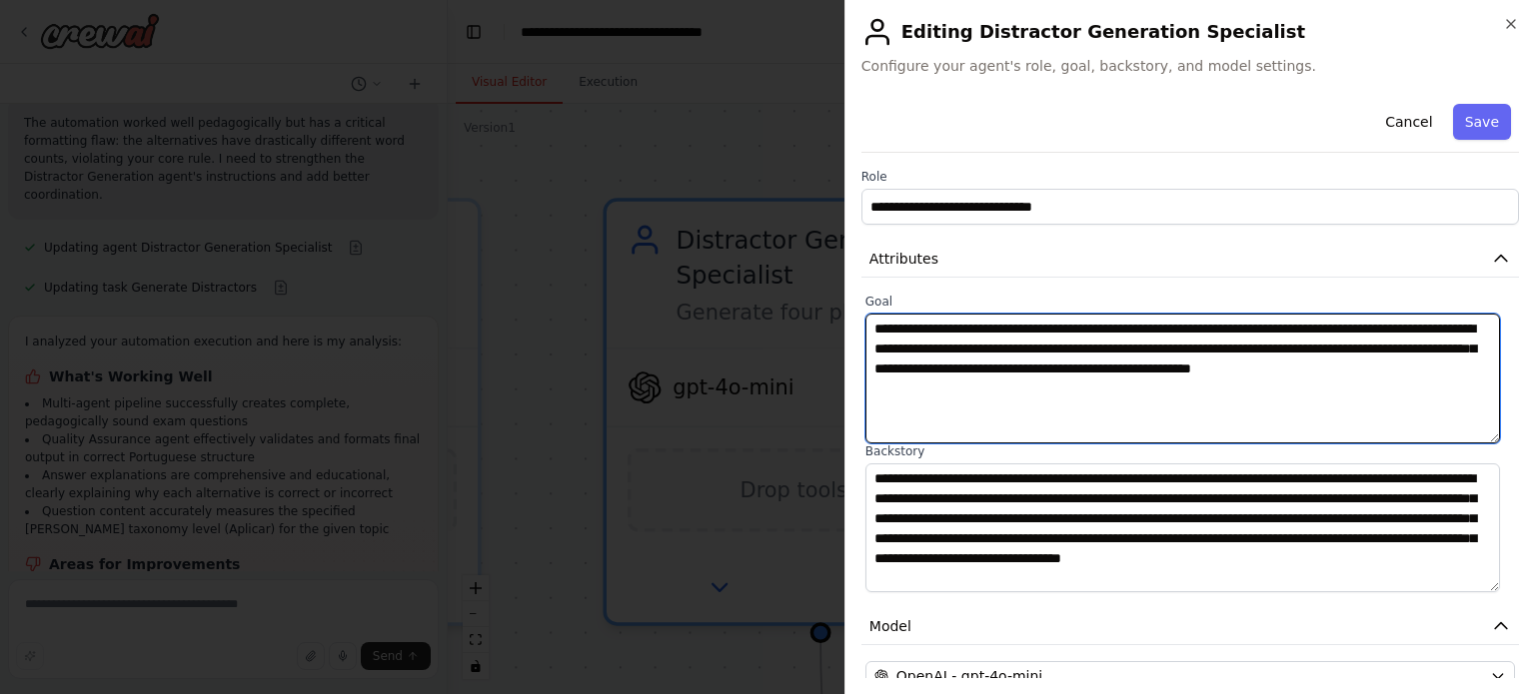
click at [943, 331] on textarea "**********" at bounding box center [1182, 379] width 635 height 130
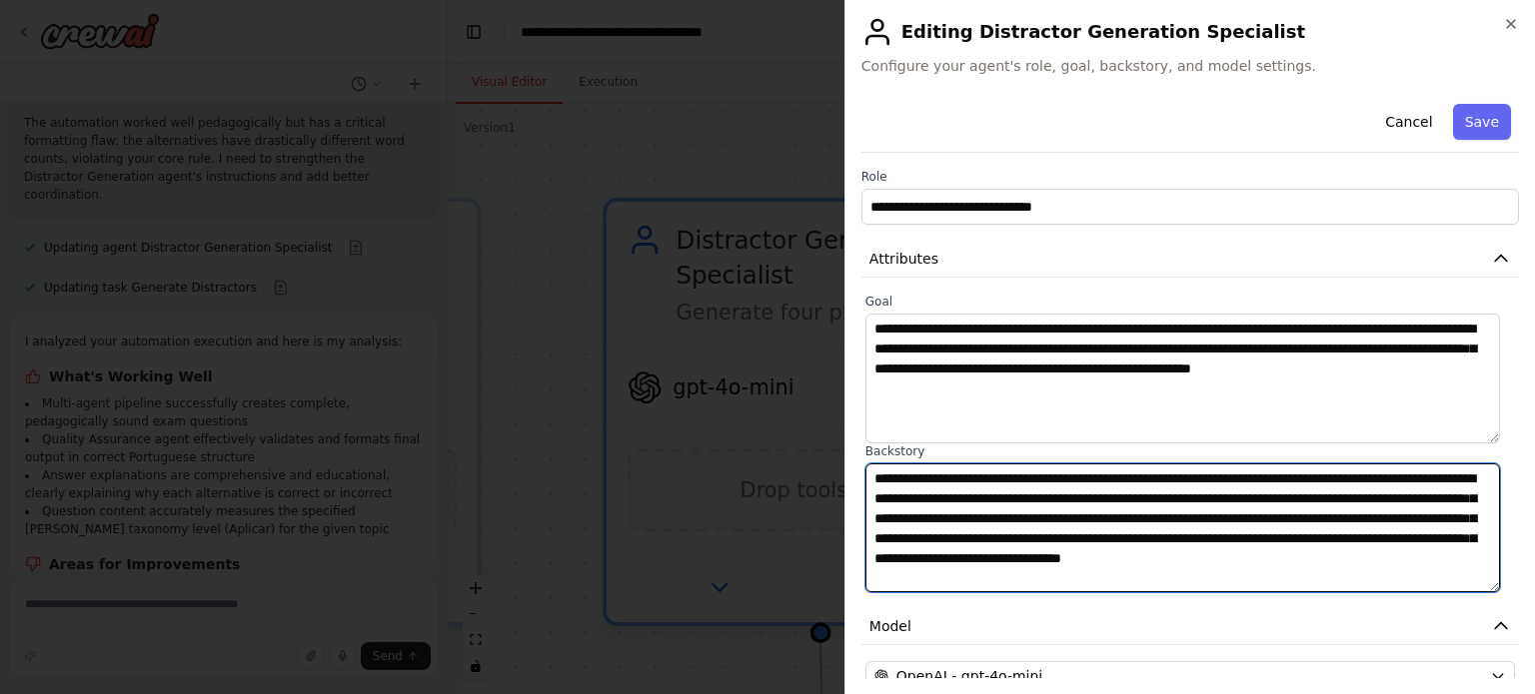
click at [1060, 523] on textarea "**********" at bounding box center [1182, 529] width 635 height 130
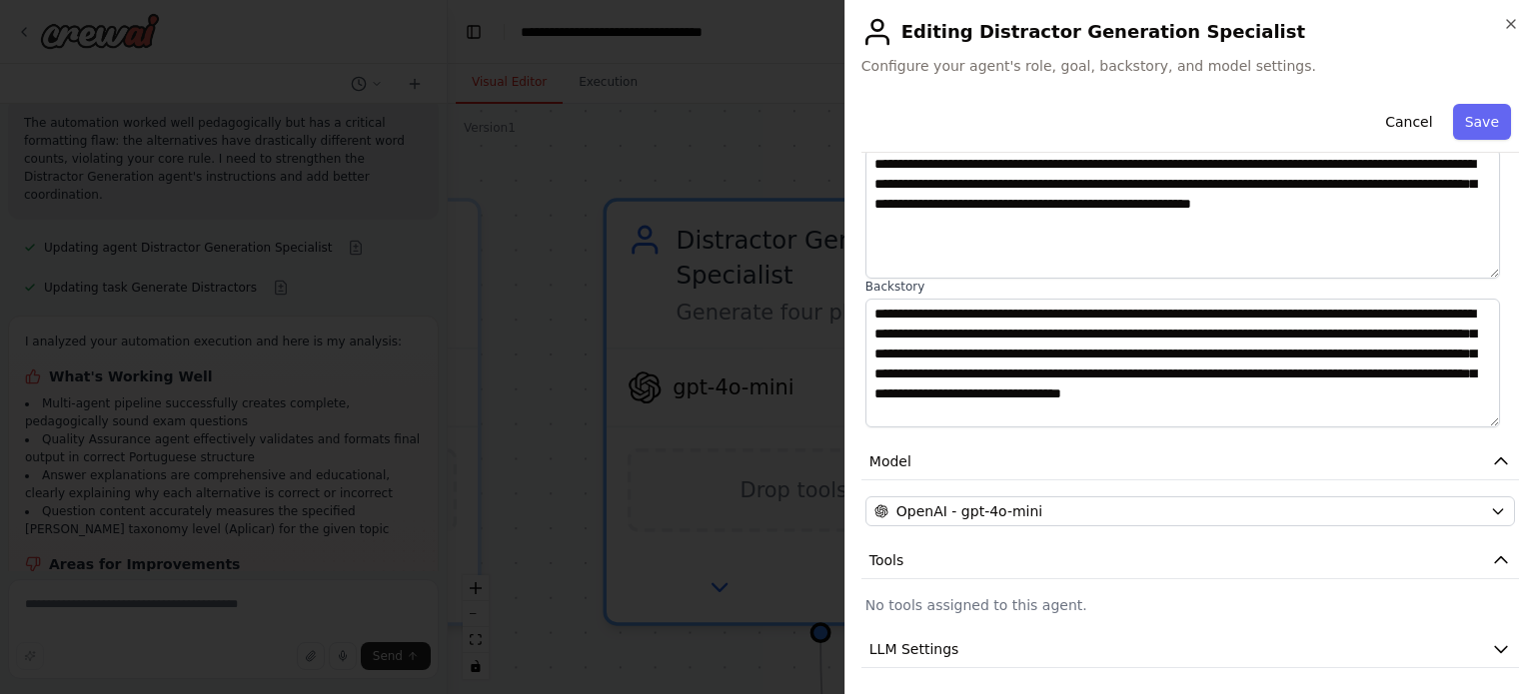
scroll to position [275, 0]
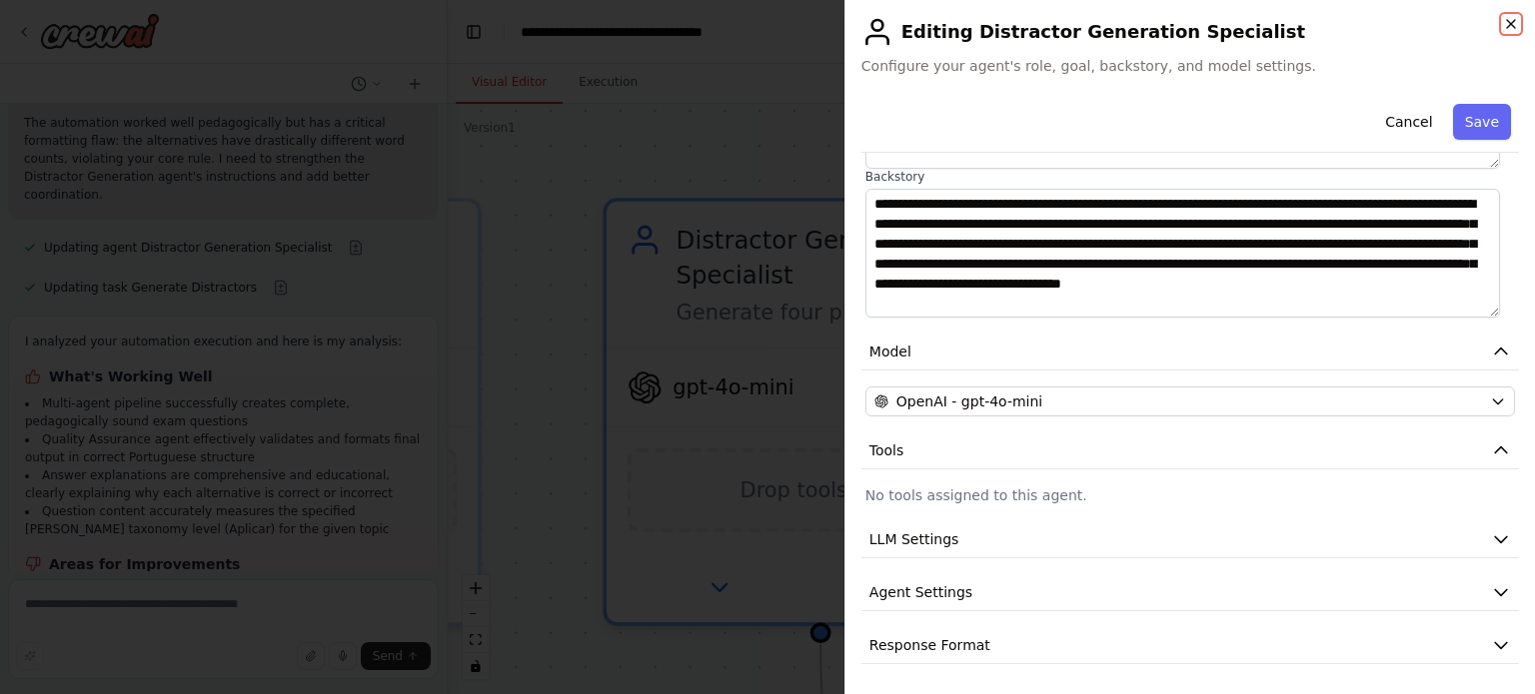
click at [1506, 25] on icon "button" at bounding box center [1511, 24] width 16 height 16
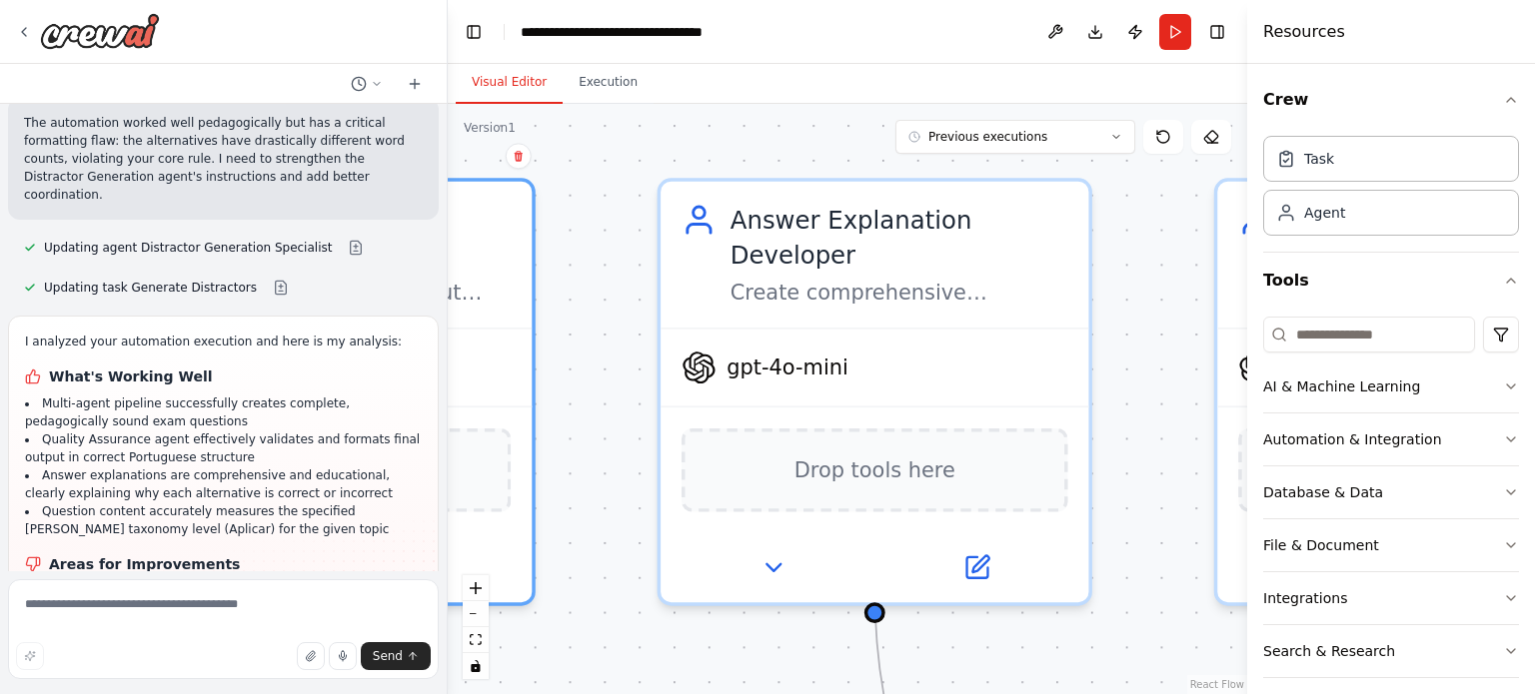
drag, startPoint x: 1086, startPoint y: 435, endPoint x: 555, endPoint y: 414, distance: 532.0
click at [555, 414] on div ".deletable-edge-delete-btn { width: 20px; height: 20px; border: 0px solid #ffff…" at bounding box center [847, 399] width 799 height 591
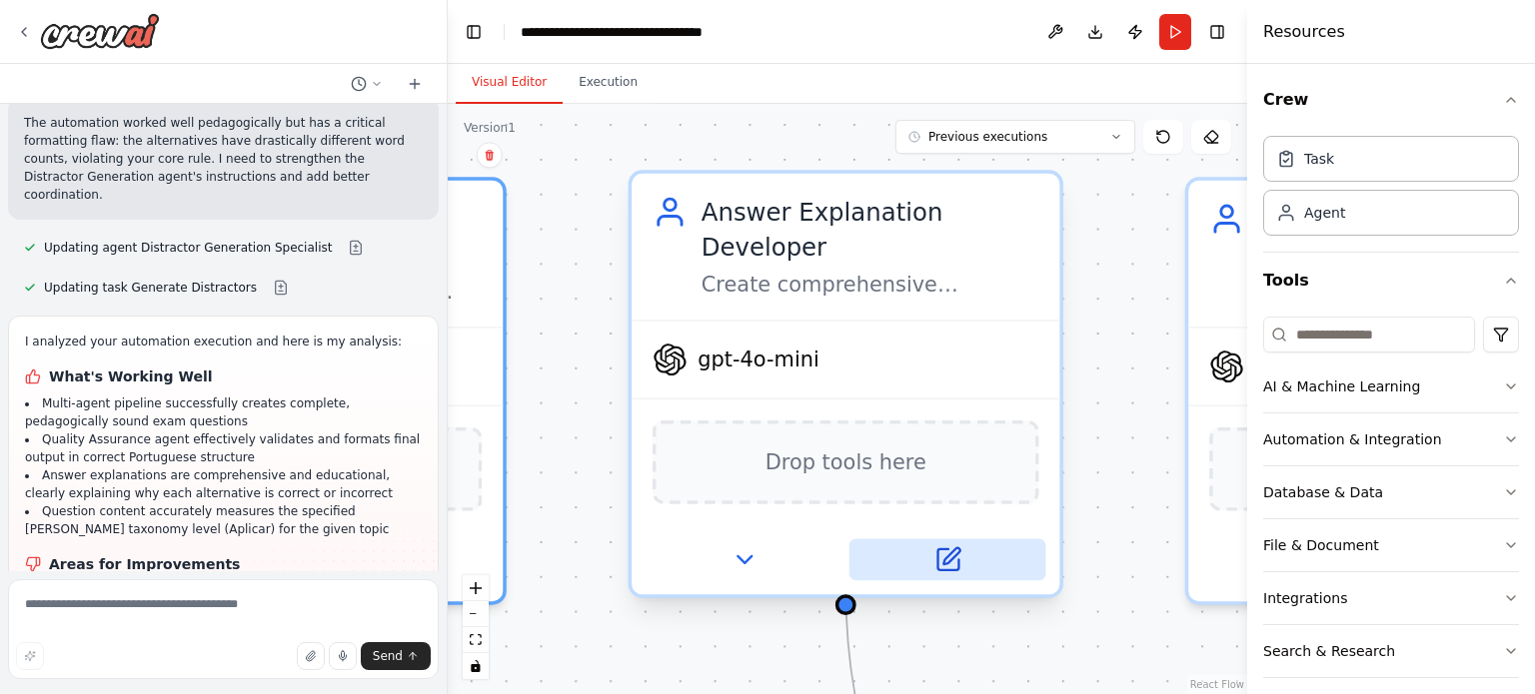
click at [955, 550] on icon at bounding box center [947, 560] width 21 height 21
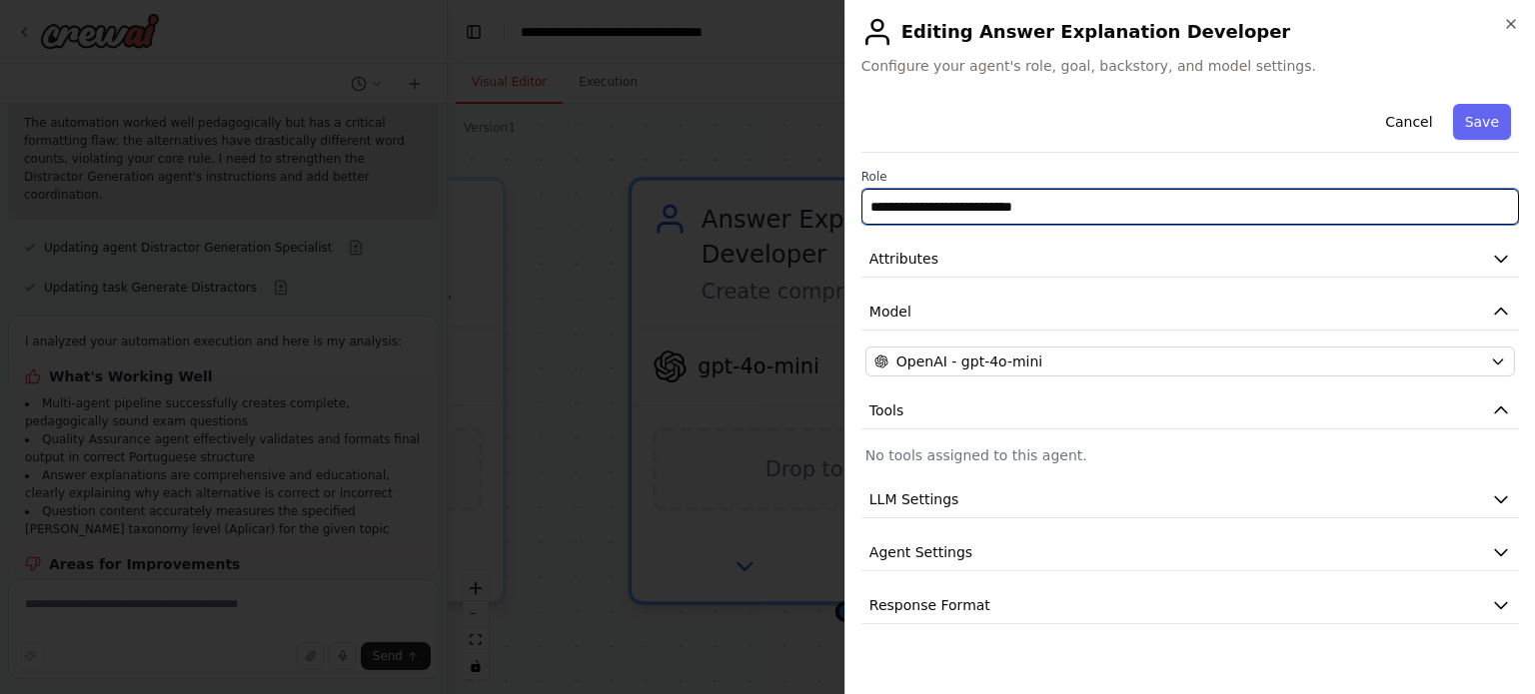
click at [1129, 215] on input "**********" at bounding box center [1190, 207] width 658 height 36
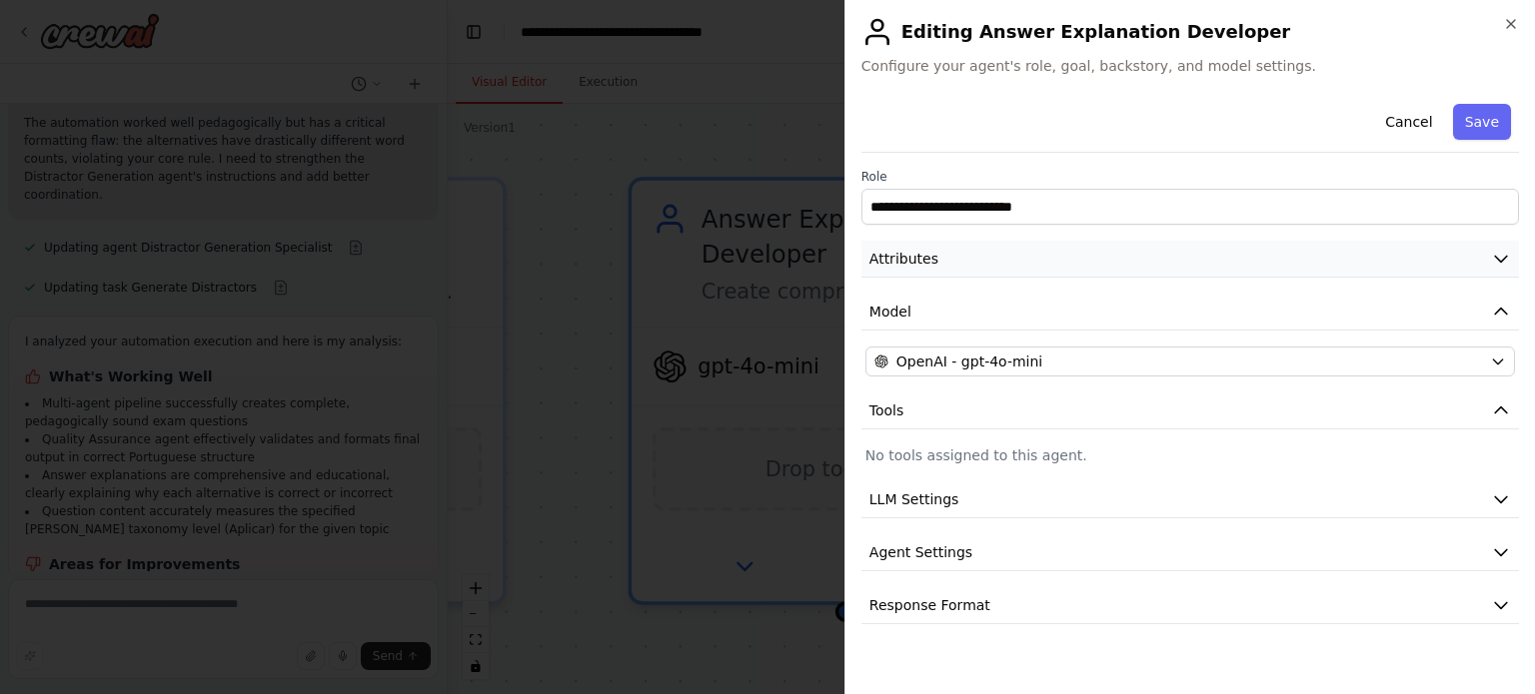
click at [920, 265] on span "Attributes" at bounding box center [903, 259] width 69 height 20
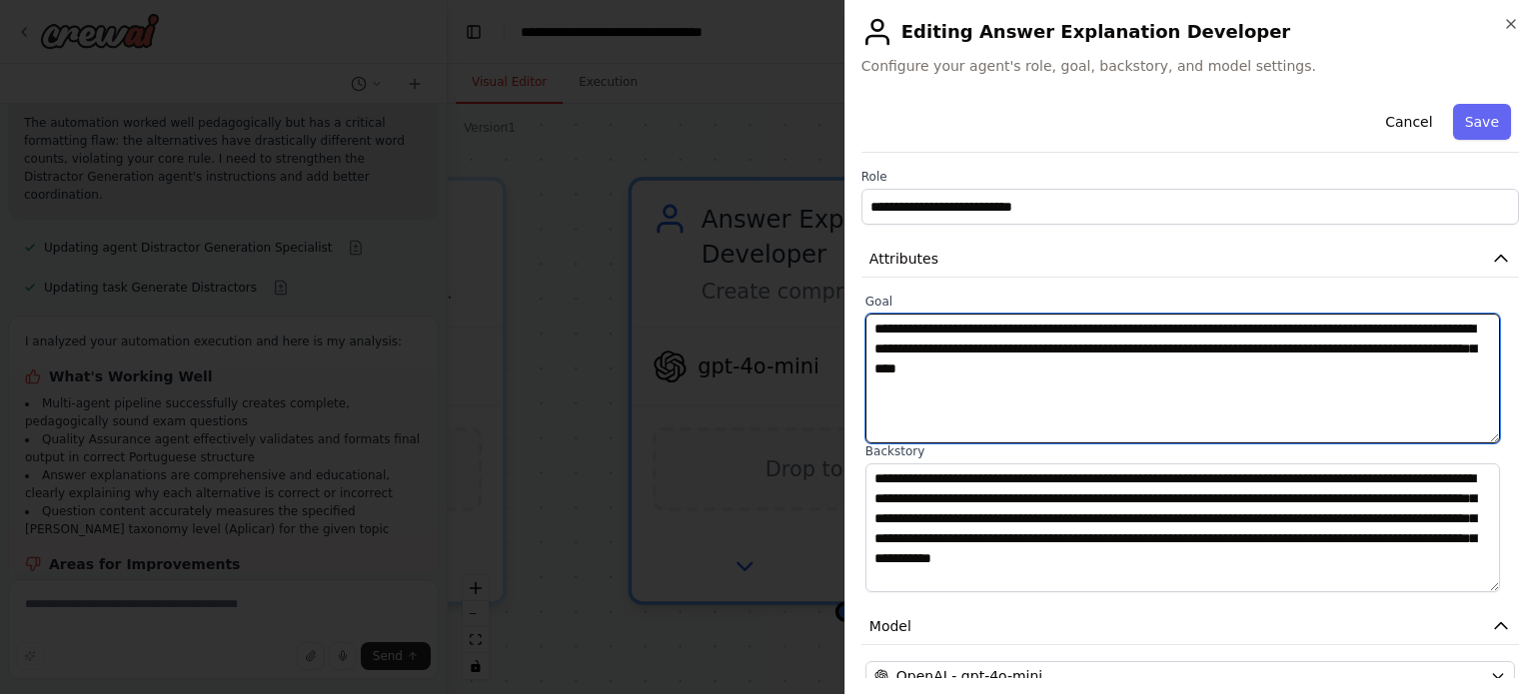
click at [1014, 344] on textarea "**********" at bounding box center [1182, 379] width 635 height 130
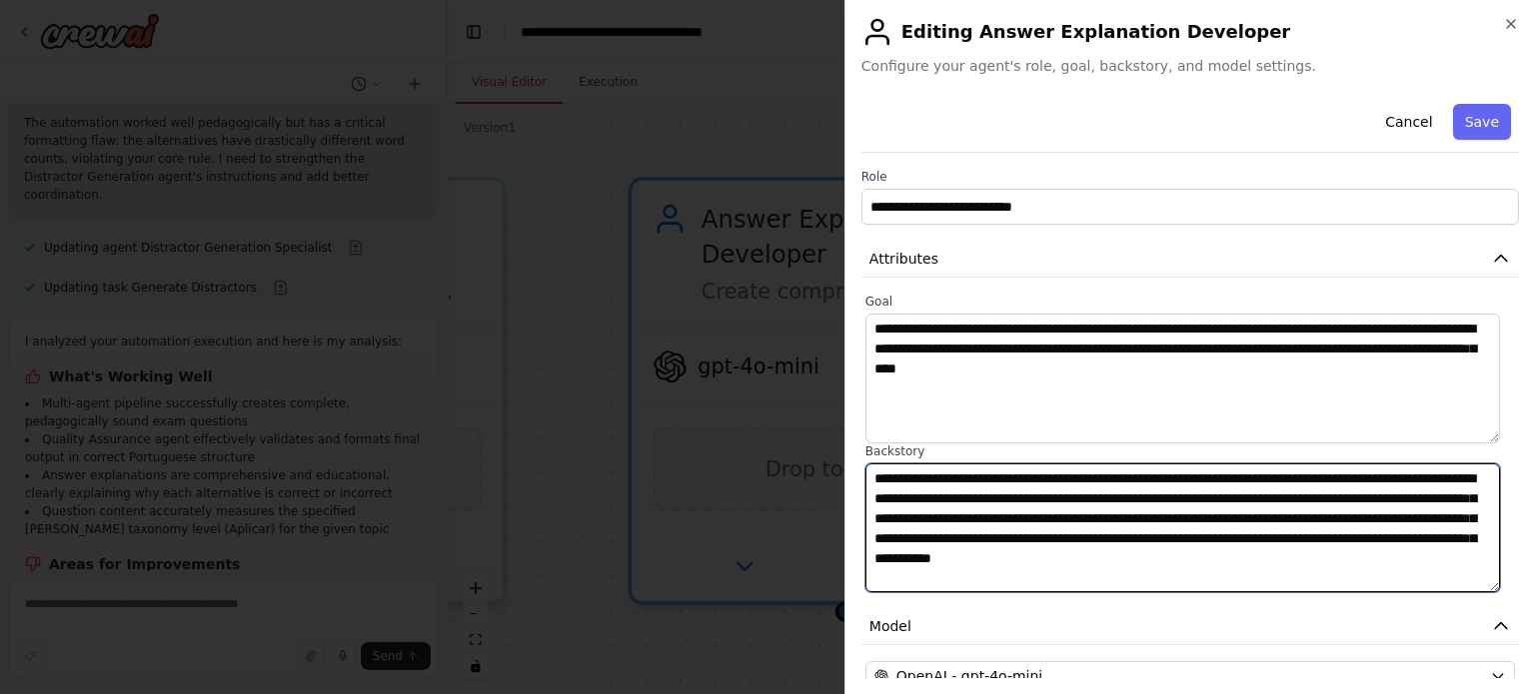
click at [1066, 514] on textarea "**********" at bounding box center [1182, 529] width 635 height 130
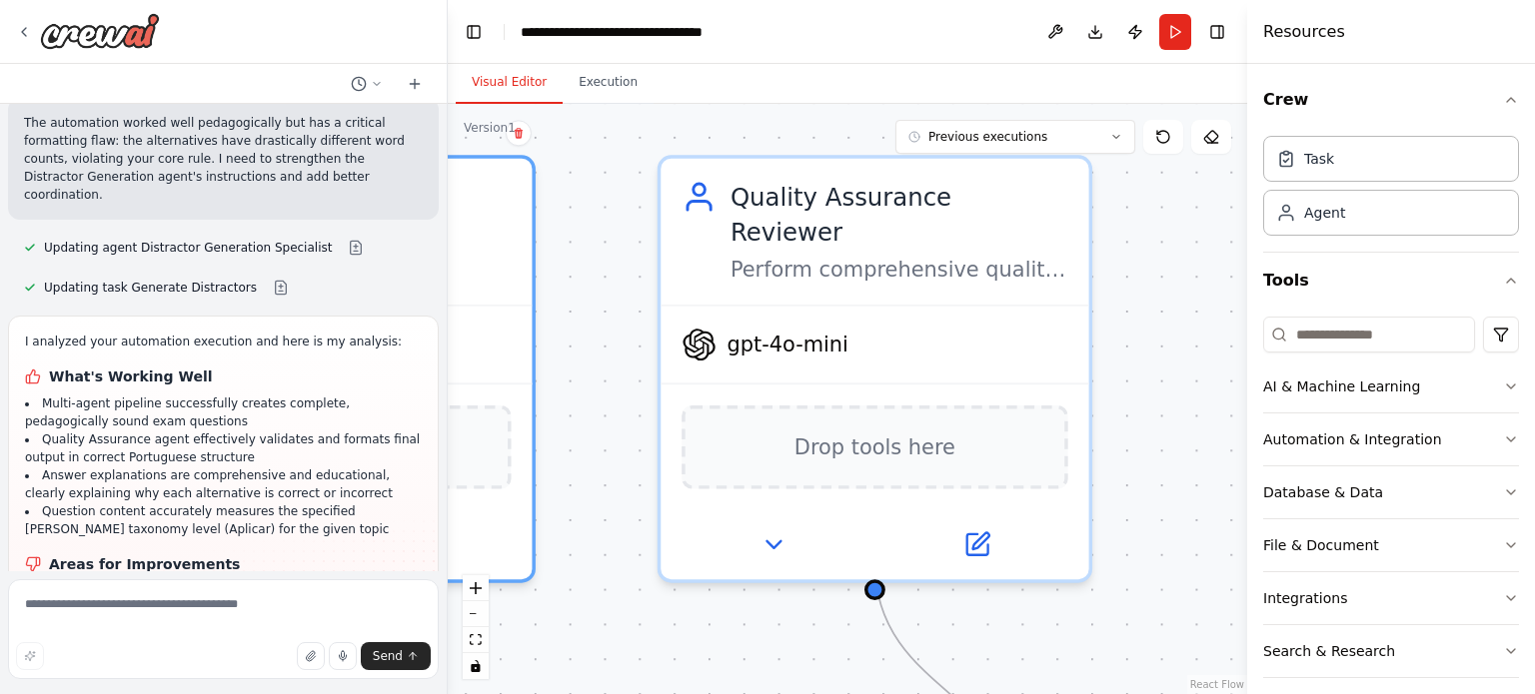
drag, startPoint x: 1148, startPoint y: 496, endPoint x: 612, endPoint y: 475, distance: 537.0
click at [612, 475] on div ".deletable-edge-delete-btn { width: 20px; height: 20px; border: 0px solid #ffff…" at bounding box center [847, 399] width 799 height 591
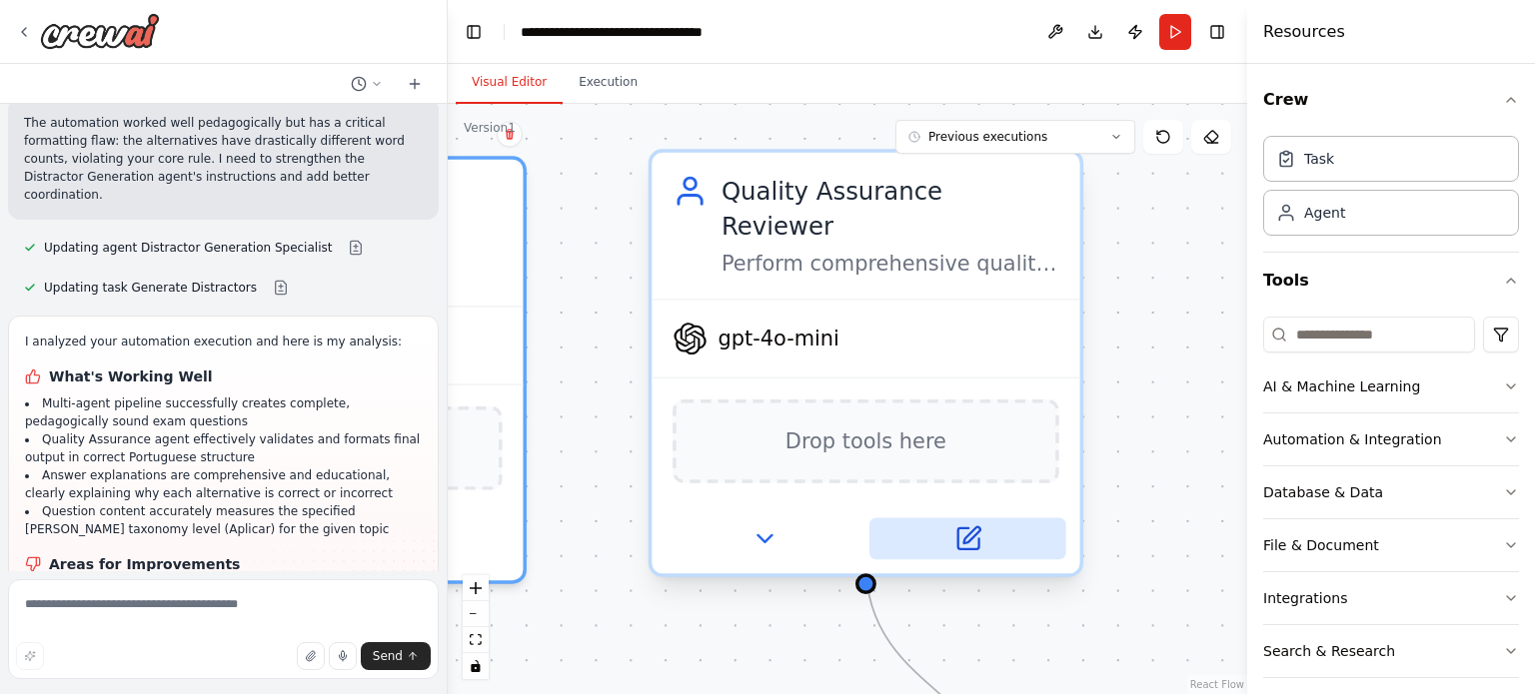
click at [964, 528] on icon at bounding box center [971, 536] width 16 height 16
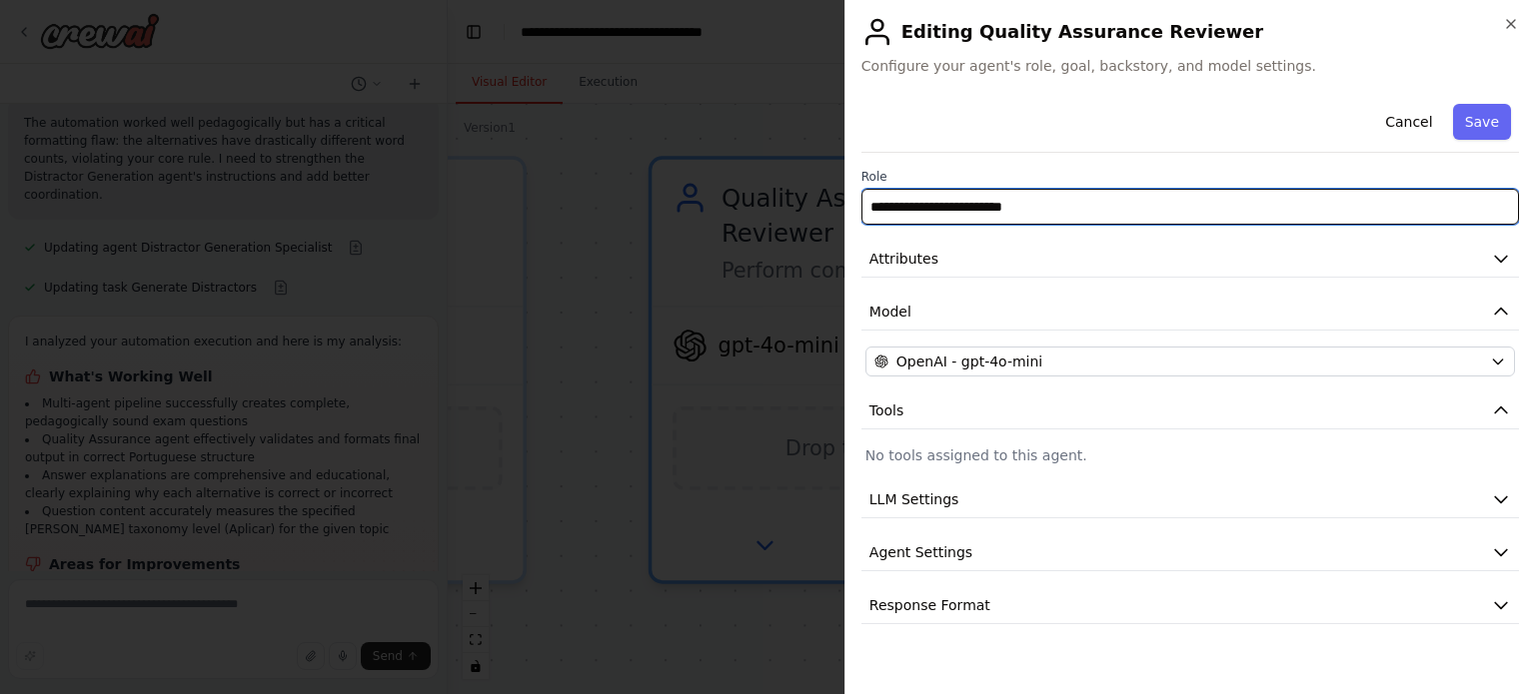
drag, startPoint x: 1059, startPoint y: 211, endPoint x: 863, endPoint y: 214, distance: 195.9
click at [863, 214] on input "**********" at bounding box center [1190, 207] width 658 height 36
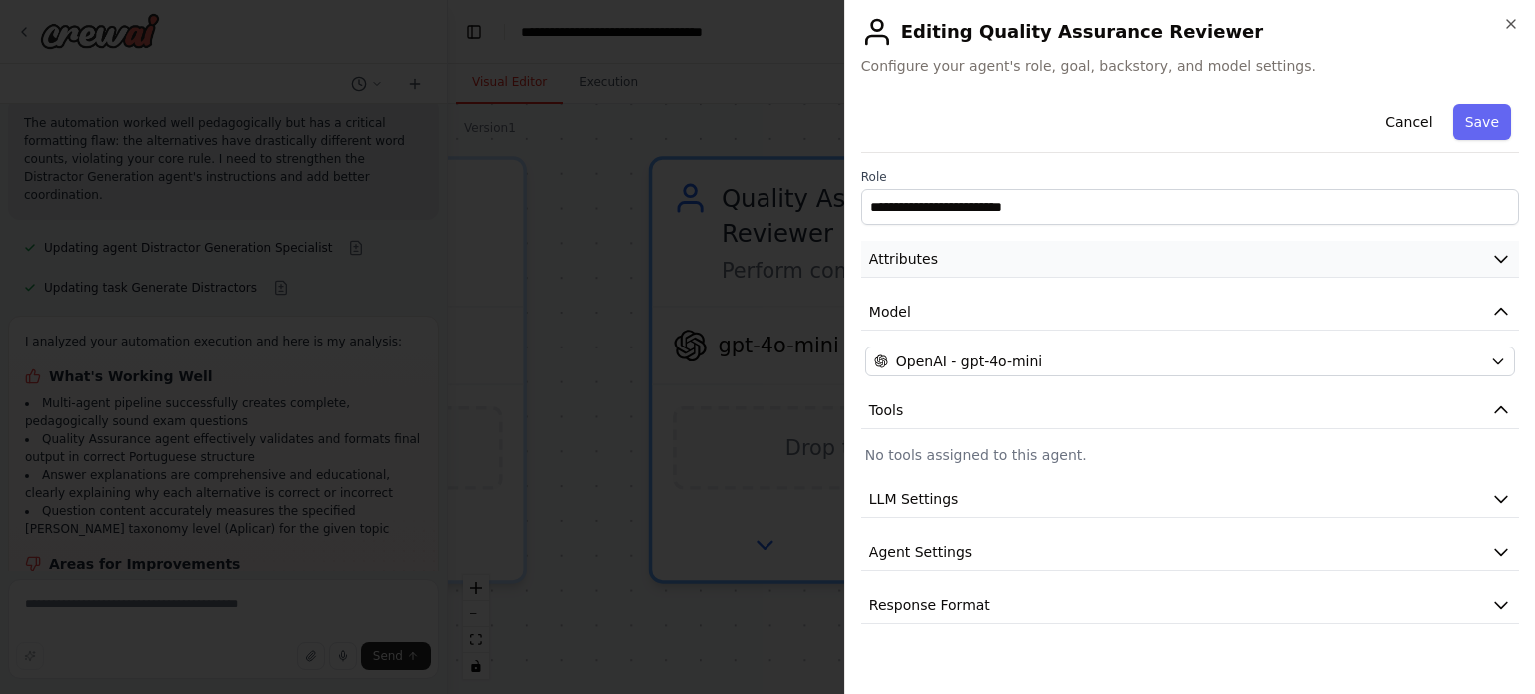
click at [969, 269] on button "Attributes" at bounding box center [1190, 259] width 658 height 37
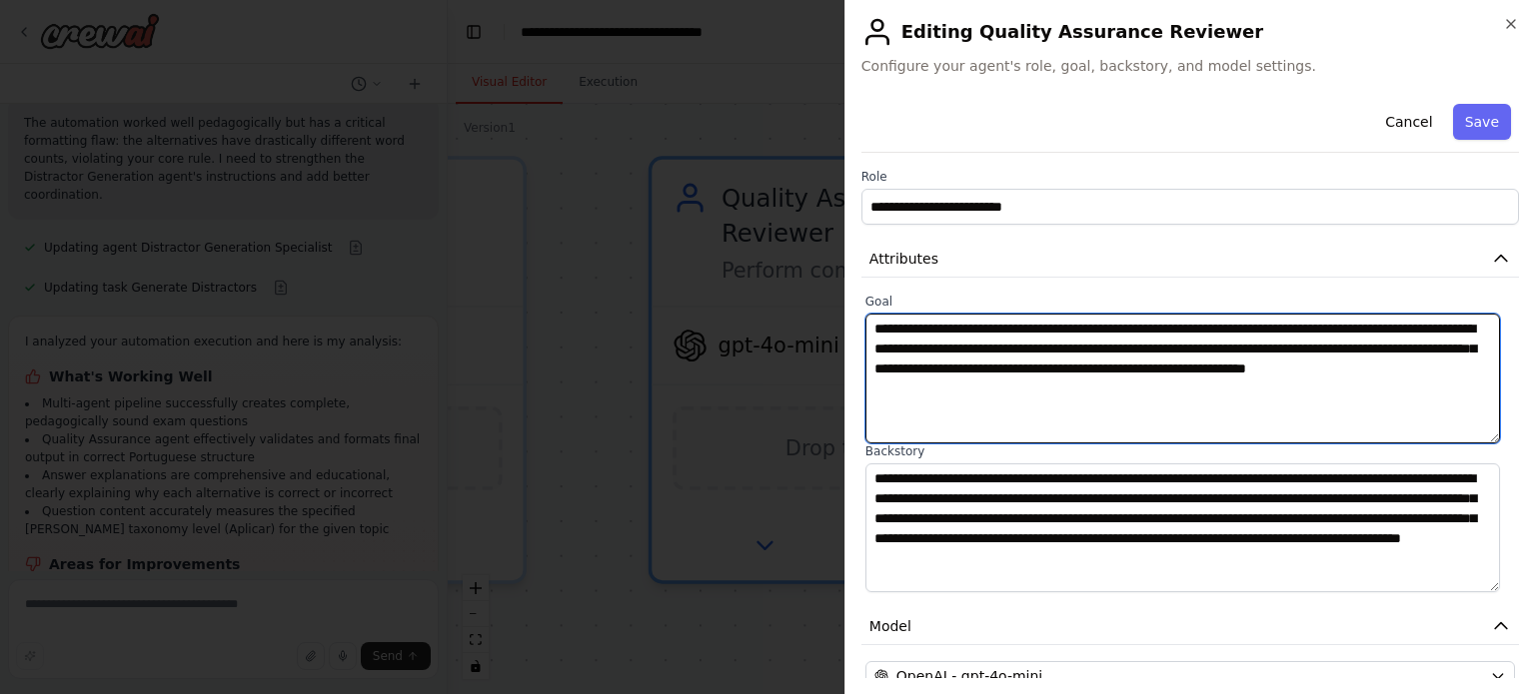
click at [1088, 382] on textarea "**********" at bounding box center [1182, 379] width 635 height 130
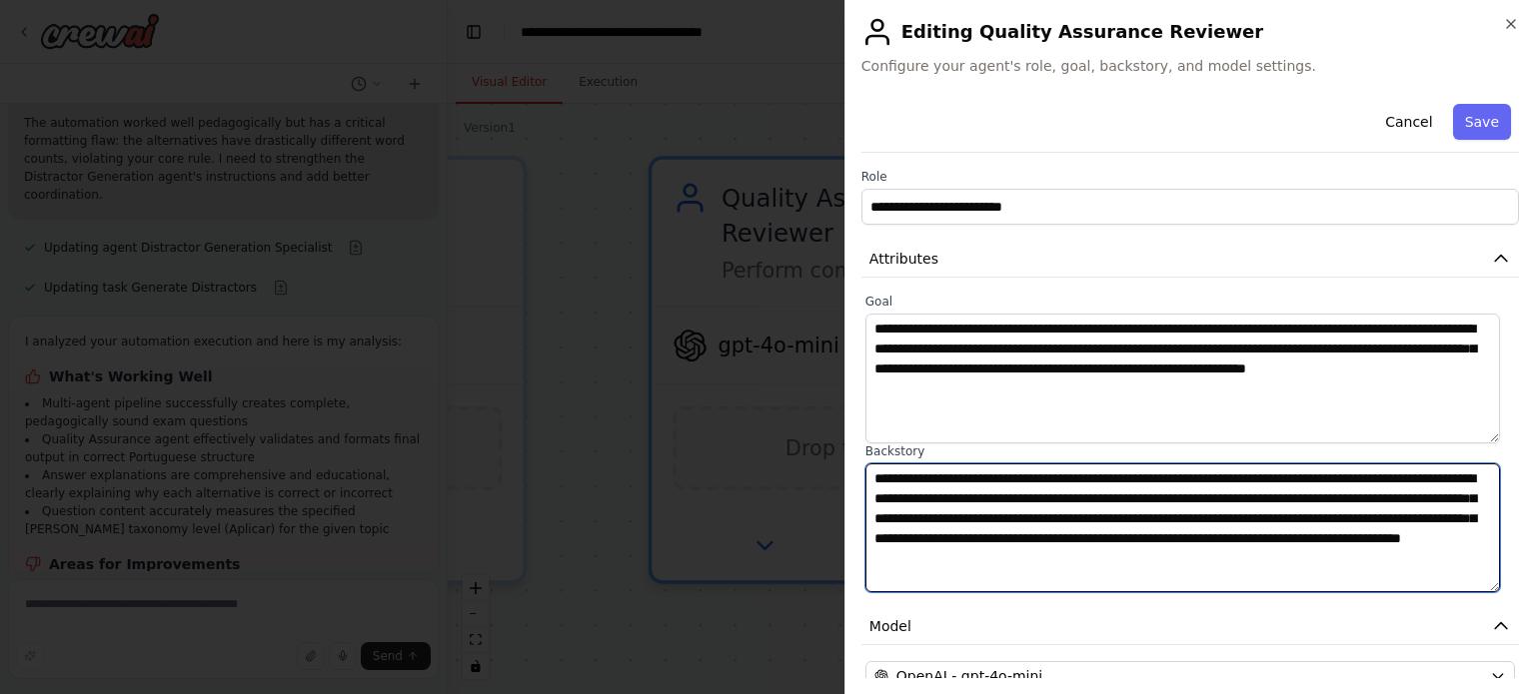
click at [1185, 523] on textarea "**********" at bounding box center [1182, 529] width 635 height 130
drag, startPoint x: 1323, startPoint y: 563, endPoint x: 874, endPoint y: 475, distance: 457.2
click at [874, 475] on textarea "**********" at bounding box center [1182, 529] width 635 height 130
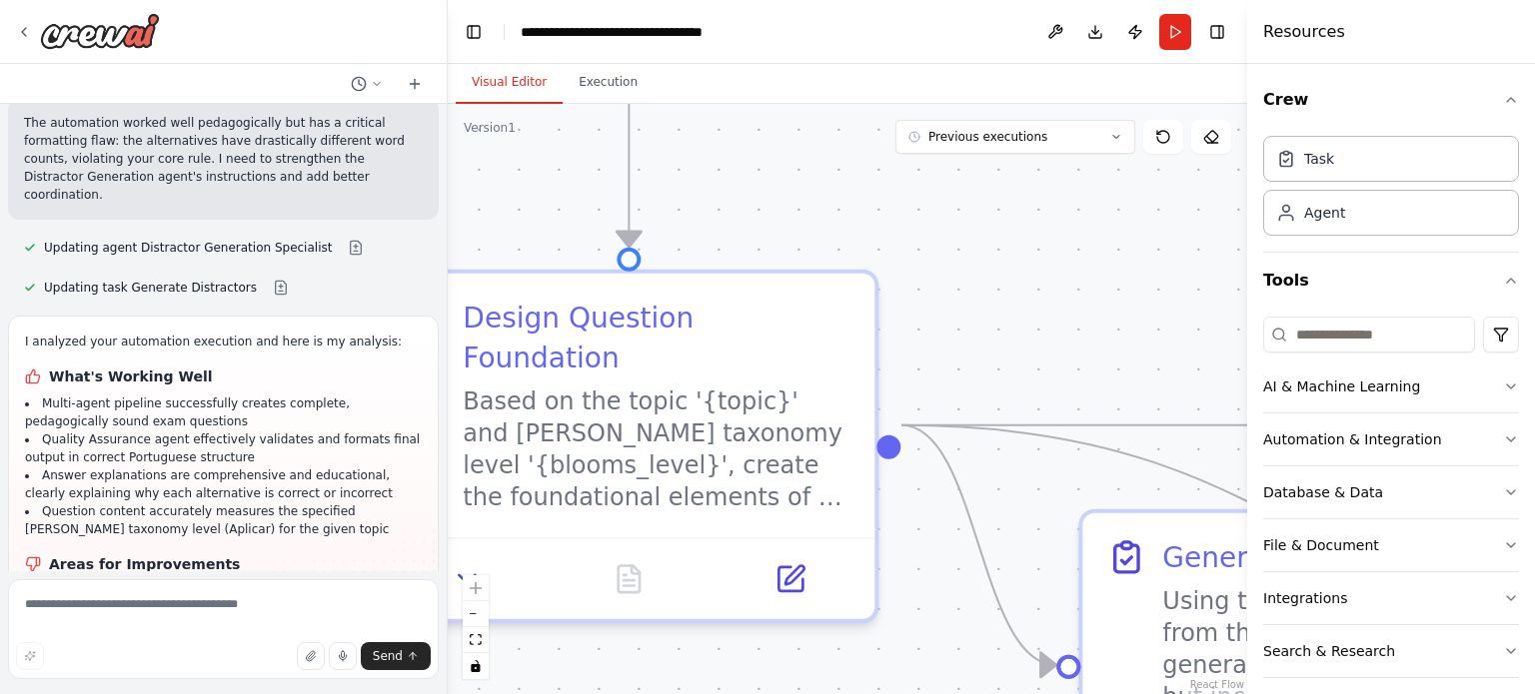
drag, startPoint x: 751, startPoint y: 453, endPoint x: 1075, endPoint y: 320, distance: 350.0
click at [1075, 320] on div ".deletable-edge-delete-btn { width: 20px; height: 20px; border: 0px solid #ffff…" at bounding box center [847, 399] width 799 height 591
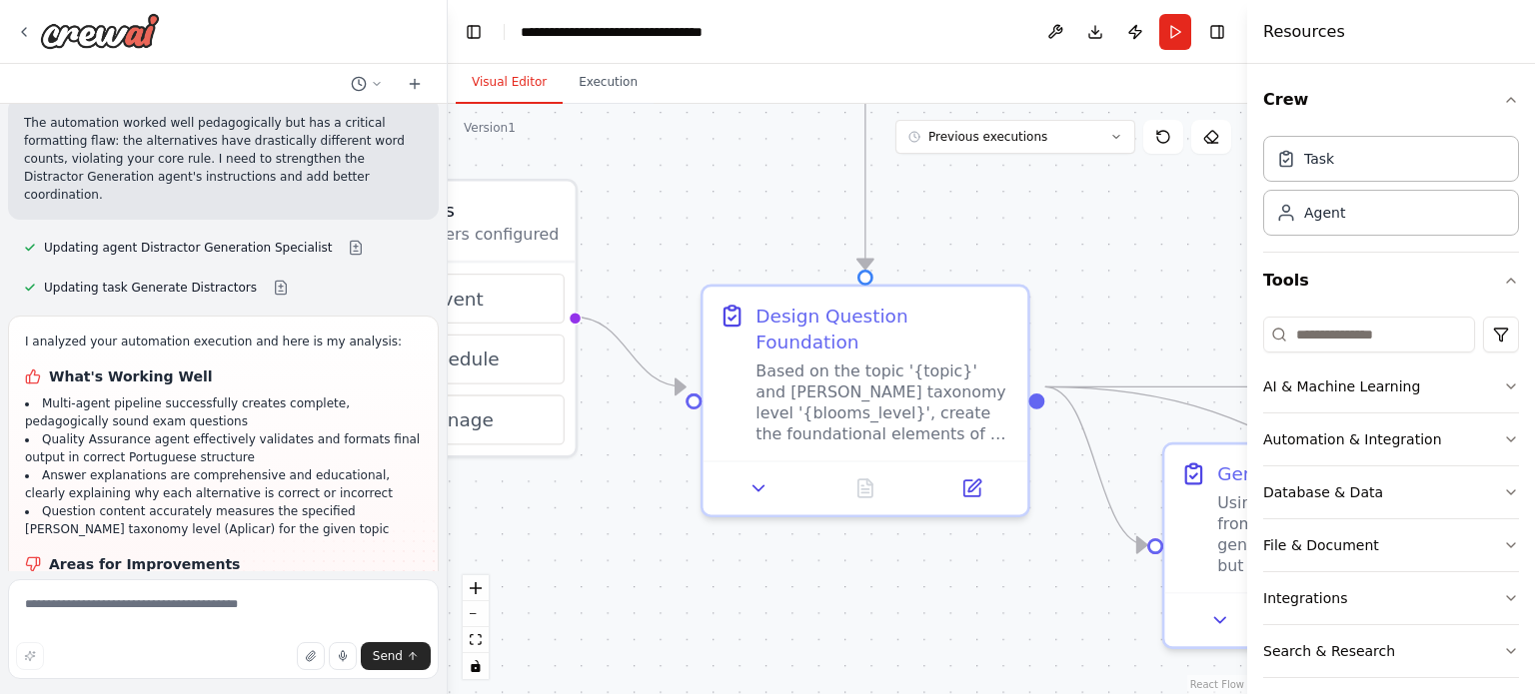
drag, startPoint x: 671, startPoint y: 572, endPoint x: 712, endPoint y: 530, distance: 58.6
click at [712, 530] on div ".deletable-edge-delete-btn { width: 20px; height: 20px; border: 0px solid #ffff…" at bounding box center [847, 399] width 799 height 591
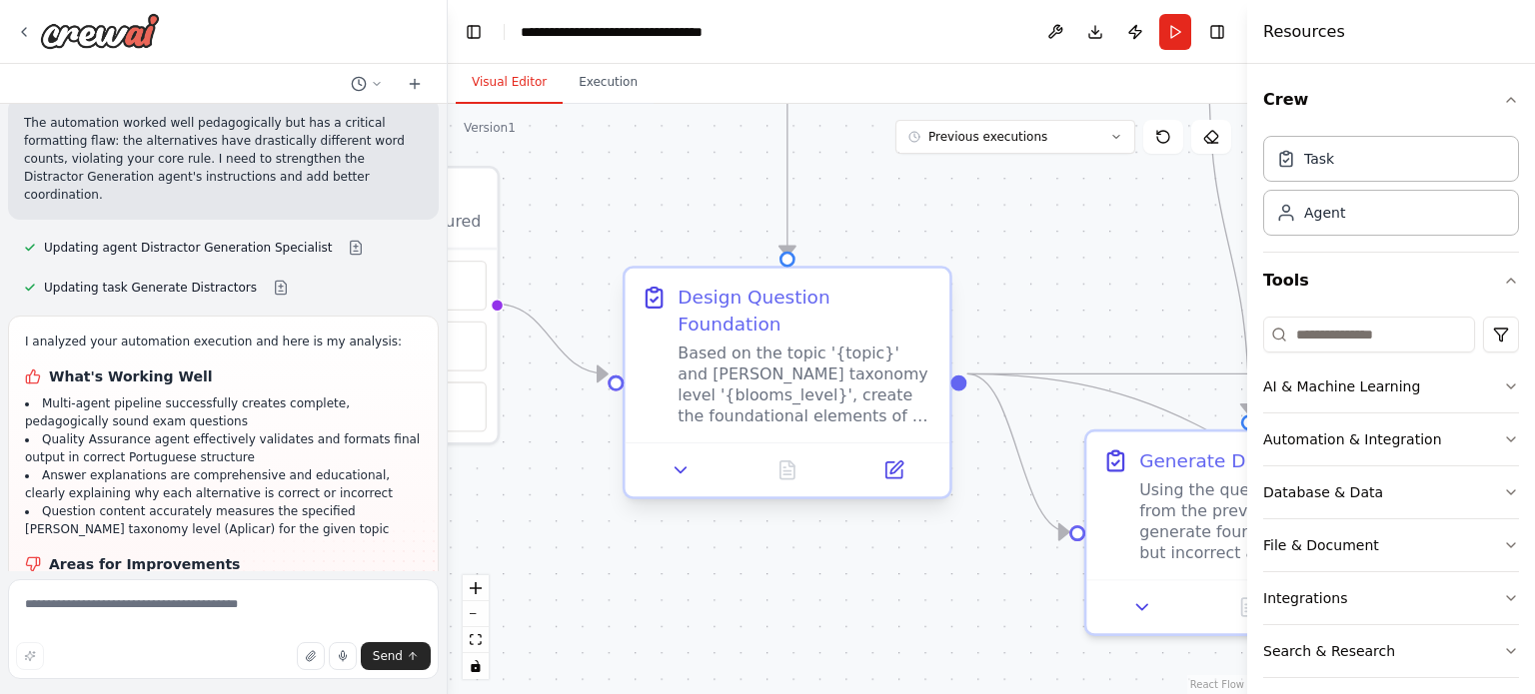
click at [799, 383] on div "Based on the topic '{topic}' and [PERSON_NAME] taxonomy level '{blooms_level}',…" at bounding box center [805, 385] width 256 height 84
click at [889, 463] on icon at bounding box center [893, 471] width 16 height 16
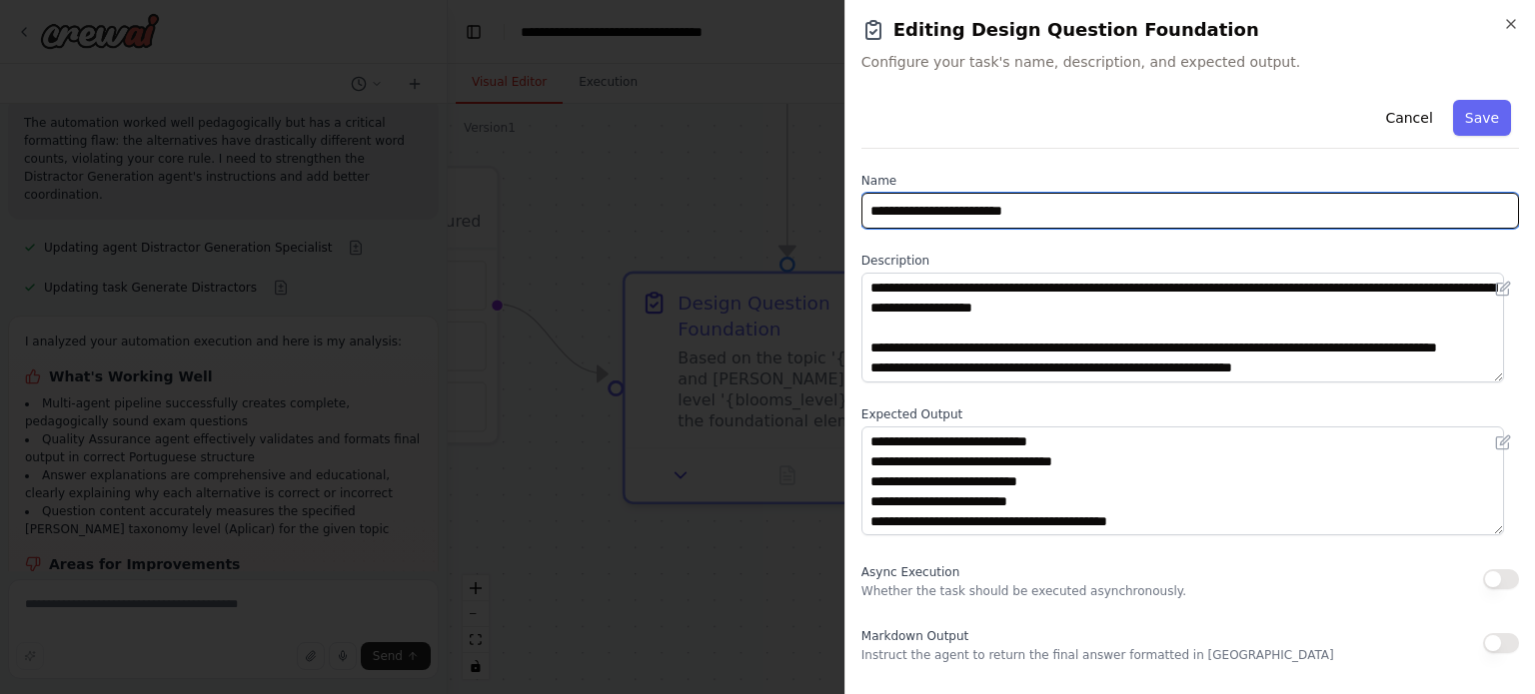
click at [982, 217] on input "**********" at bounding box center [1190, 211] width 658 height 36
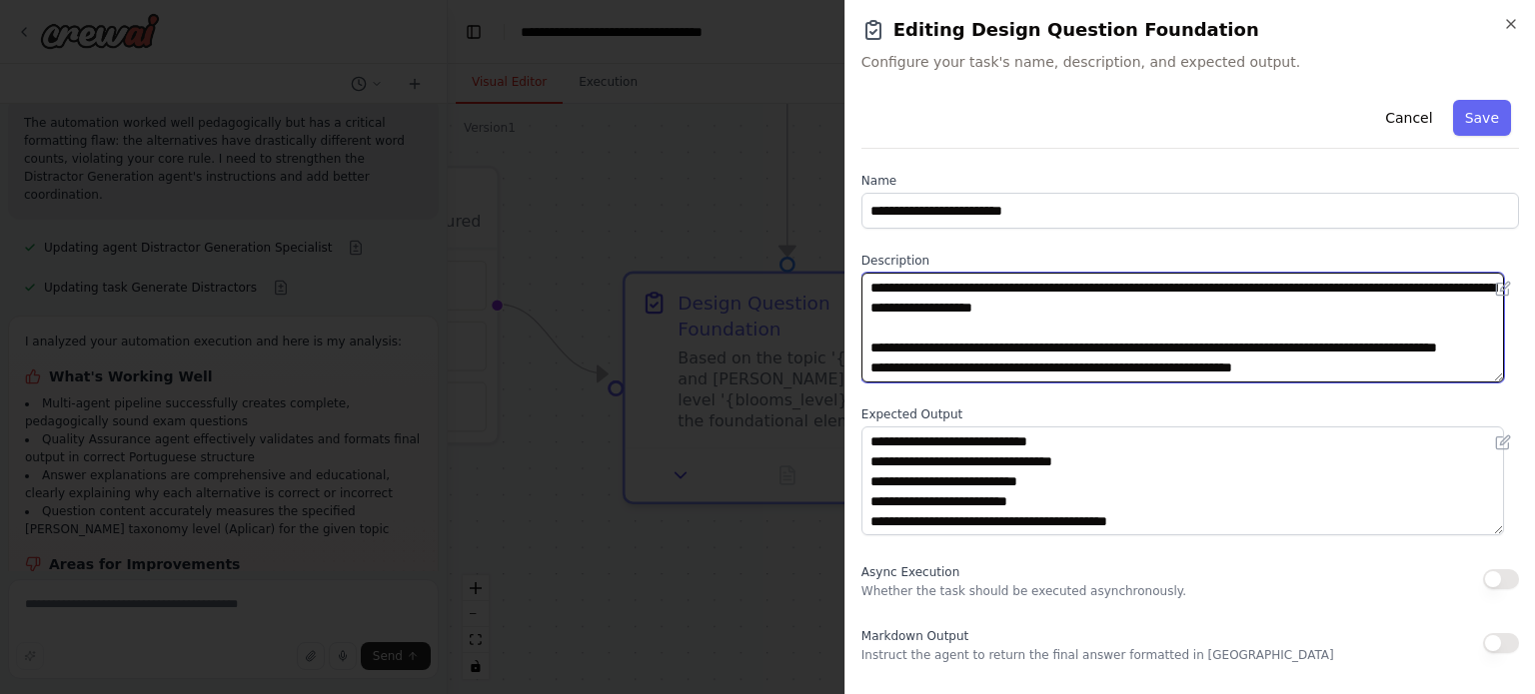
click at [1039, 323] on textarea "**********" at bounding box center [1182, 328] width 643 height 110
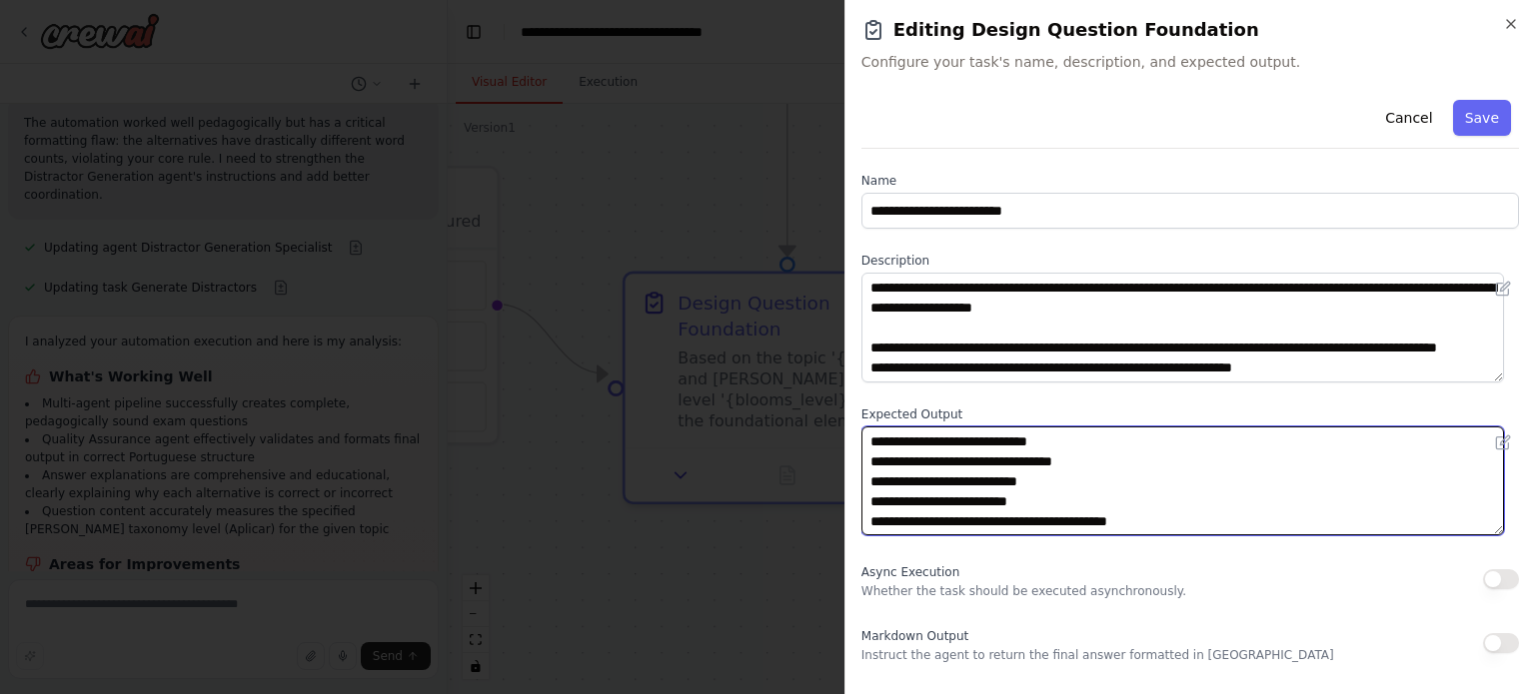
click at [1013, 472] on textarea "**********" at bounding box center [1182, 482] width 643 height 110
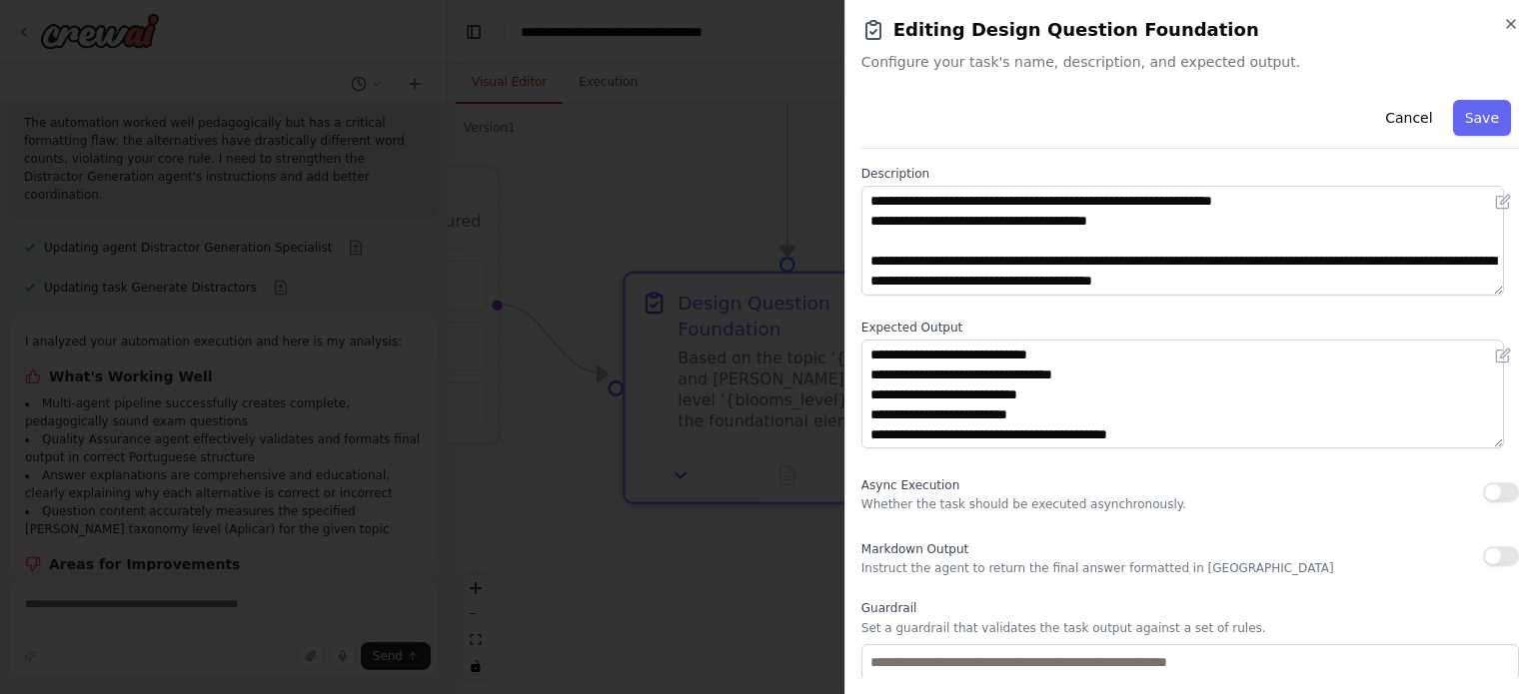
scroll to position [206, 0]
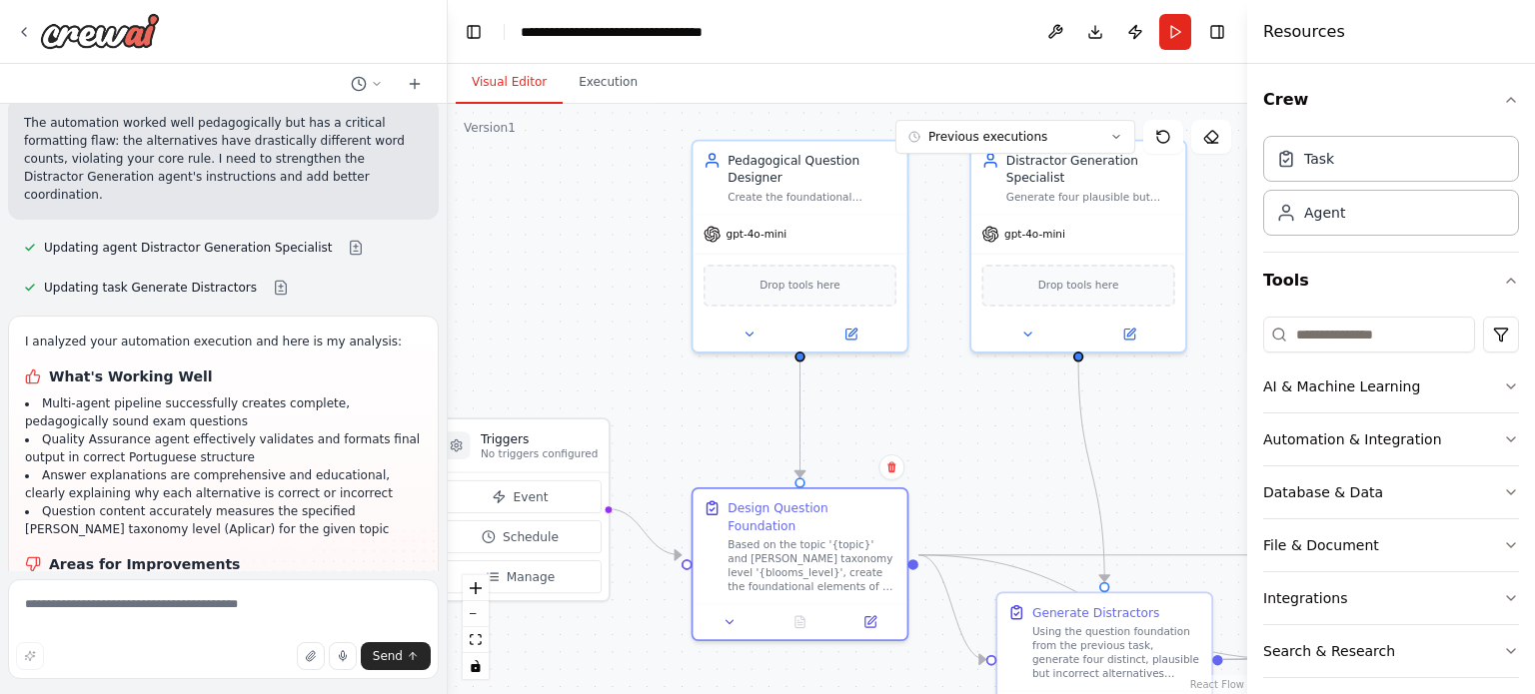
drag, startPoint x: 907, startPoint y: 266, endPoint x: 895, endPoint y: 422, distance: 156.3
click at [895, 422] on div ".deletable-edge-delete-btn { width: 20px; height: 20px; border: 0px solid #ffff…" at bounding box center [847, 399] width 799 height 591
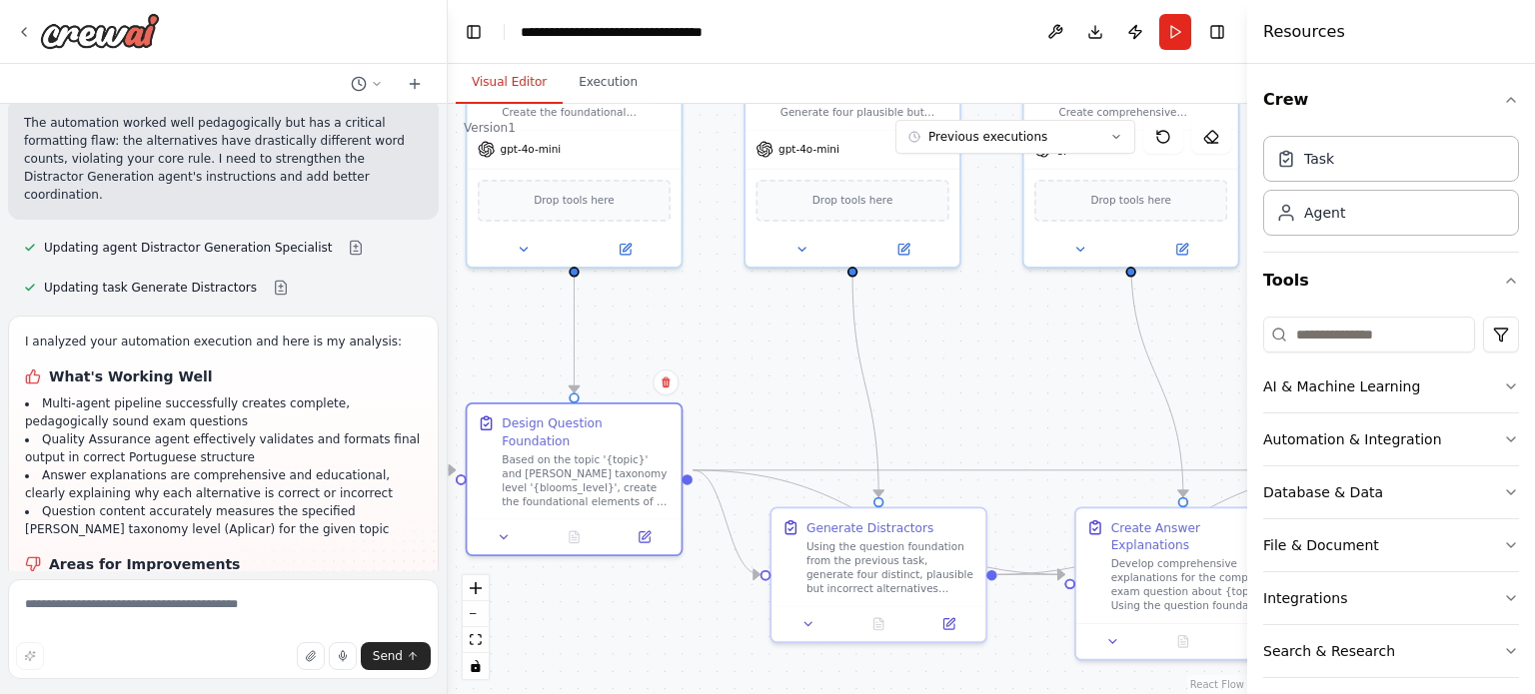
drag, startPoint x: 1007, startPoint y: 471, endPoint x: 781, endPoint y: 386, distance: 241.3
click at [781, 386] on div ".deletable-edge-delete-btn { width: 20px; height: 20px; border: 0px solid #ffff…" at bounding box center [847, 399] width 799 height 591
click at [717, 507] on icon "Edge from e18fafb3-6247-4450-ad3b-2b95bd0a24e4 to ff9dfe9f-ac6f-4c35-b6e0-c2228…" at bounding box center [725, 523] width 67 height 104
click at [845, 552] on div "Using the question foundation from the previous task, generate four distinct, p…" at bounding box center [890, 565] width 169 height 56
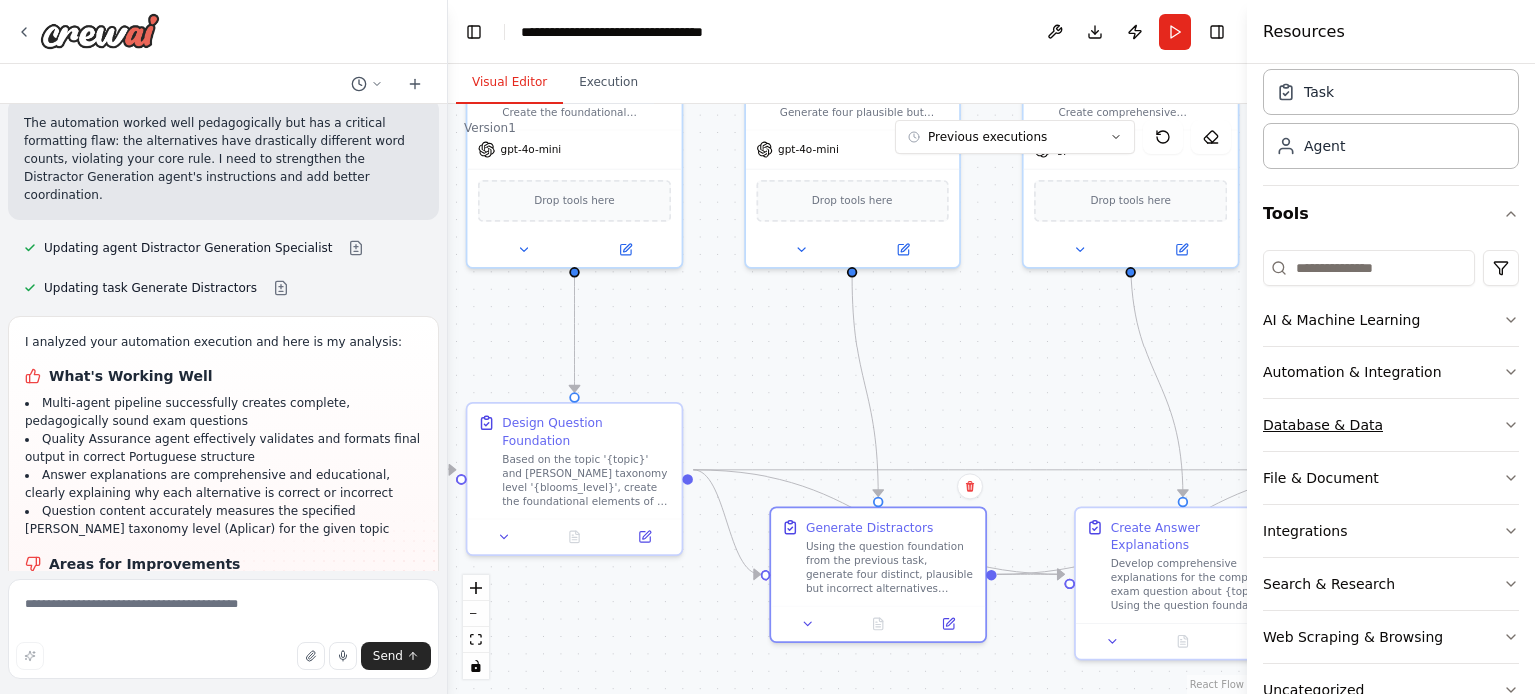
scroll to position [119, 0]
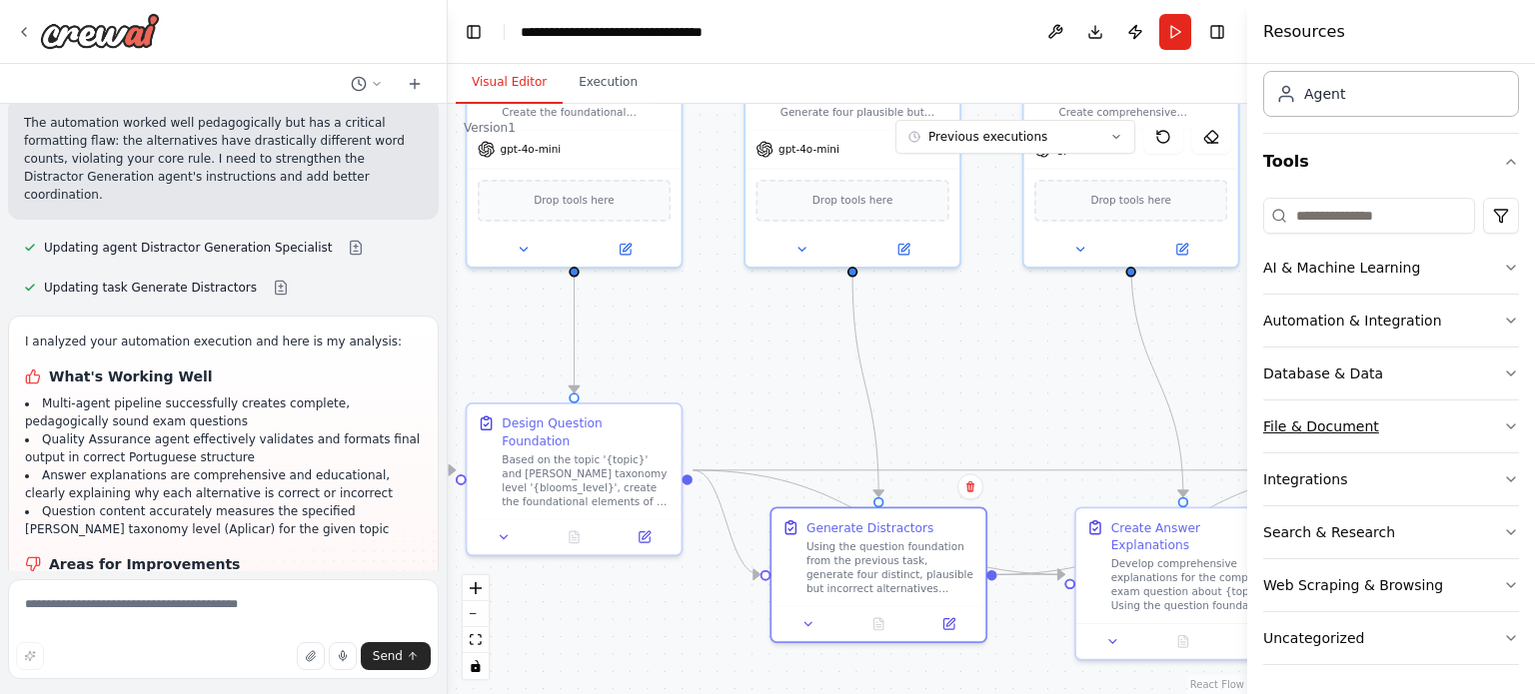
click at [1348, 432] on div "File & Document" at bounding box center [1321, 427] width 116 height 20
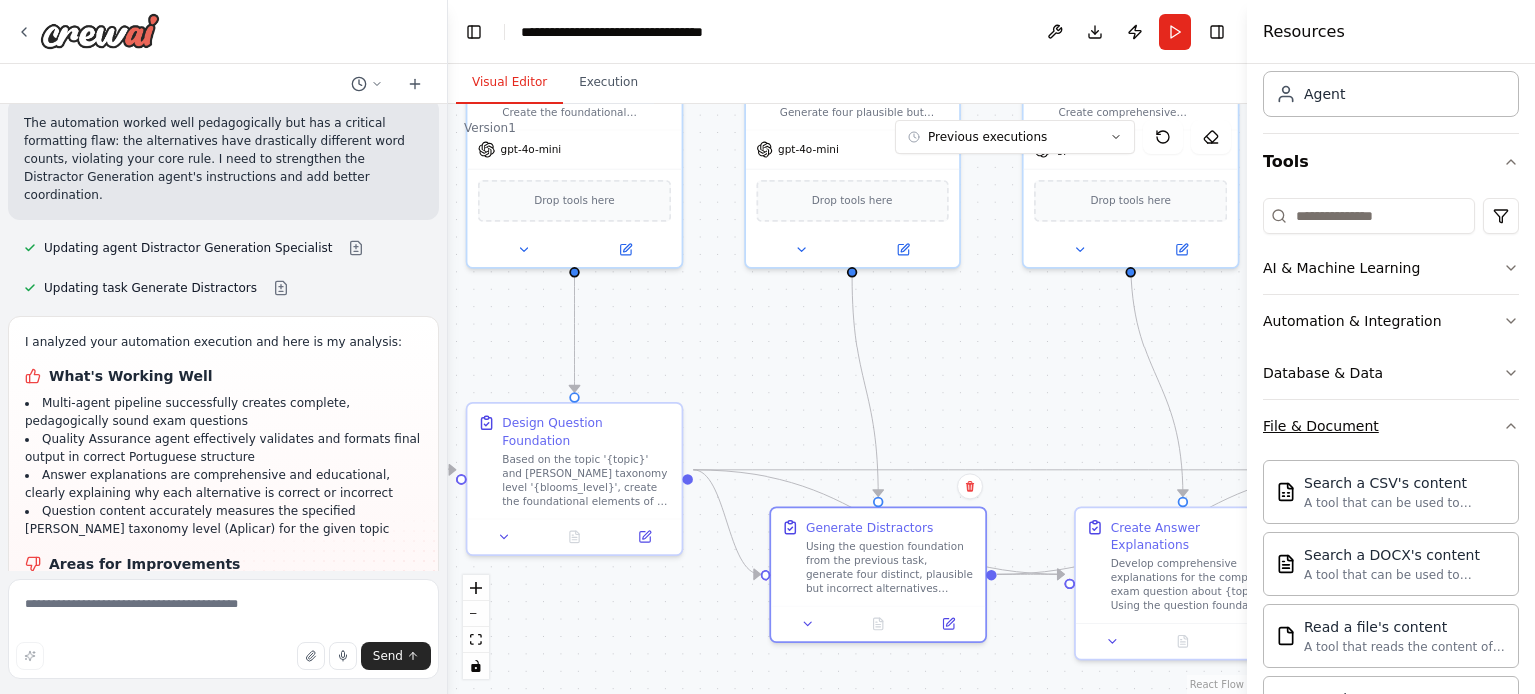
click at [1348, 432] on div "File & Document" at bounding box center [1321, 427] width 116 height 20
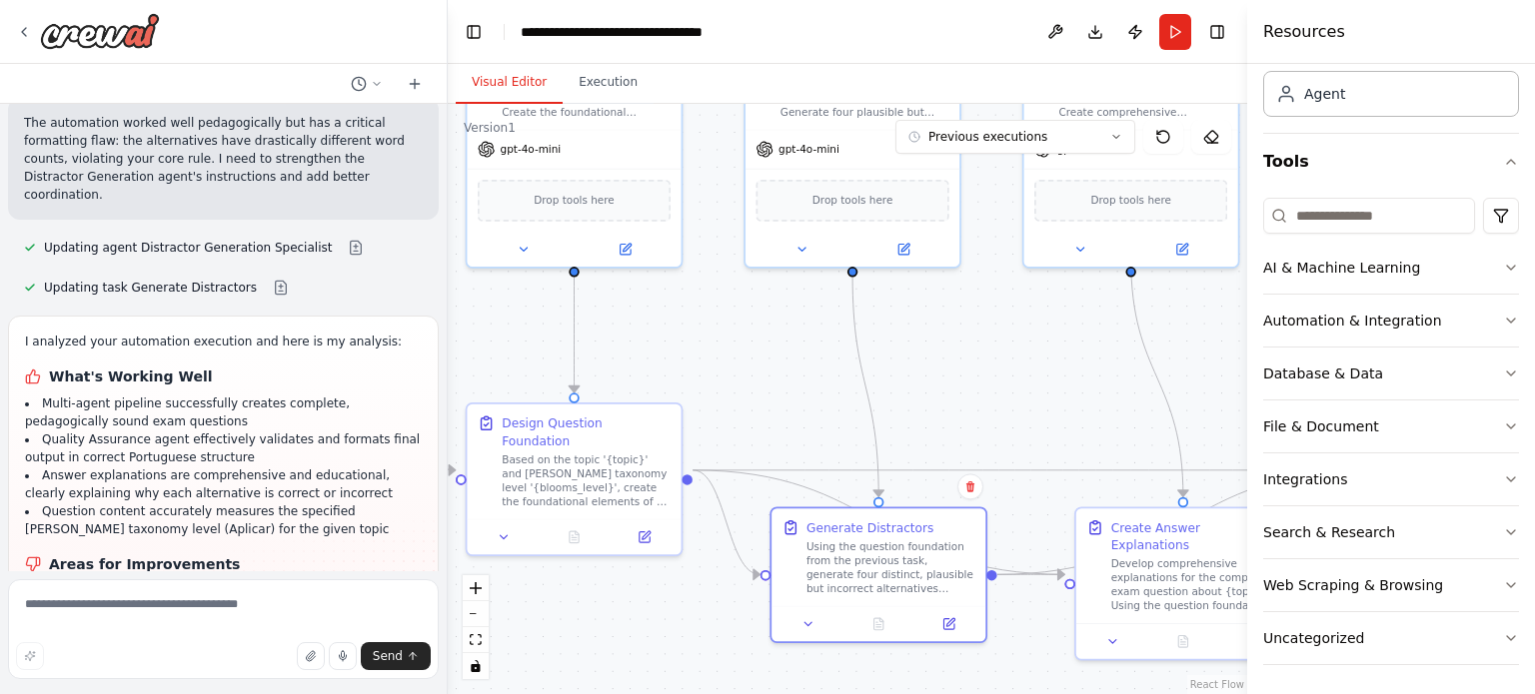
click at [762, 343] on div ".deletable-edge-delete-btn { width: 20px; height: 20px; border: 0px solid #ffff…" at bounding box center [847, 399] width 799 height 591
click at [1101, 36] on button "Download" at bounding box center [1095, 32] width 32 height 36
